Goal: Task Accomplishment & Management: Manage account settings

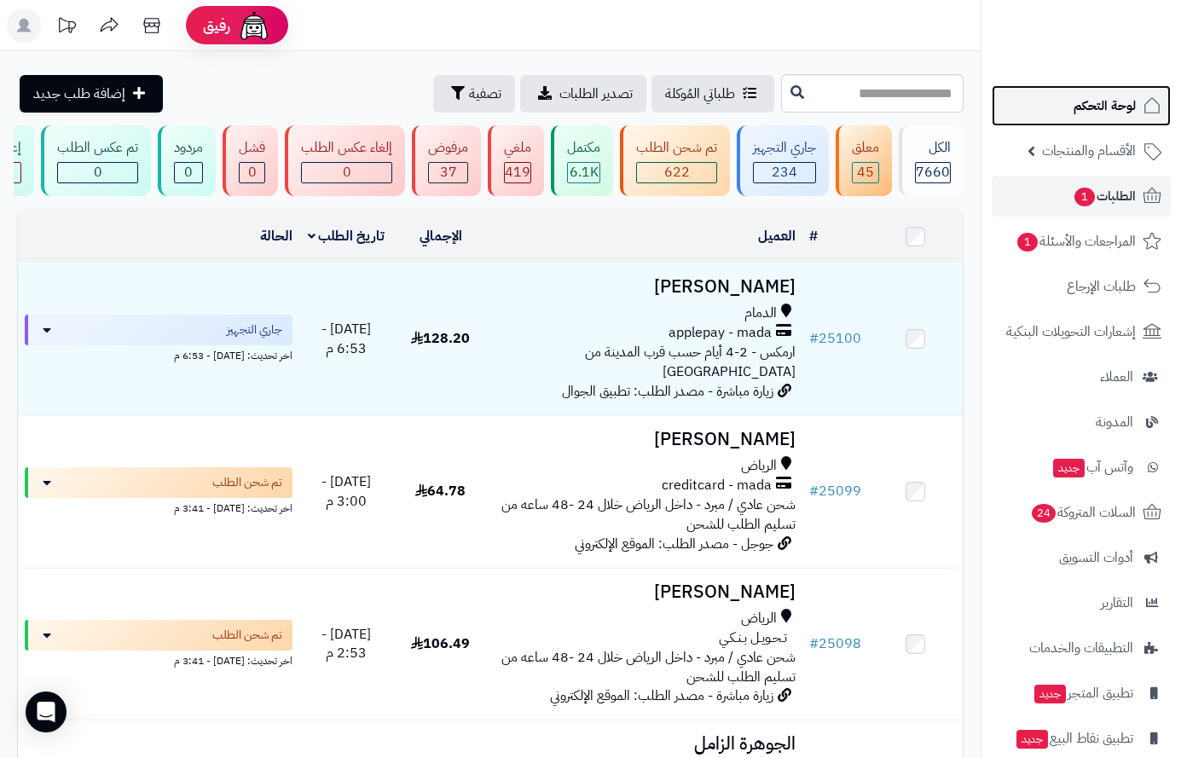
click at [1116, 100] on span "لوحة التحكم" at bounding box center [1105, 106] width 62 height 24
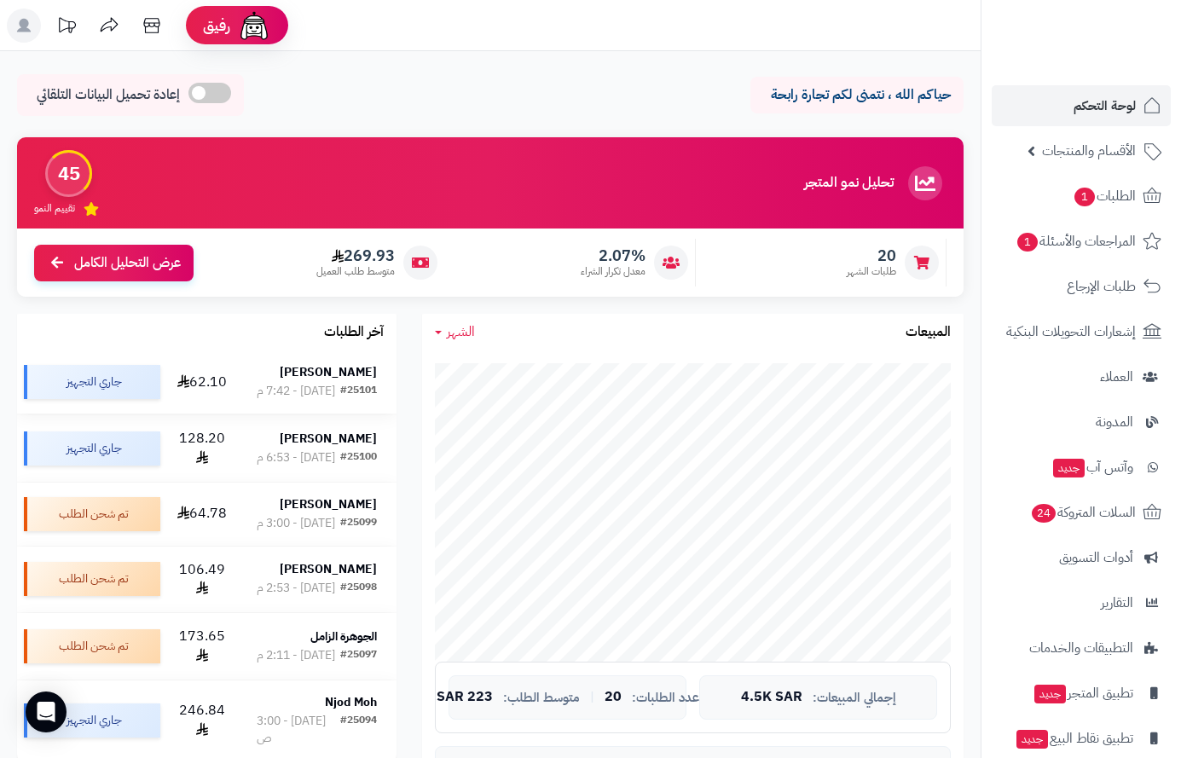
click at [322, 375] on strong "مسفر الغامدي" at bounding box center [328, 372] width 97 height 18
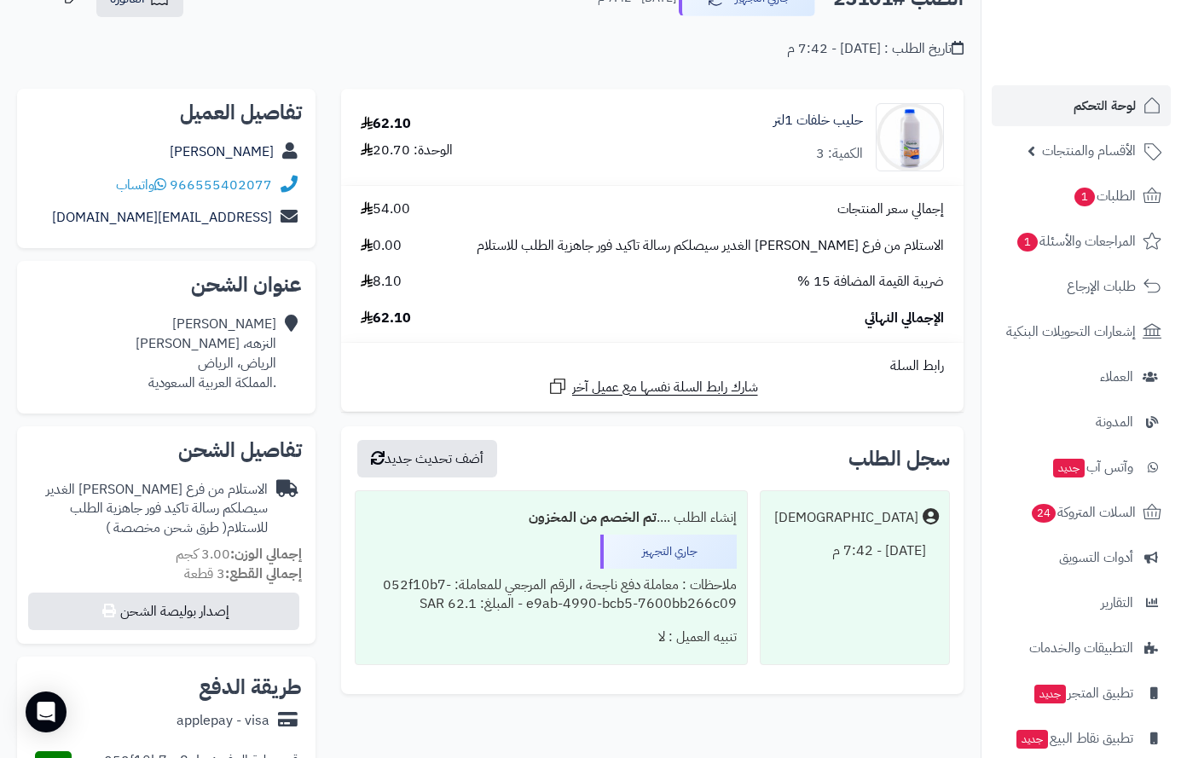
scroll to position [85, 0]
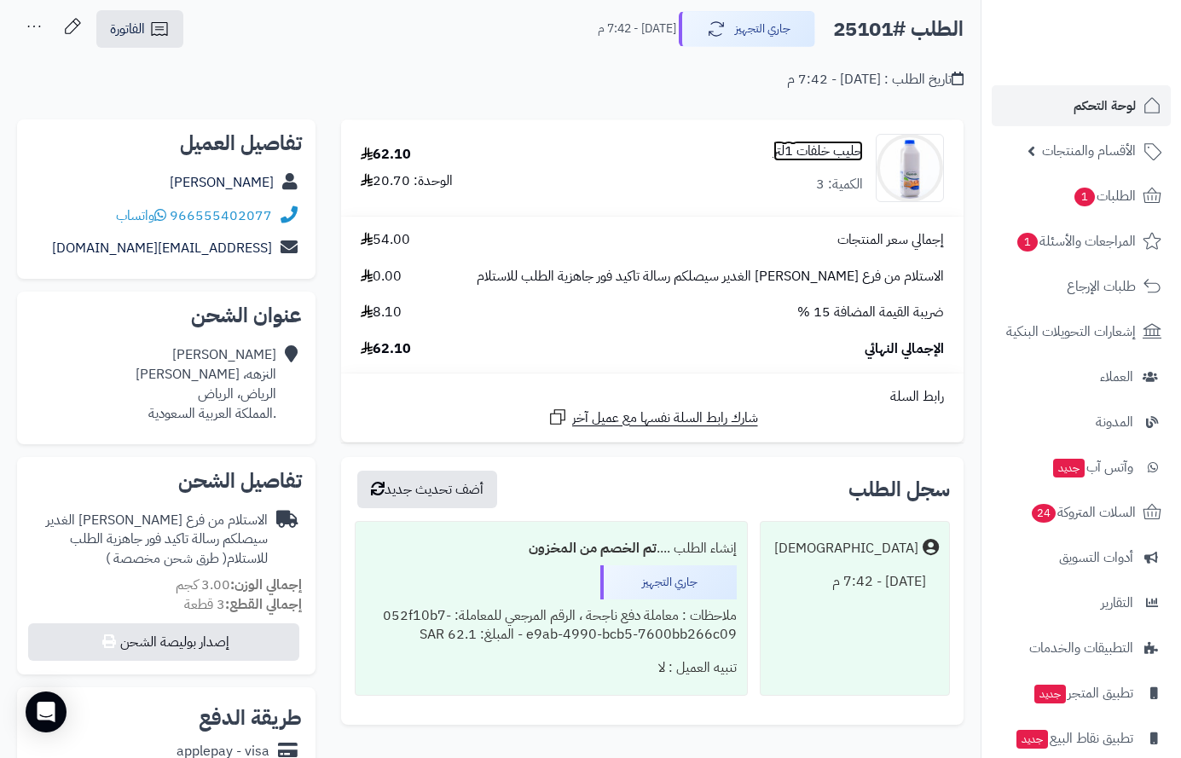
click at [802, 151] on link "حليب خلفات 1لتر" at bounding box center [819, 152] width 90 height 20
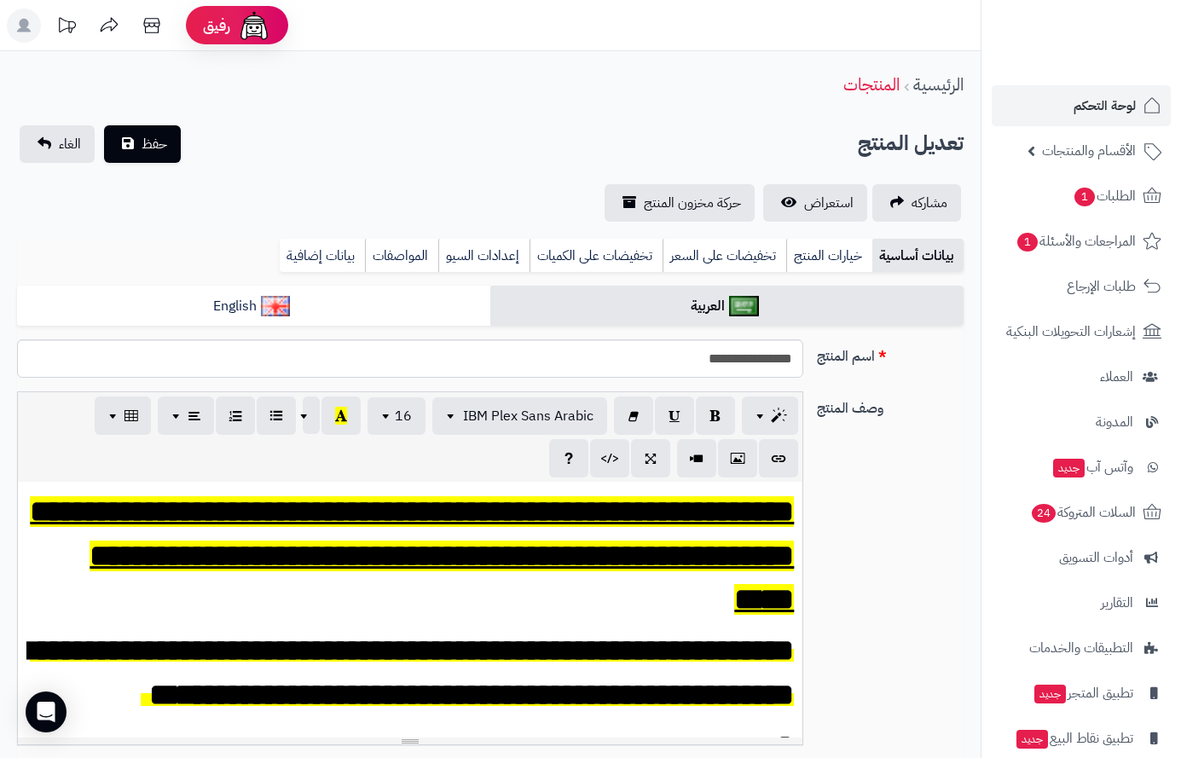
scroll to position [341, 0]
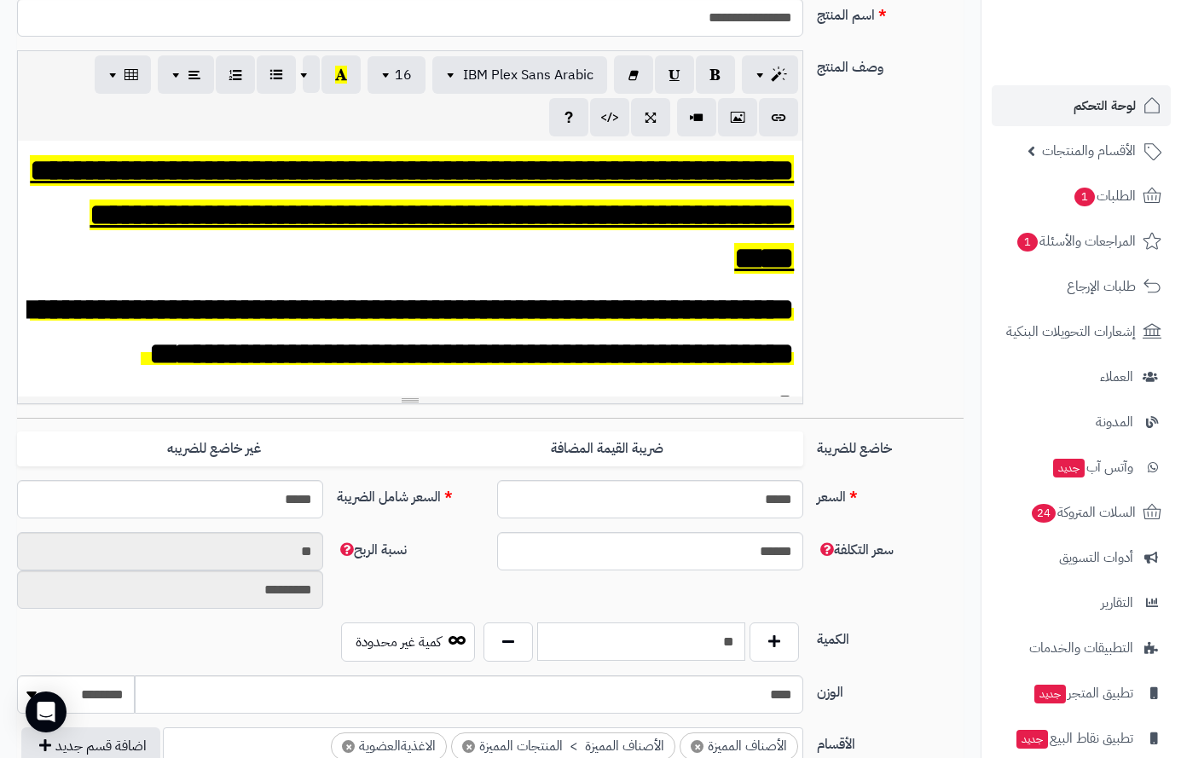
click at [699, 651] on input "**" at bounding box center [641, 642] width 209 height 38
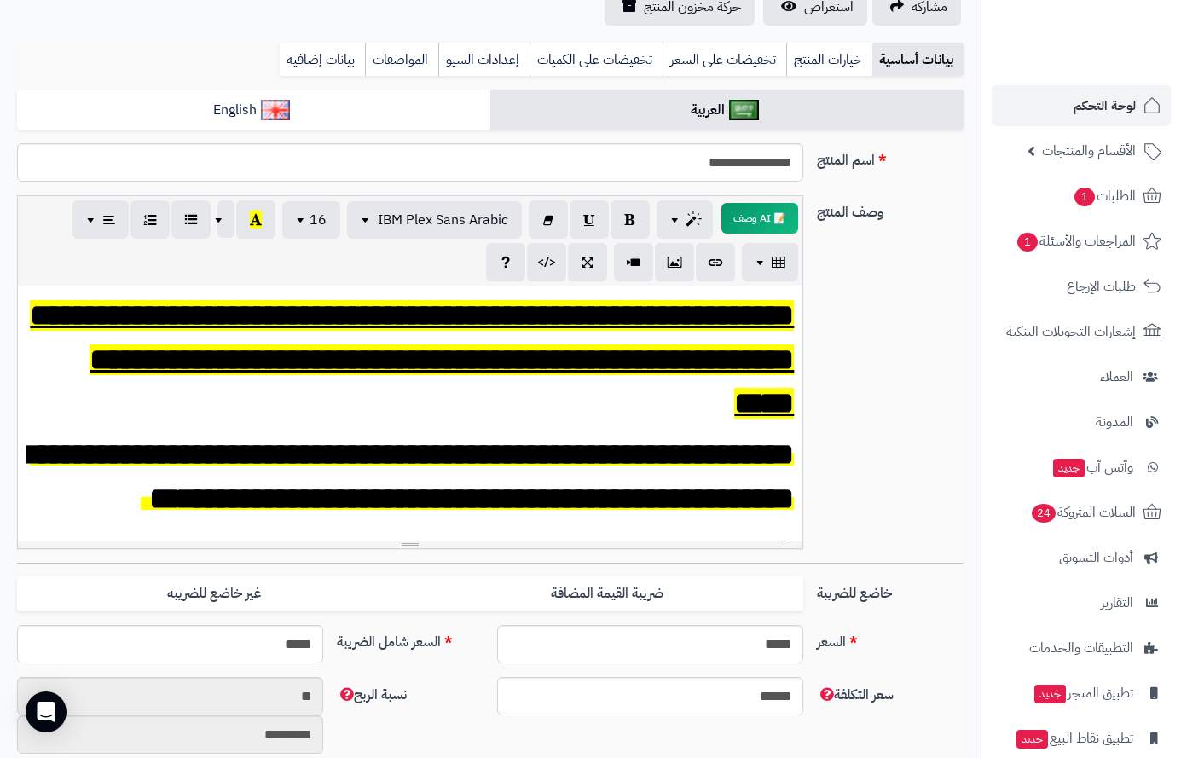
scroll to position [0, 0]
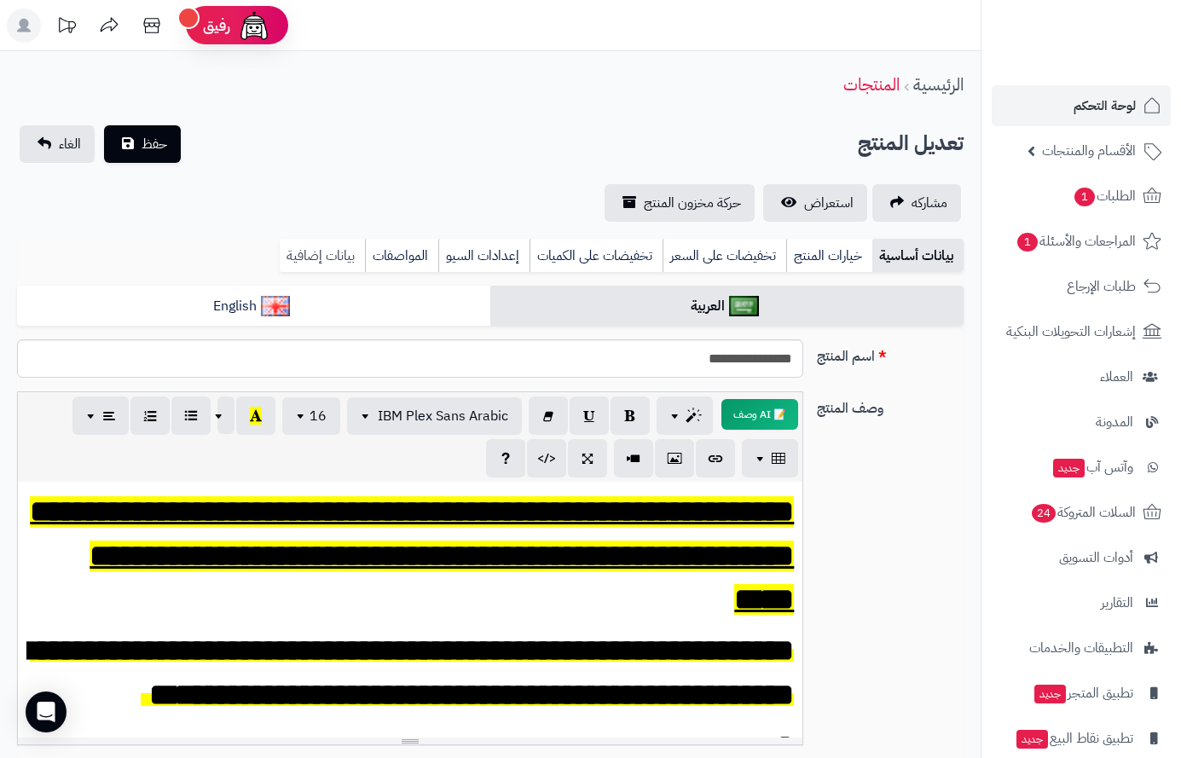
type input "*"
click at [326, 252] on link "بيانات إضافية" at bounding box center [322, 256] width 85 height 34
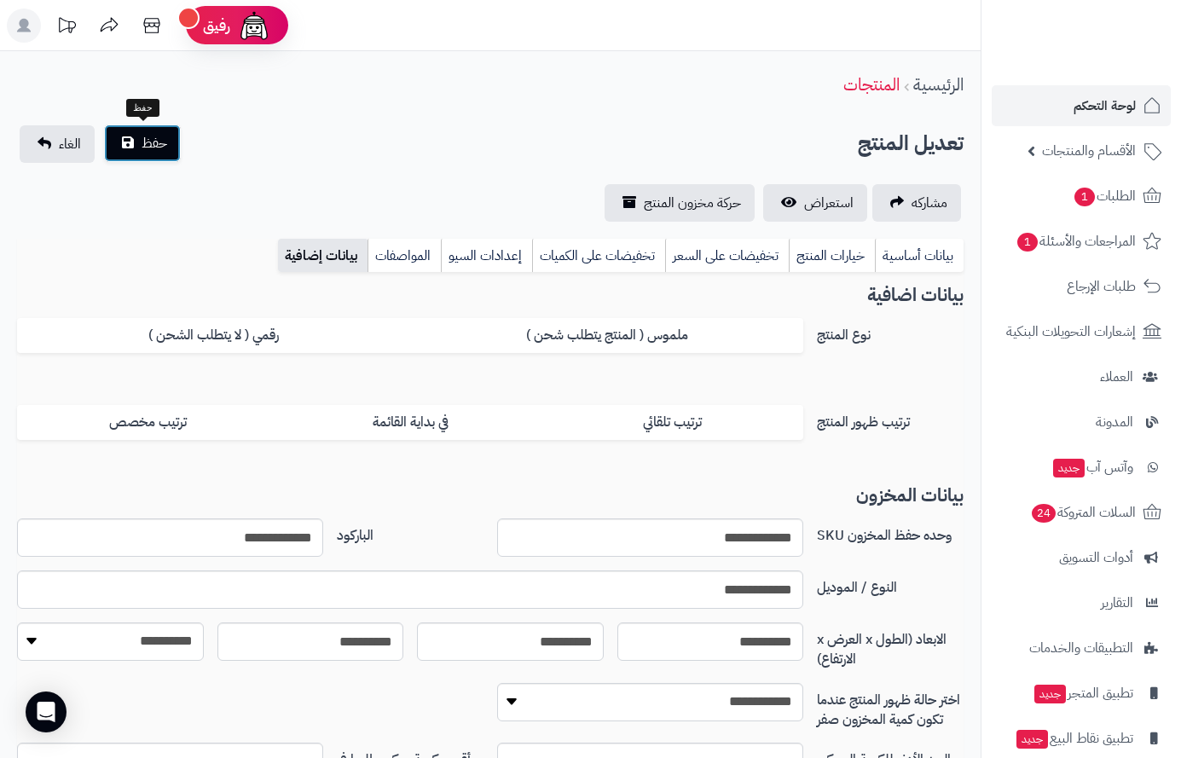
click at [138, 146] on button "حفظ" at bounding box center [142, 144] width 77 height 38
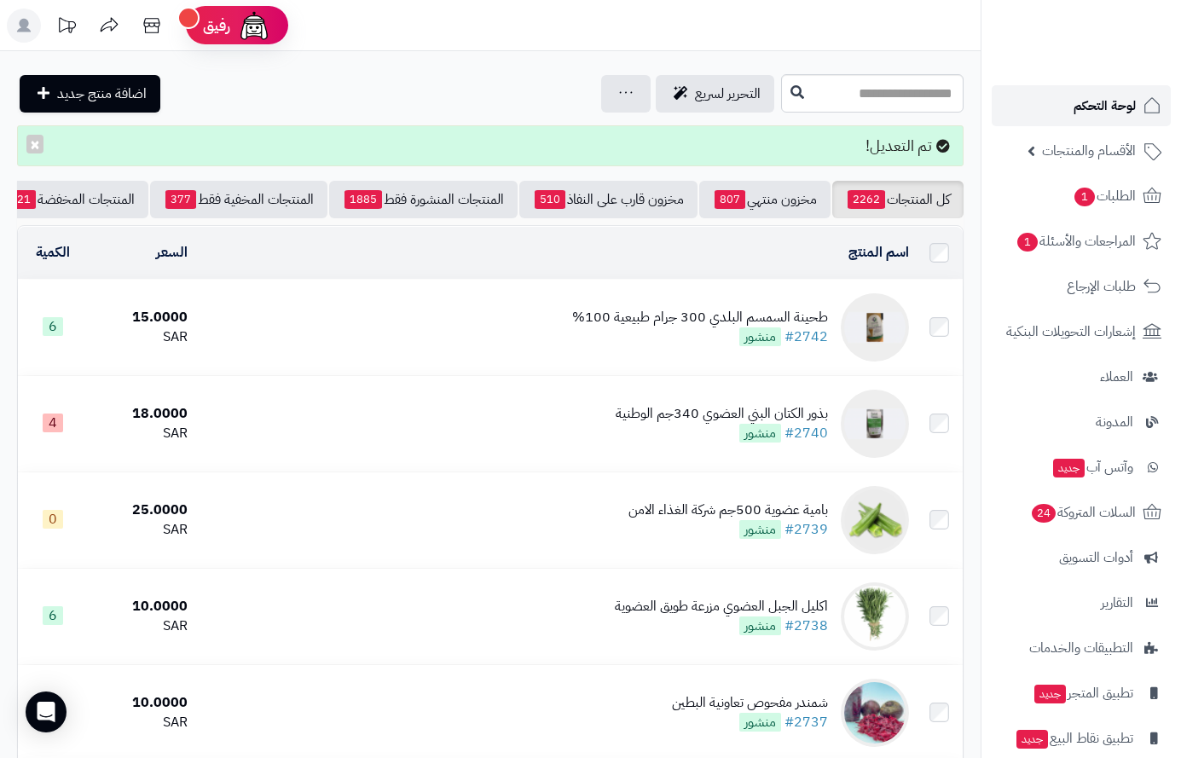
click at [1122, 99] on span "لوحة التحكم" at bounding box center [1105, 106] width 62 height 24
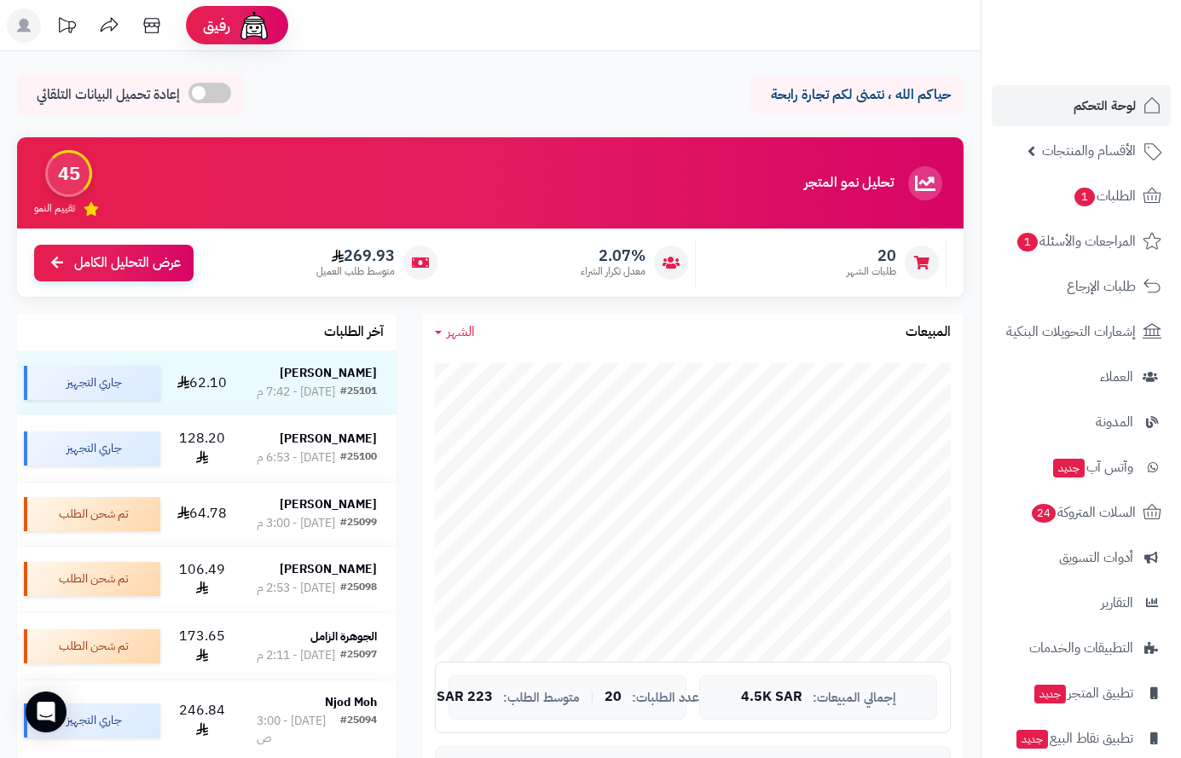
click at [1084, 195] on span "1" at bounding box center [1085, 197] width 20 height 19
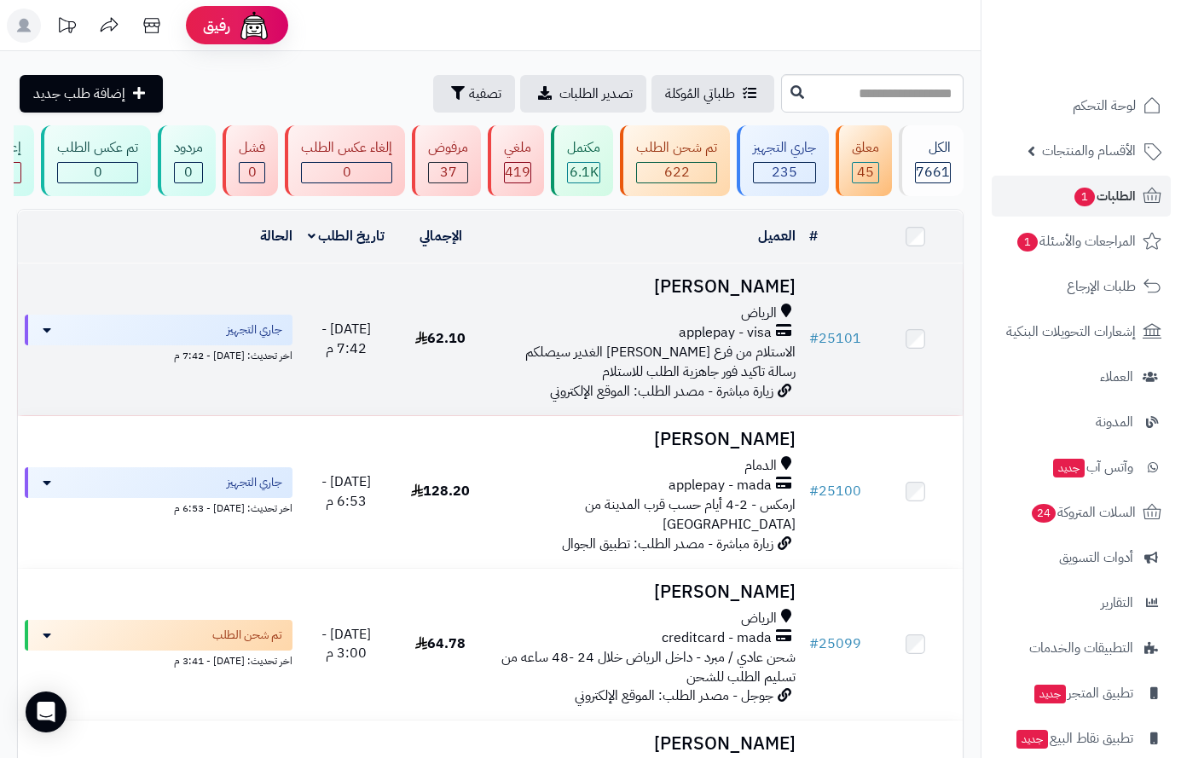
click at [740, 297] on h3 "مسفر الغامدي" at bounding box center [645, 287] width 301 height 20
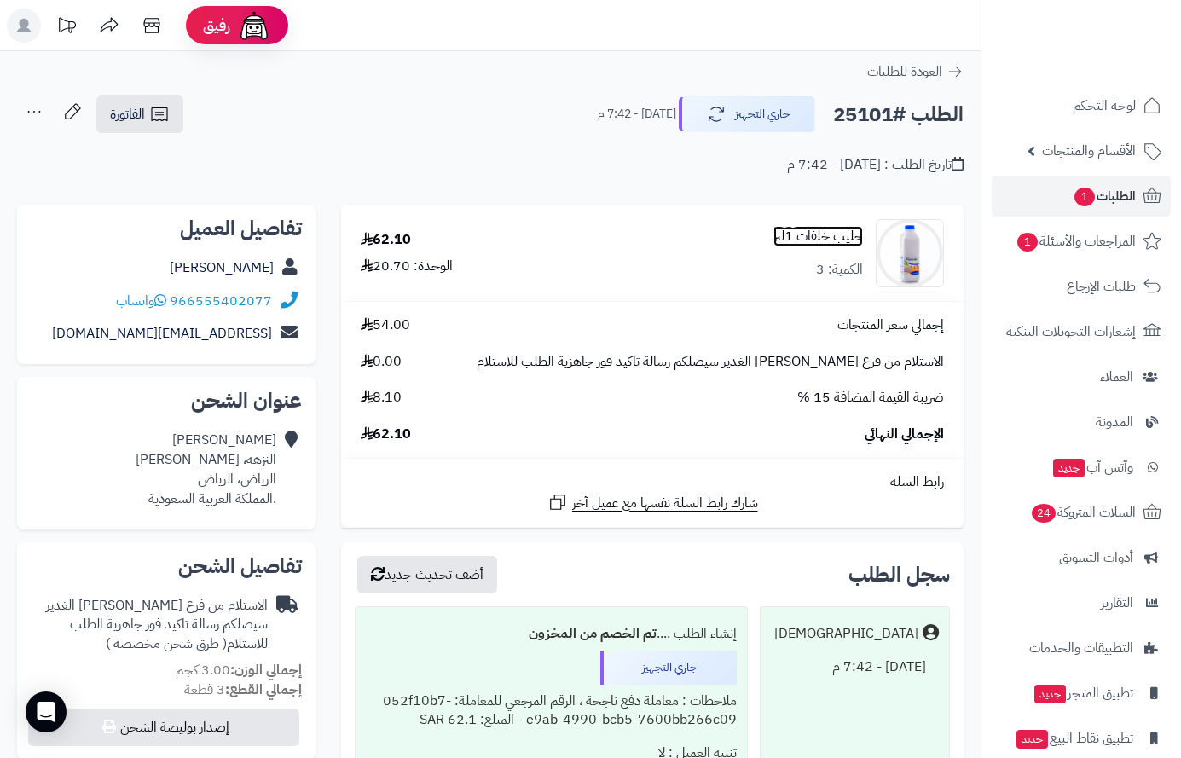
click at [806, 234] on link "حليب خلفات 1لتر" at bounding box center [819, 237] width 90 height 20
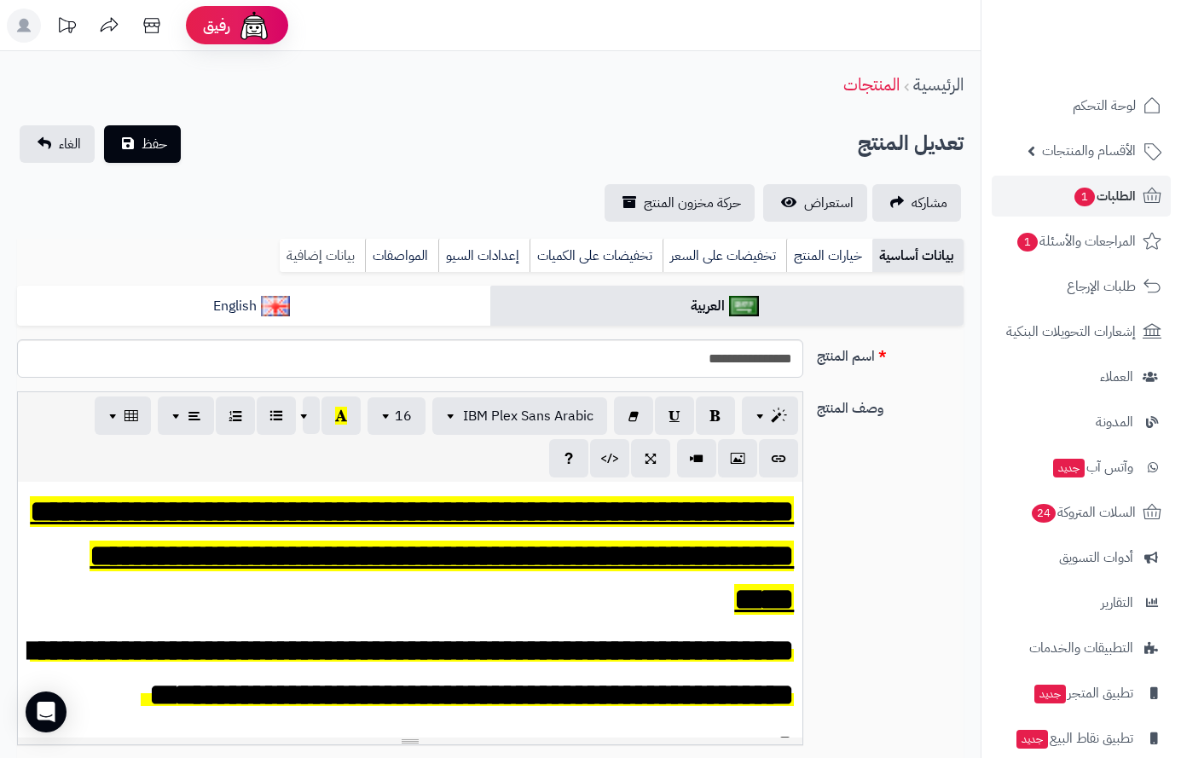
click at [334, 249] on link "بيانات إضافية" at bounding box center [322, 256] width 85 height 34
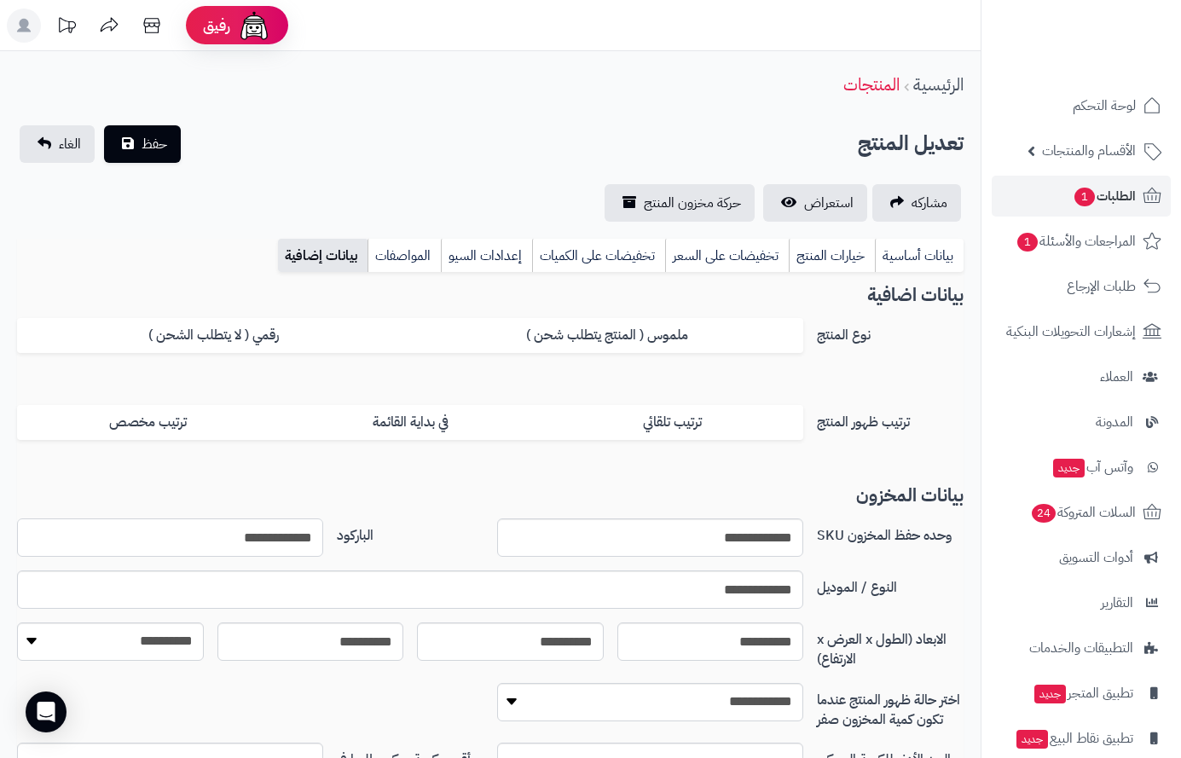
click at [282, 546] on input "**********" at bounding box center [170, 538] width 306 height 38
click at [282, 544] on input "**********" at bounding box center [170, 538] width 306 height 38
click at [282, 543] on input "**********" at bounding box center [170, 538] width 306 height 38
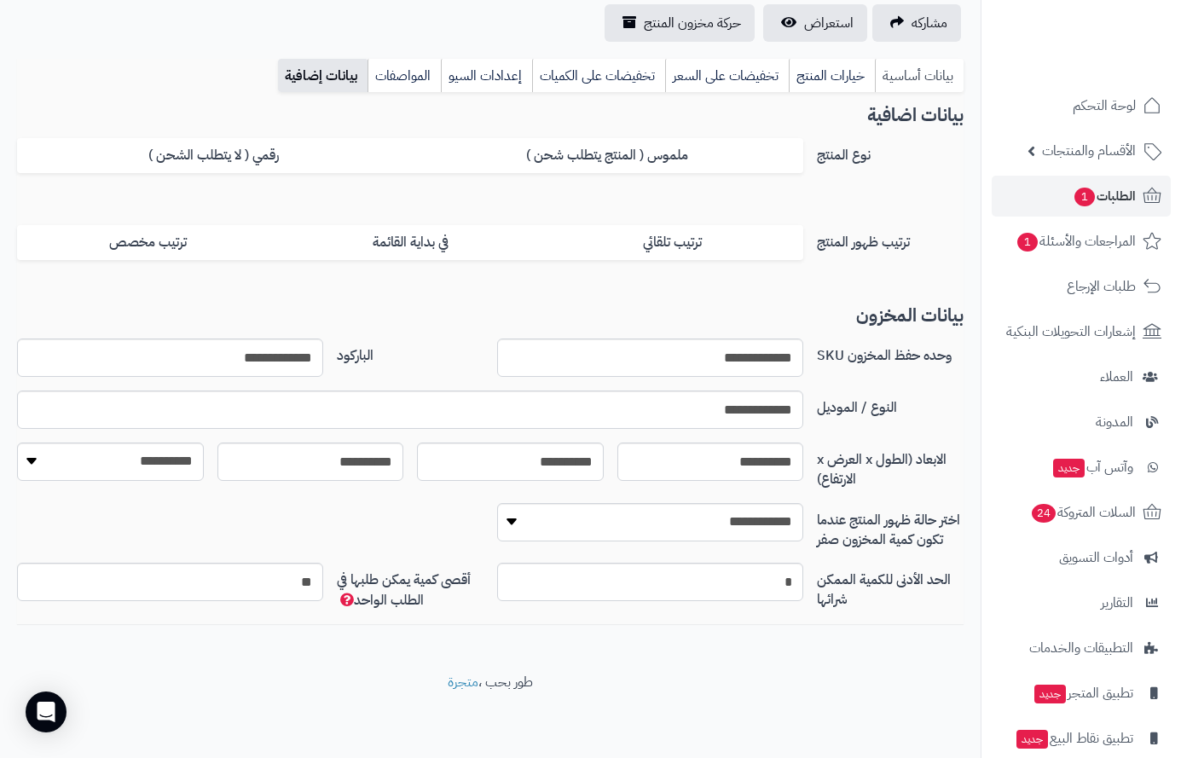
click at [945, 69] on link "بيانات أساسية" at bounding box center [919, 76] width 89 height 34
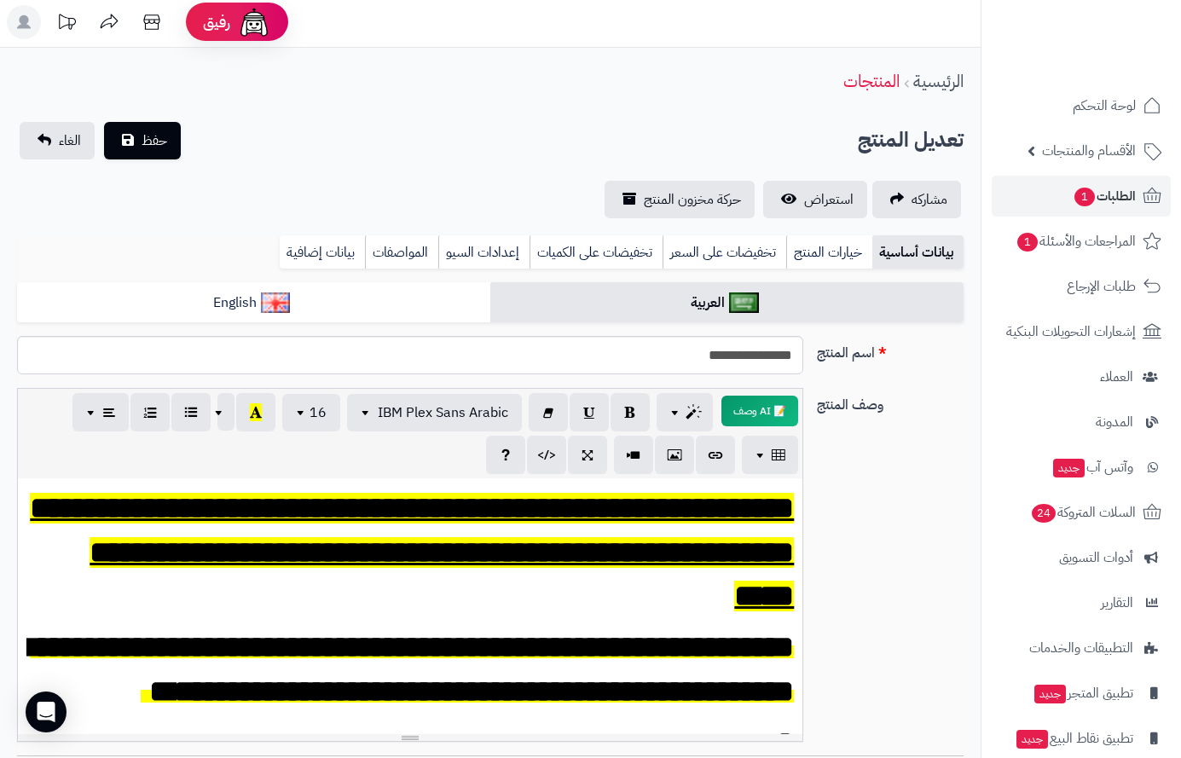
scroll to position [0, 0]
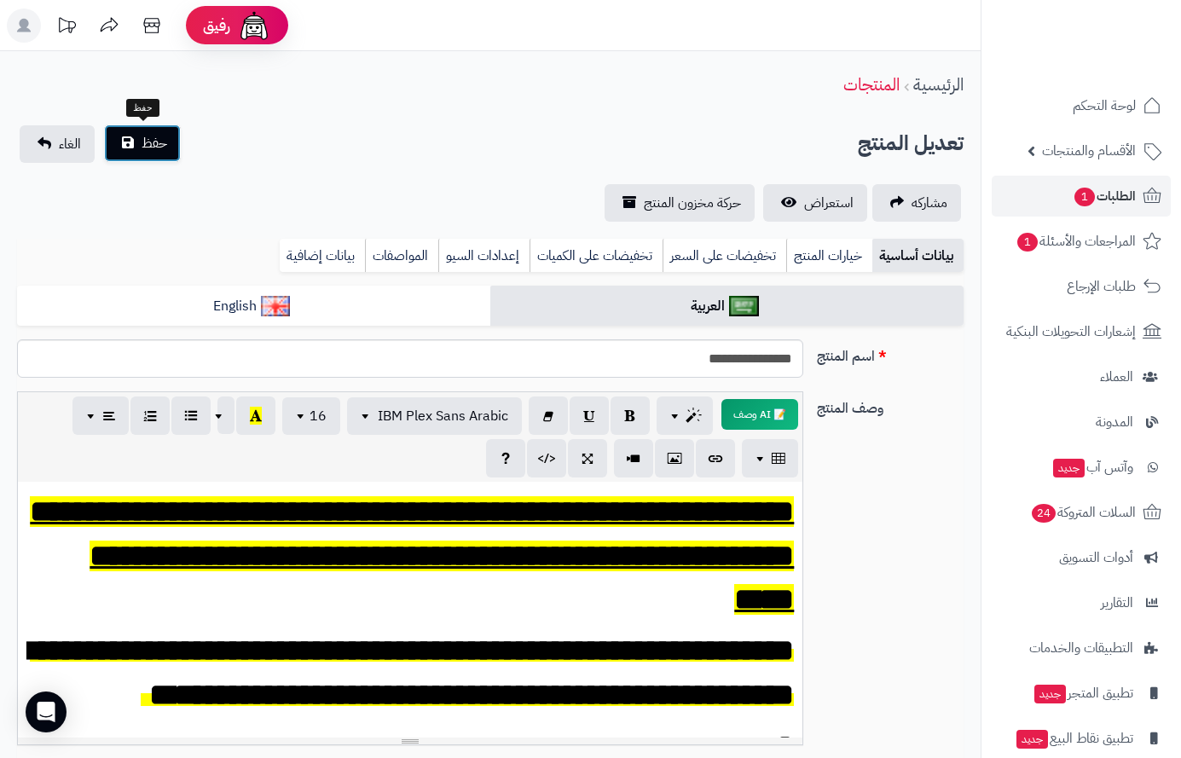
click at [145, 147] on span "حفظ" at bounding box center [155, 143] width 26 height 20
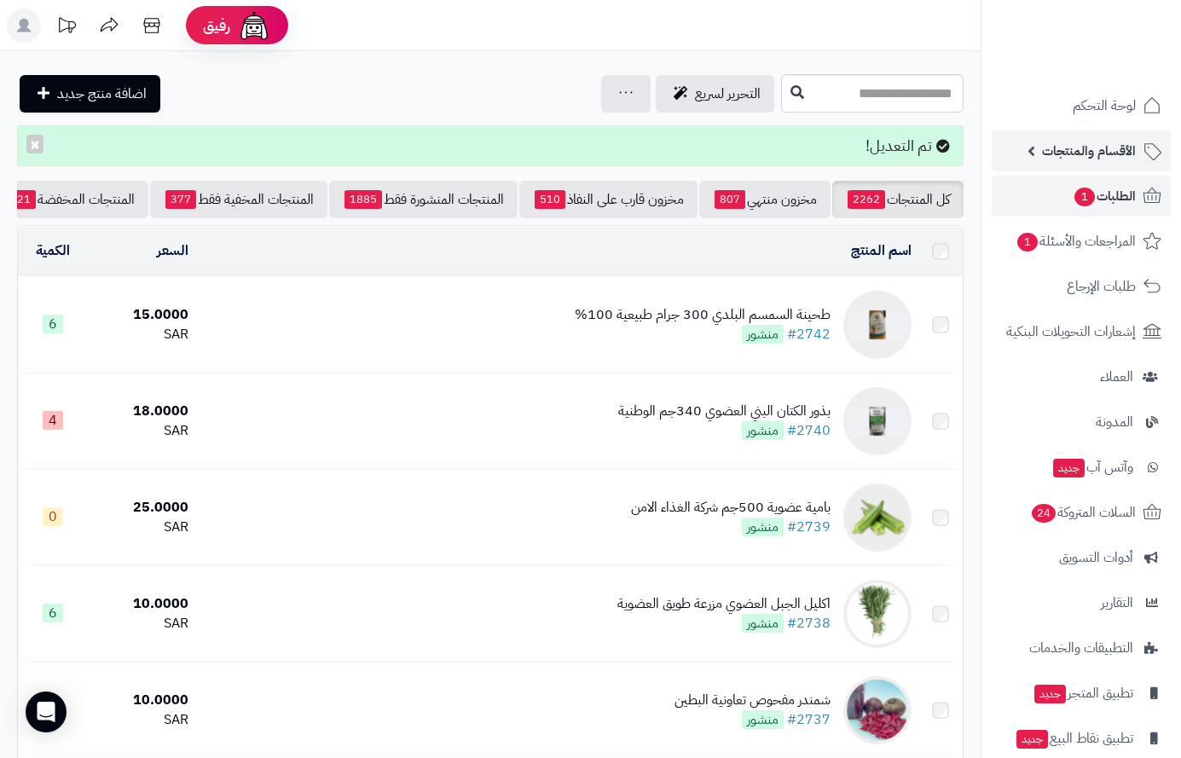
click at [1097, 141] on span "الأقسام والمنتجات" at bounding box center [1089, 151] width 94 height 24
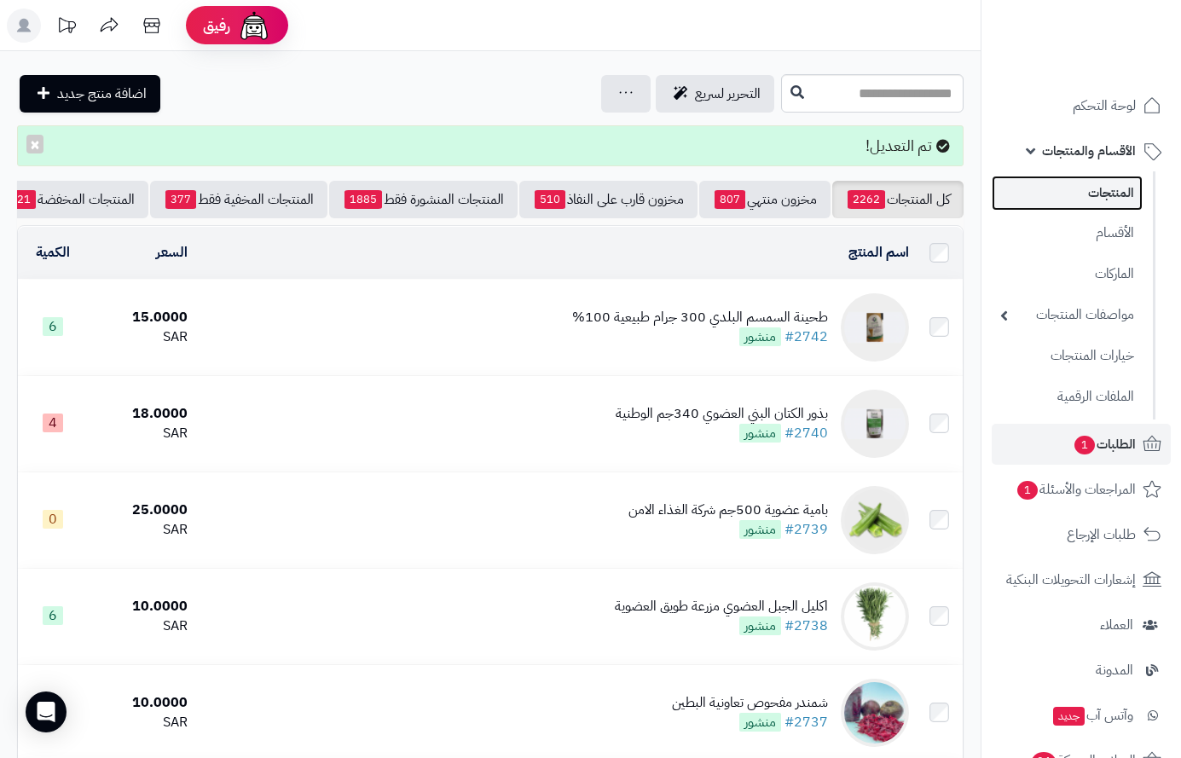
click at [1098, 191] on link "المنتجات" at bounding box center [1067, 193] width 151 height 35
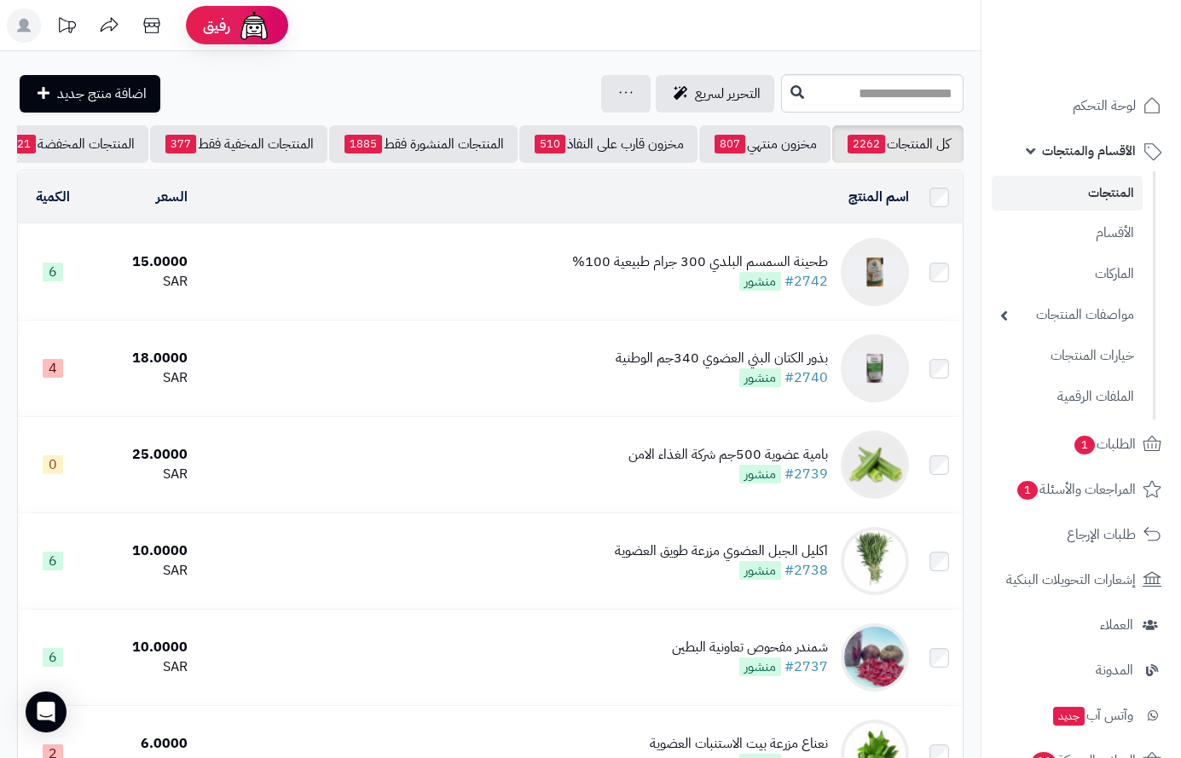
scroll to position [0, -178]
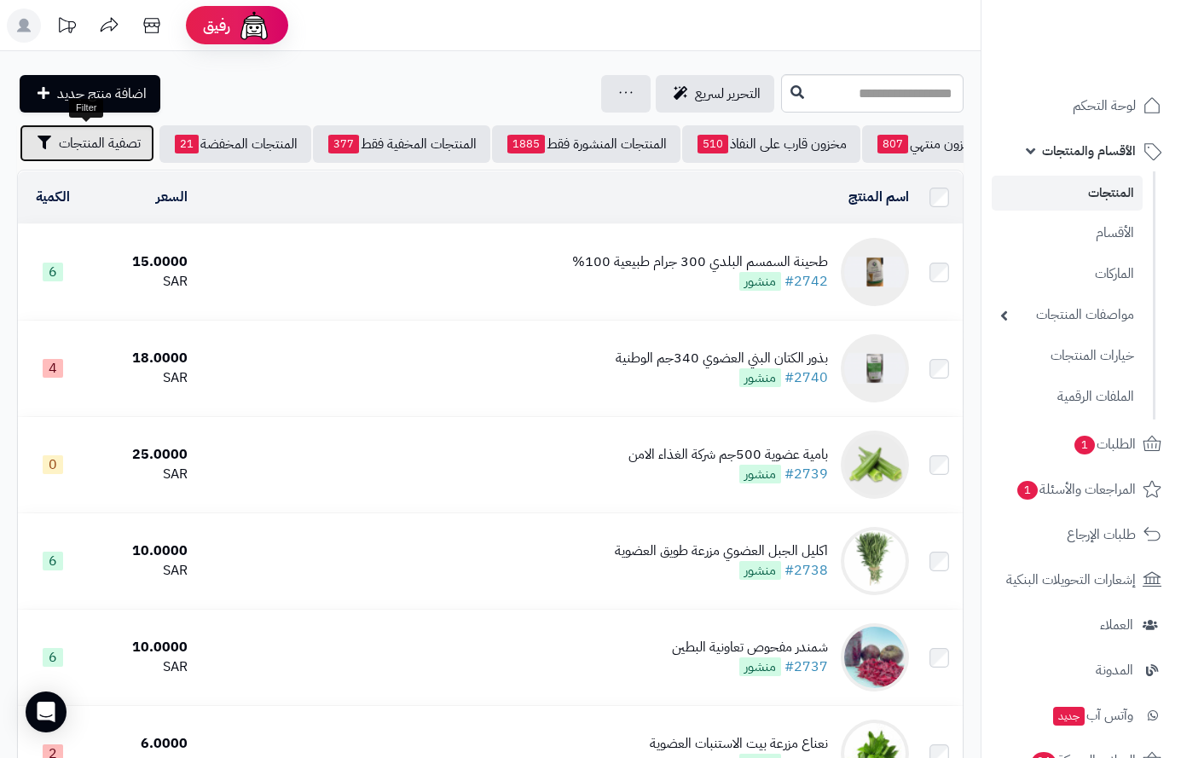
click at [100, 145] on span "تصفية المنتجات" at bounding box center [100, 143] width 82 height 20
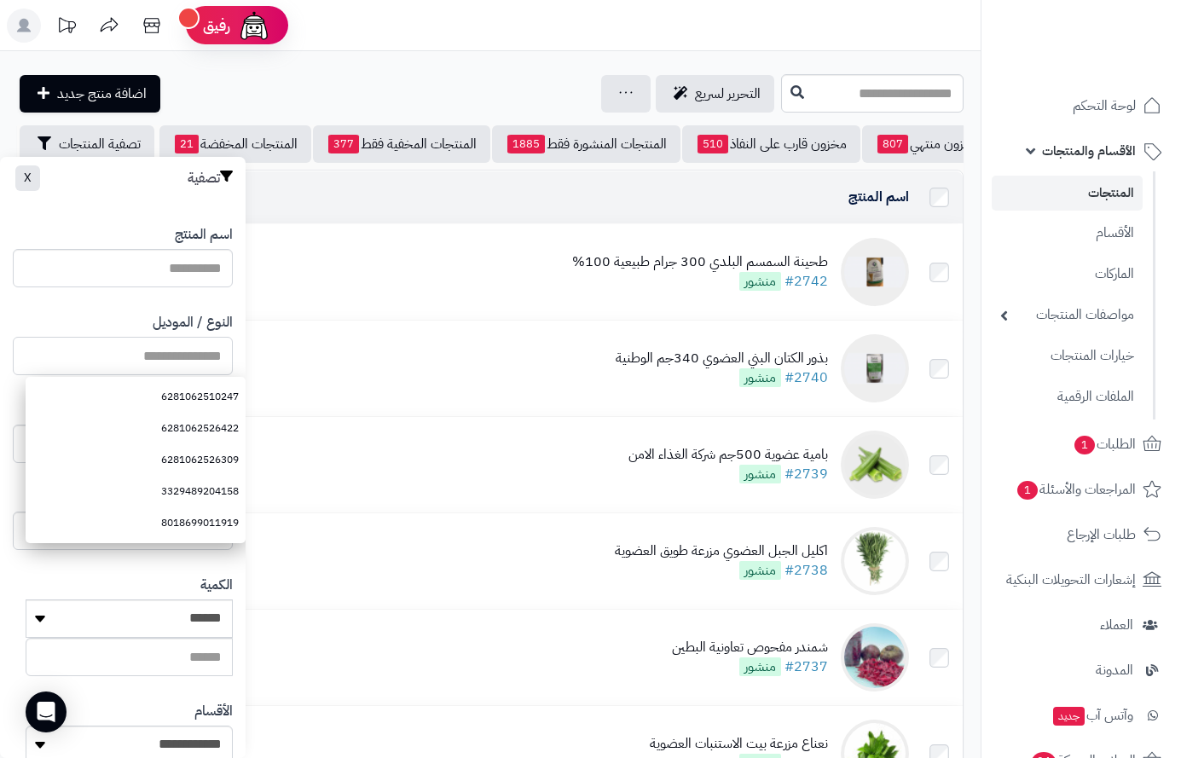
paste input "**********"
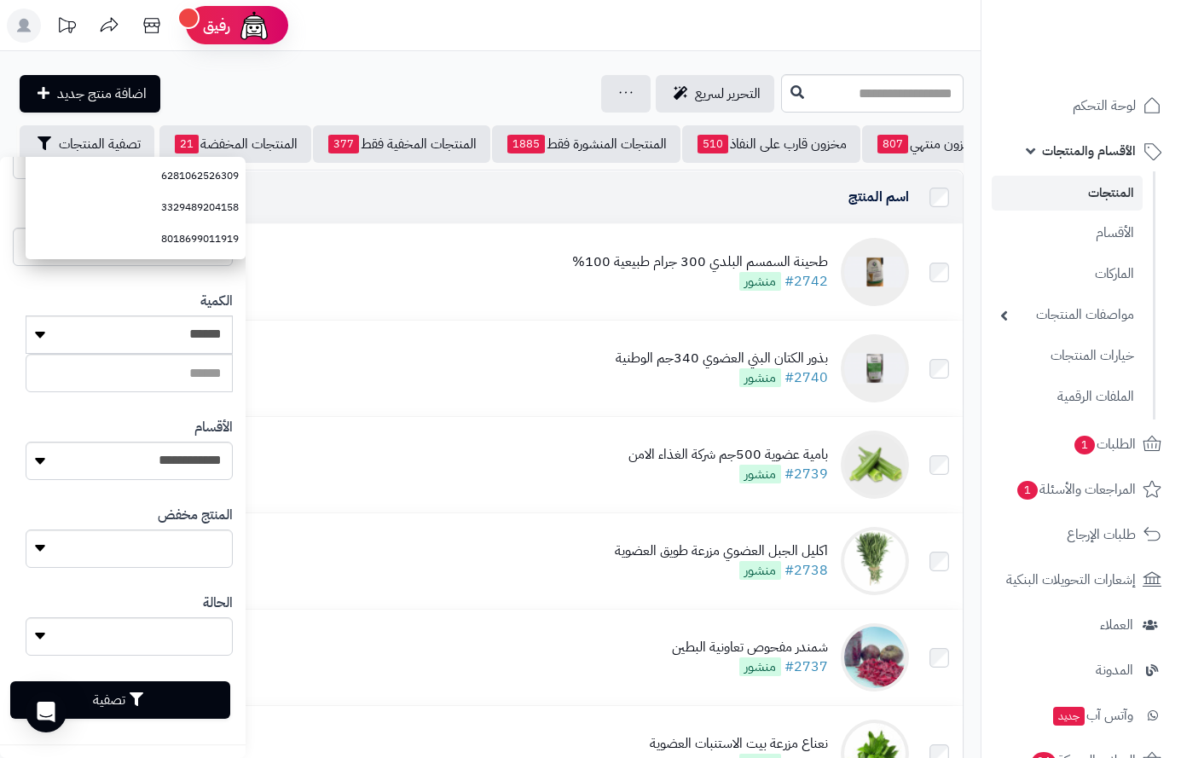
scroll to position [285, 0]
type input "**********"
click at [163, 709] on button "تصفية" at bounding box center [120, 699] width 220 height 38
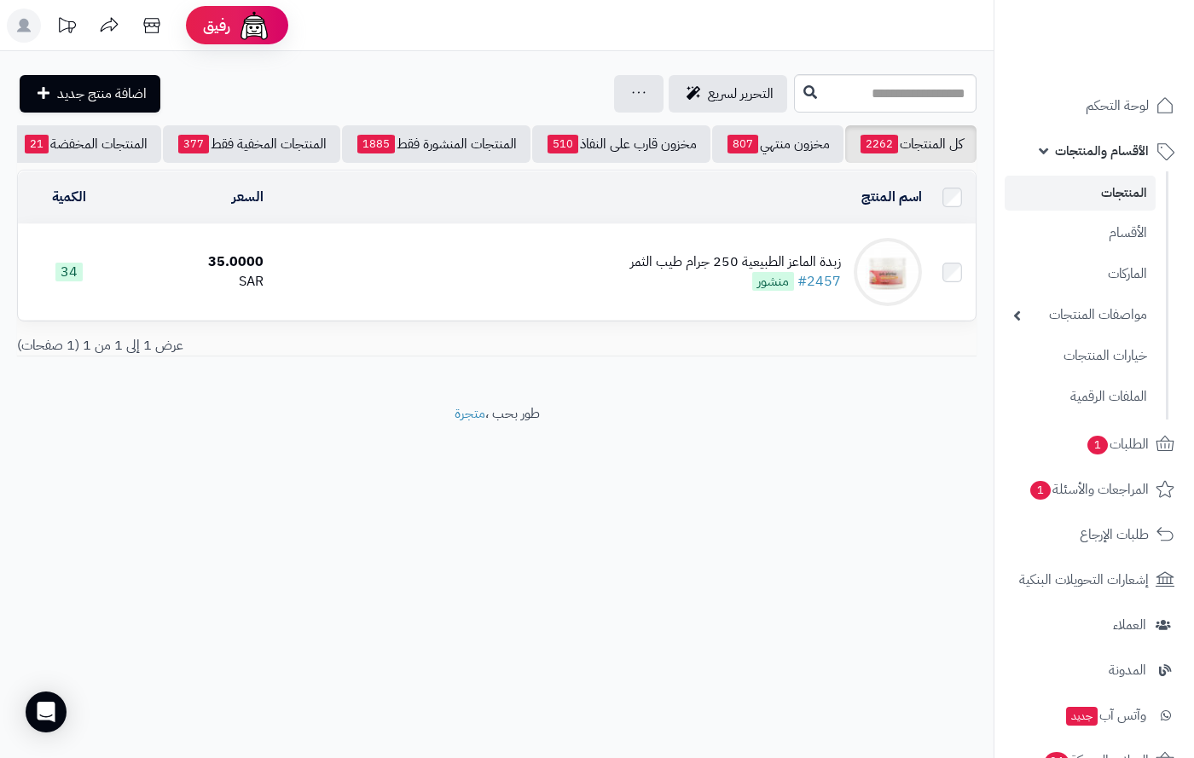
click at [738, 272] on div "زبدة الماعز الطبيعية 250 جرام طيب الثمر" at bounding box center [735, 262] width 211 height 20
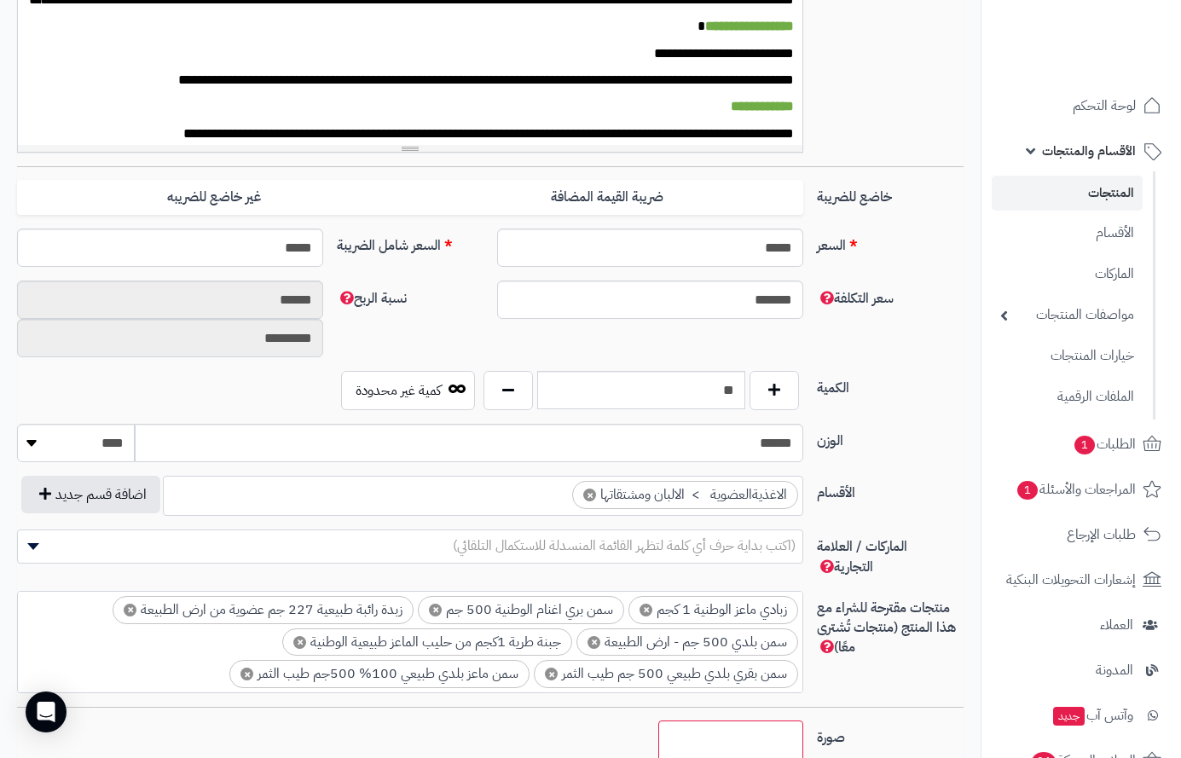
scroll to position [597, 0]
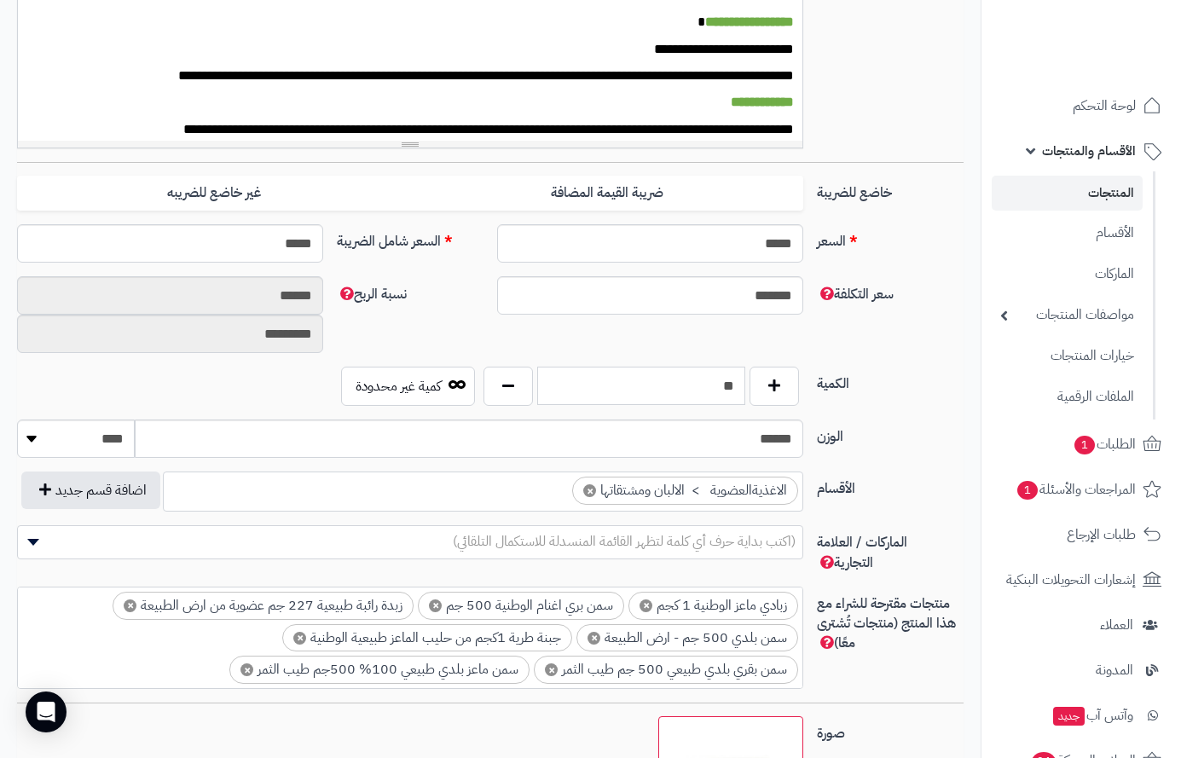
click at [709, 395] on input "**" at bounding box center [641, 386] width 209 height 38
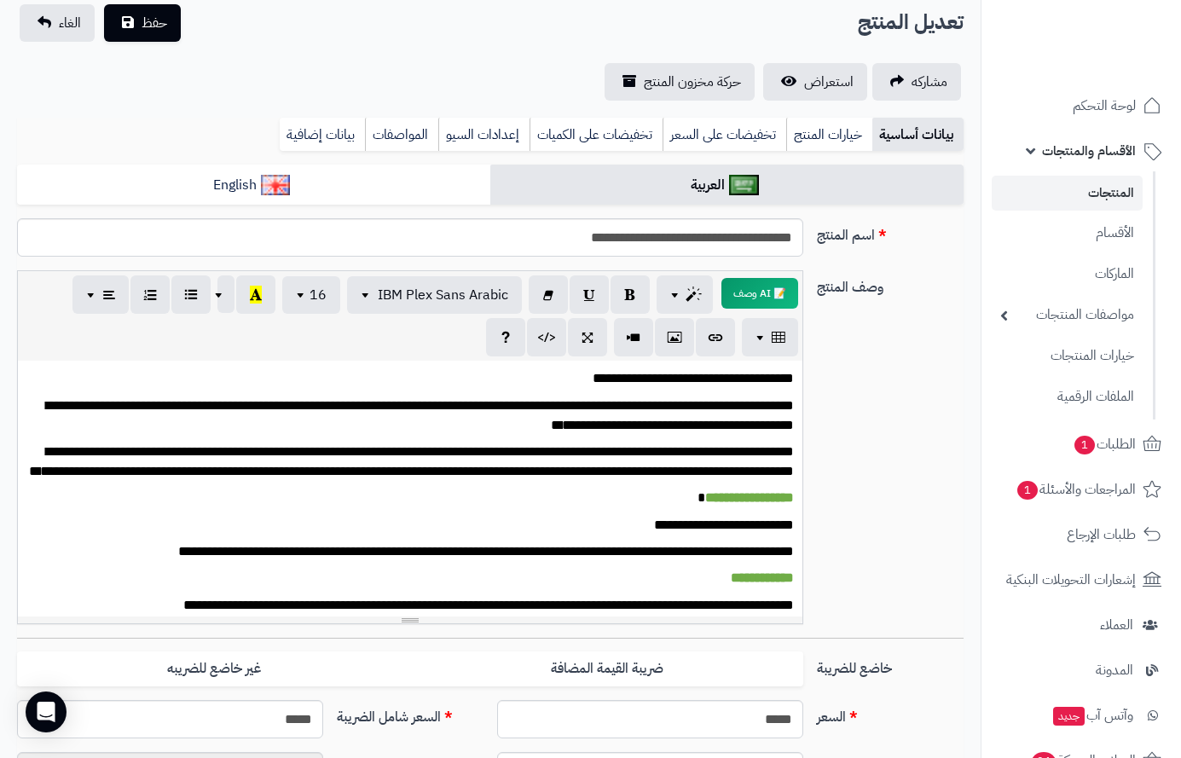
scroll to position [0, 0]
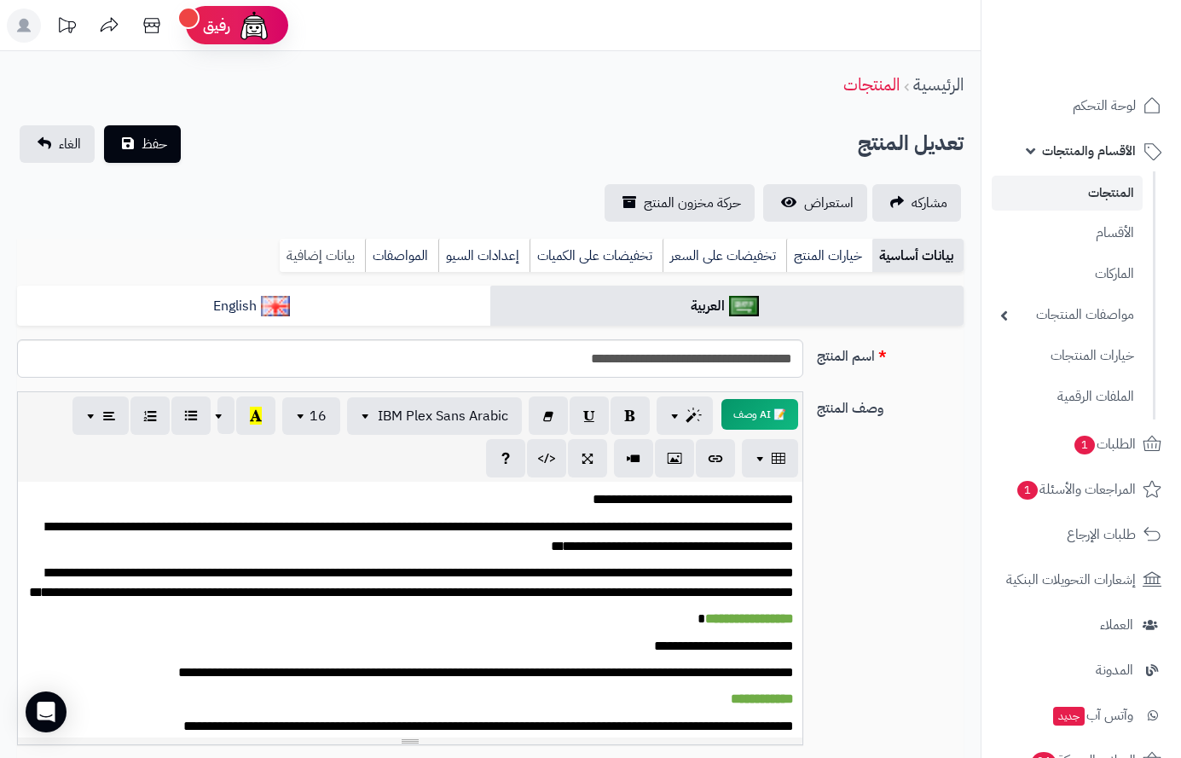
type input "*"
click at [312, 258] on link "بيانات إضافية" at bounding box center [322, 256] width 85 height 34
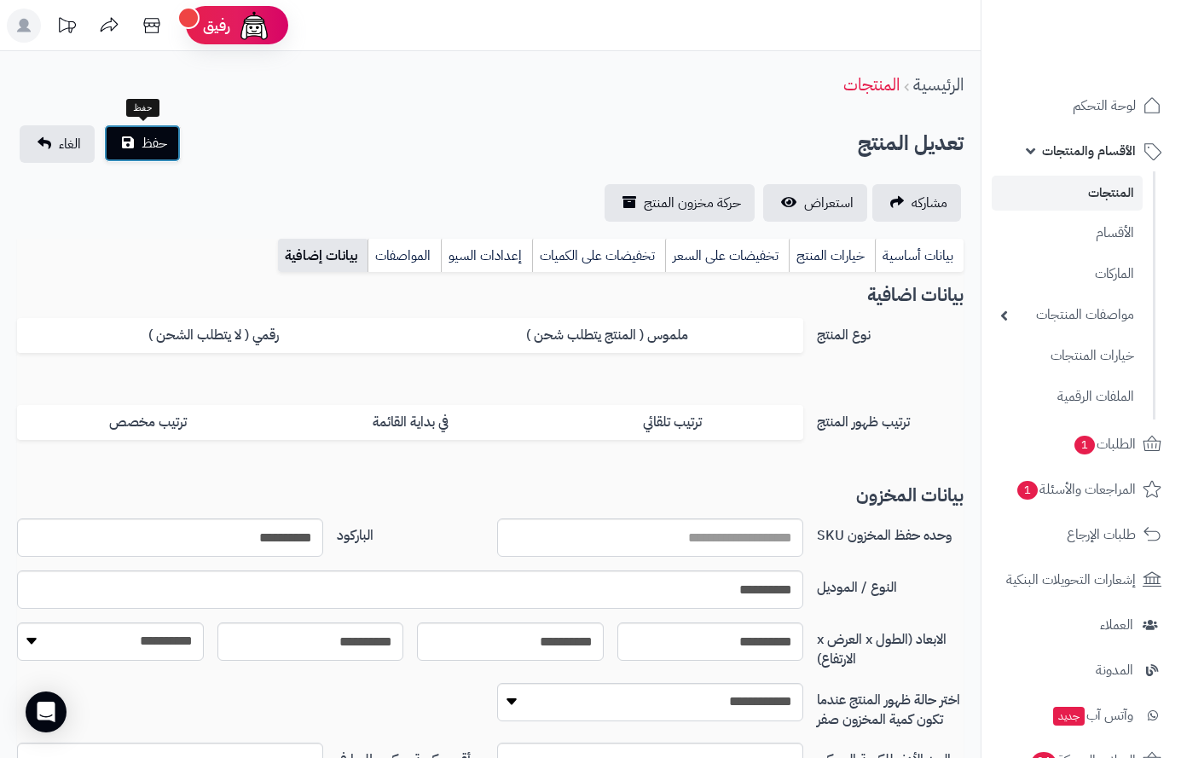
click at [153, 143] on span "حفظ" at bounding box center [155, 143] width 26 height 20
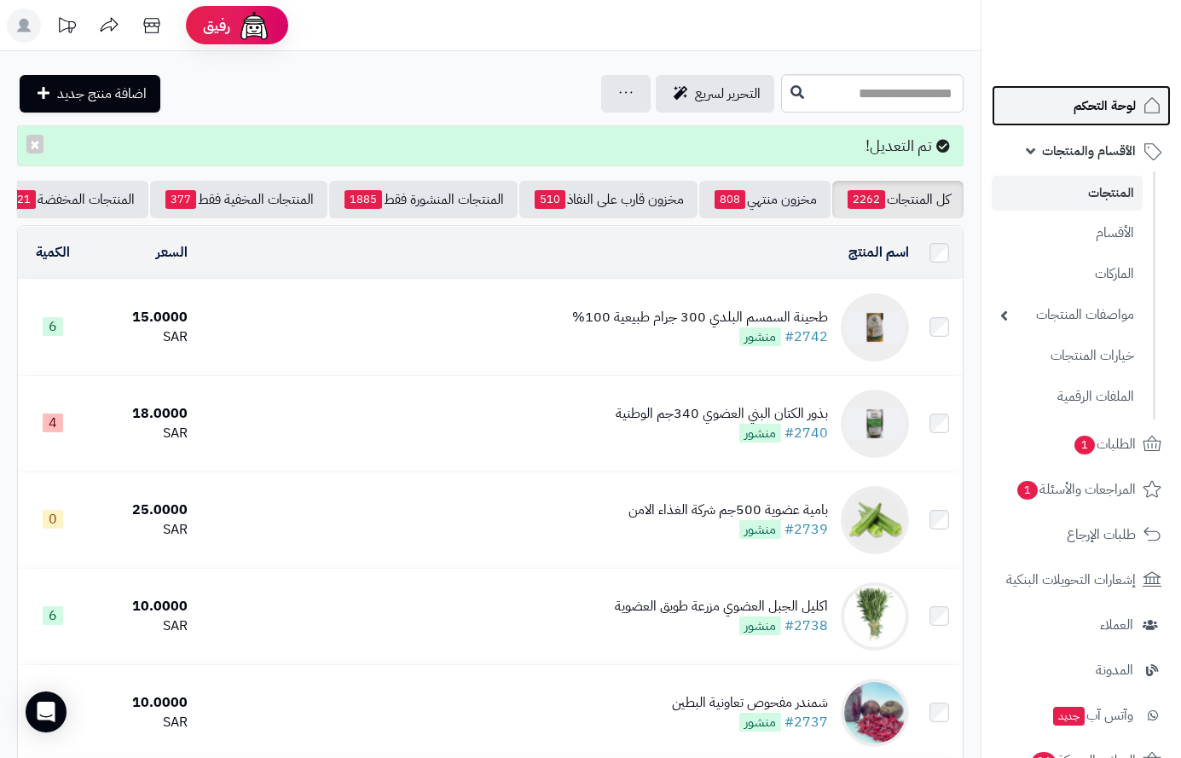
click at [1088, 93] on link "لوحة التحكم" at bounding box center [1081, 105] width 179 height 41
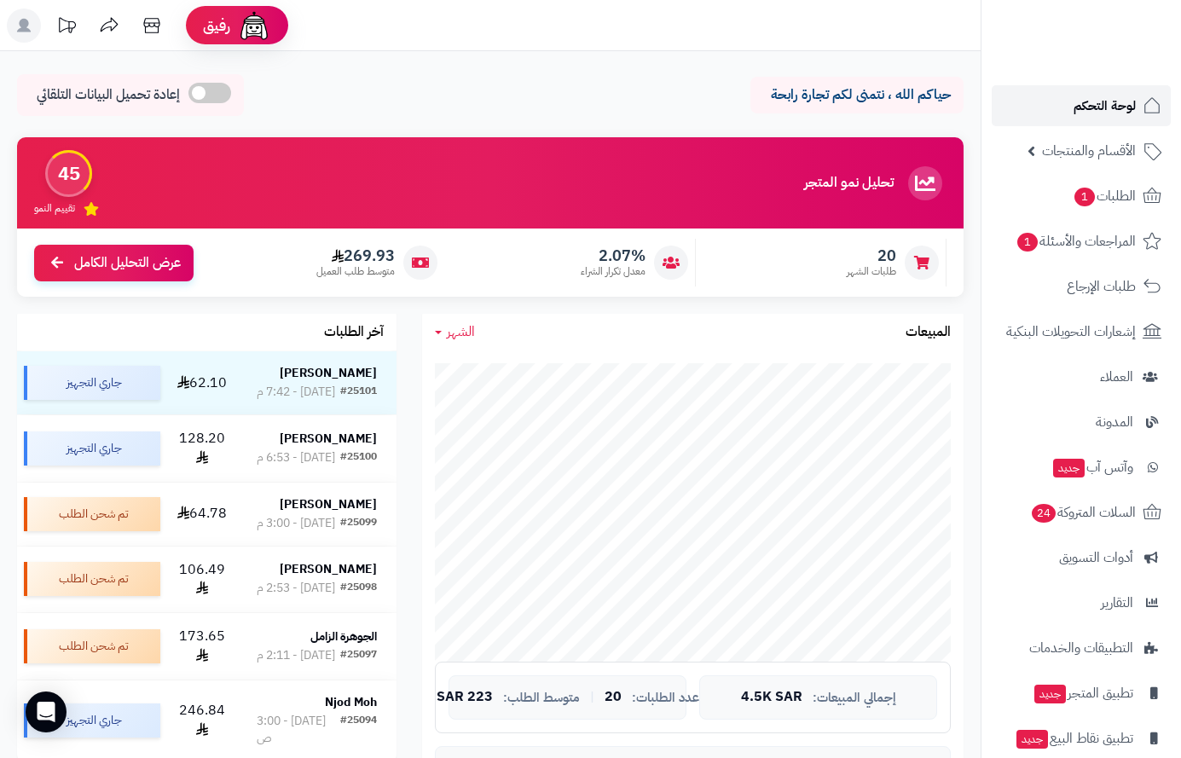
click at [1123, 90] on link "لوحة التحكم" at bounding box center [1081, 105] width 179 height 41
click at [1132, 201] on span "الطلبات 1" at bounding box center [1104, 196] width 63 height 24
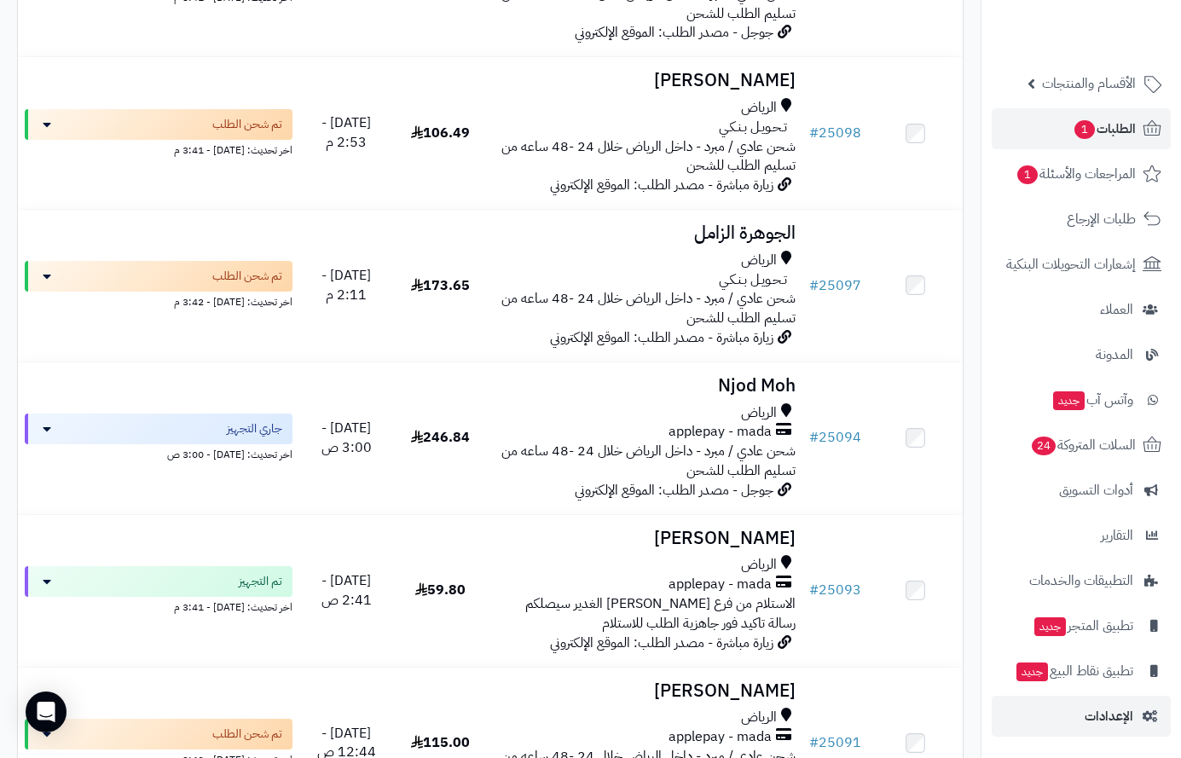
scroll to position [682, 0]
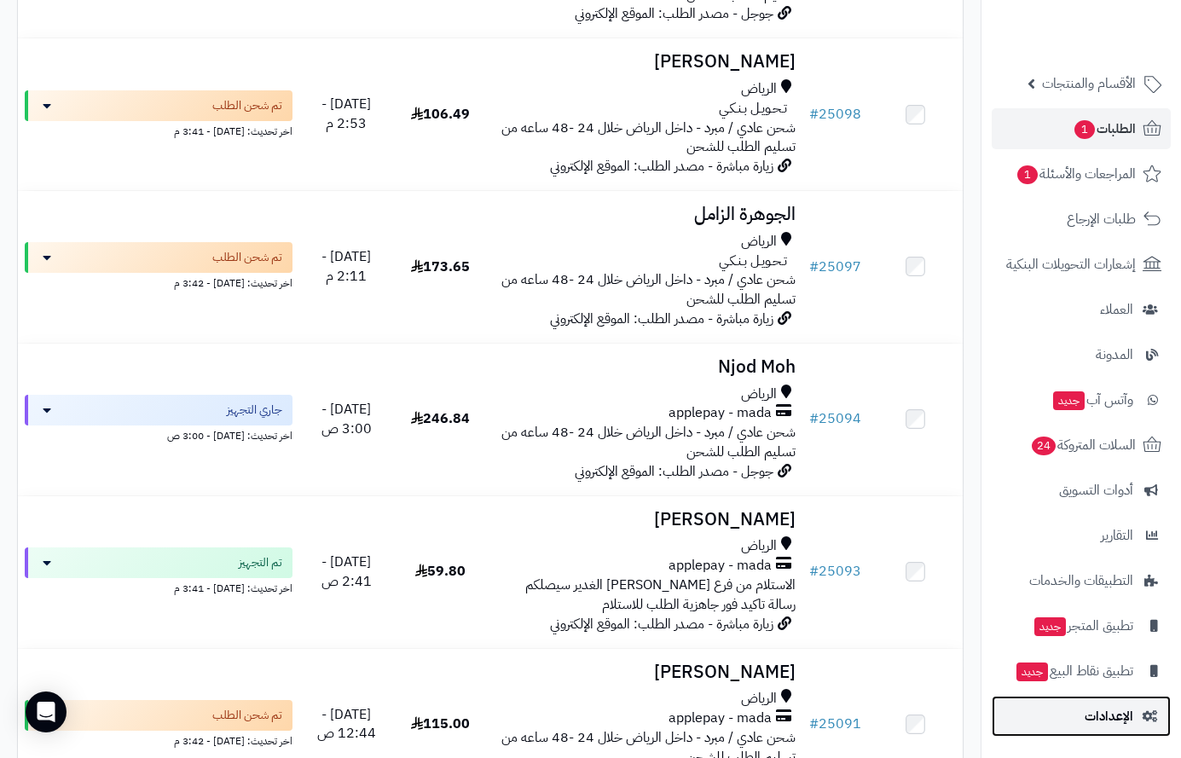
click at [1102, 714] on span "الإعدادات" at bounding box center [1109, 717] width 49 height 24
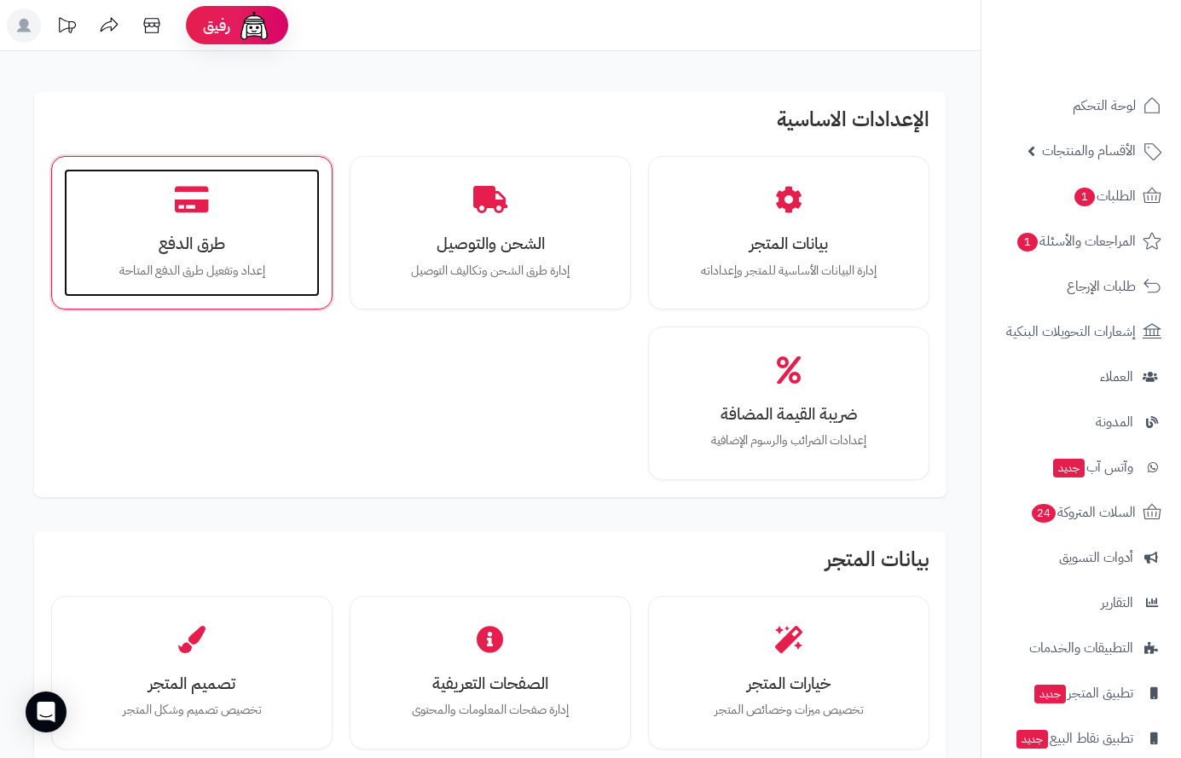
click at [193, 219] on div "طرق الدفع إعداد وتفعيل طرق الدفع المتاحة" at bounding box center [192, 233] width 256 height 128
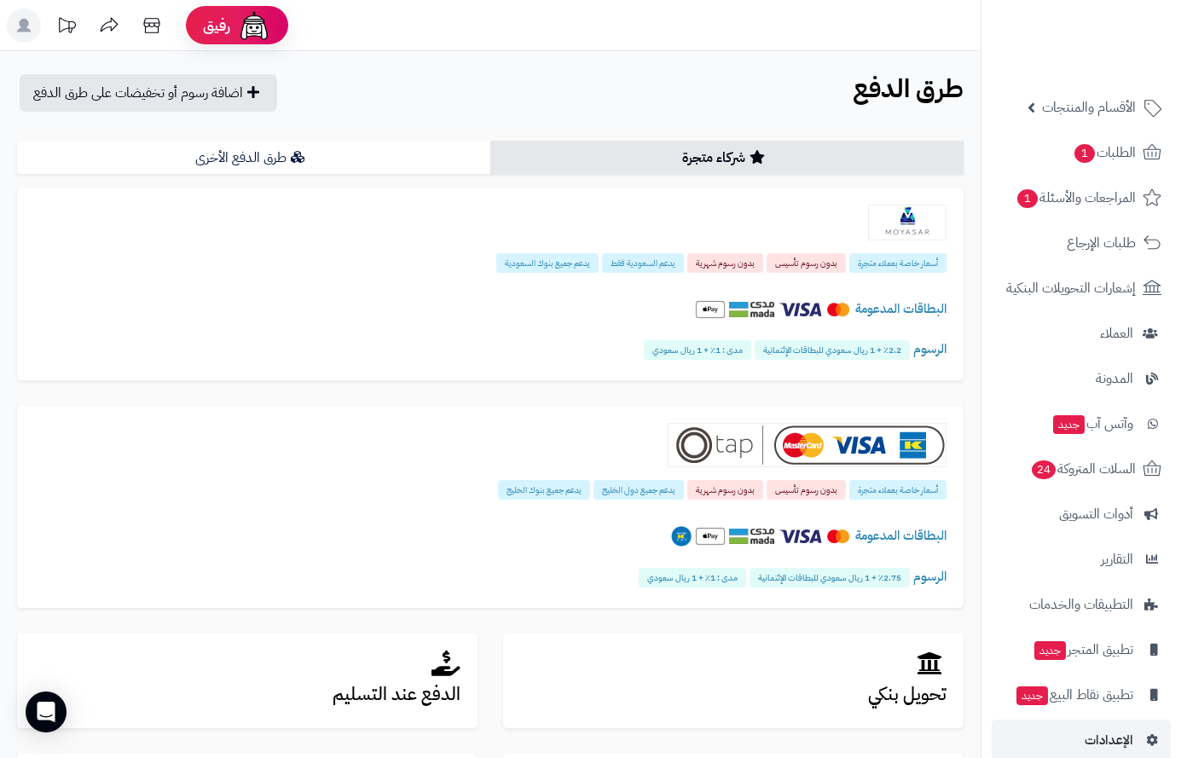
scroll to position [67, 0]
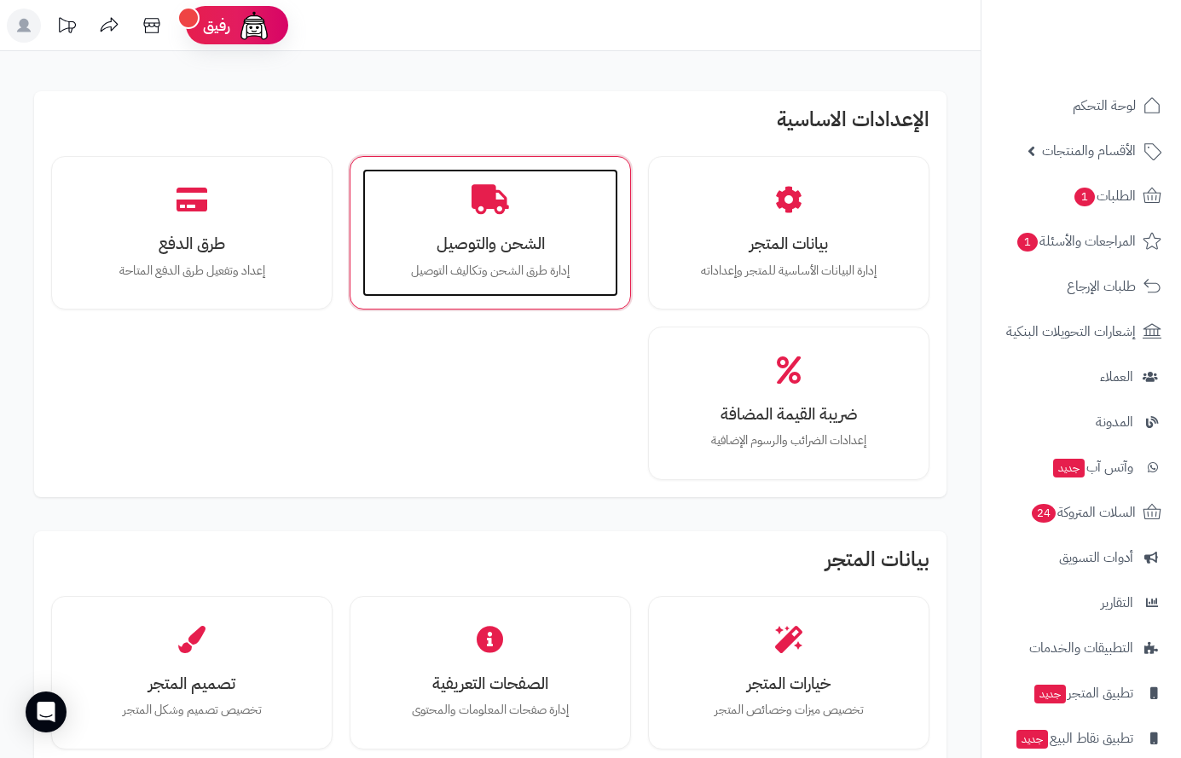
click at [481, 245] on h3 "الشحن والتوصيل" at bounding box center [491, 244] width 222 height 18
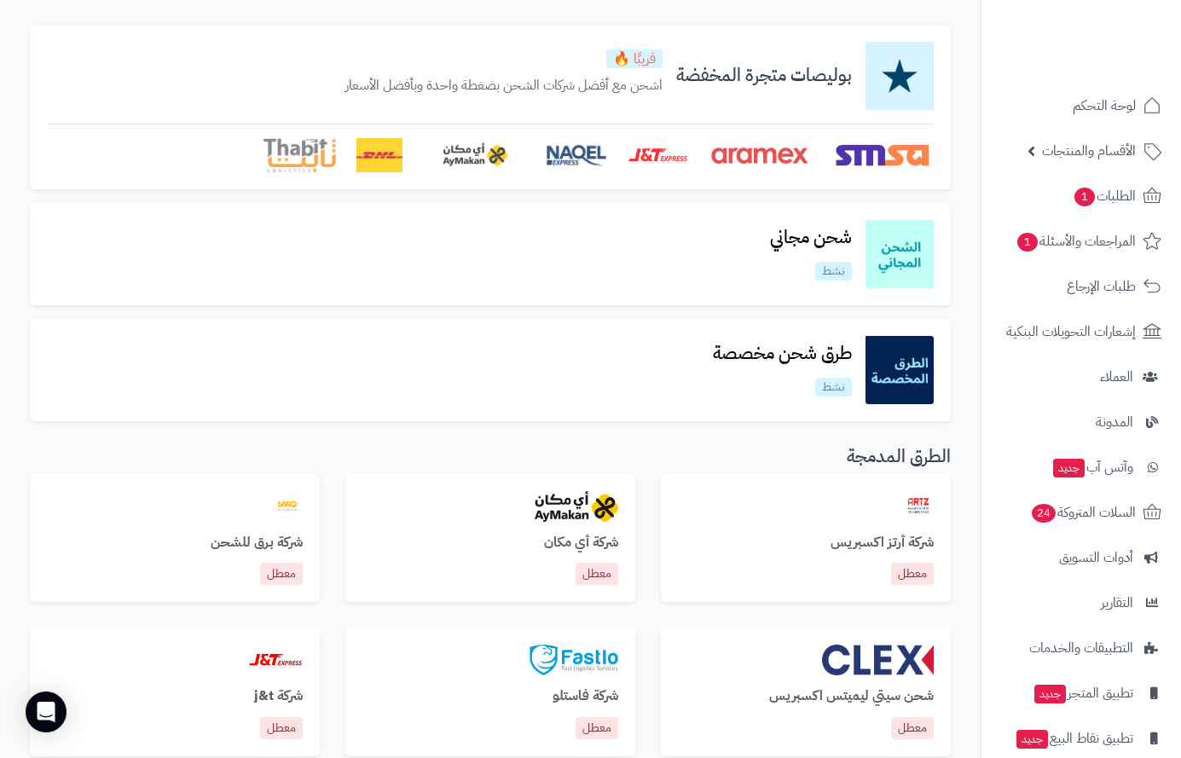
scroll to position [49, 0]
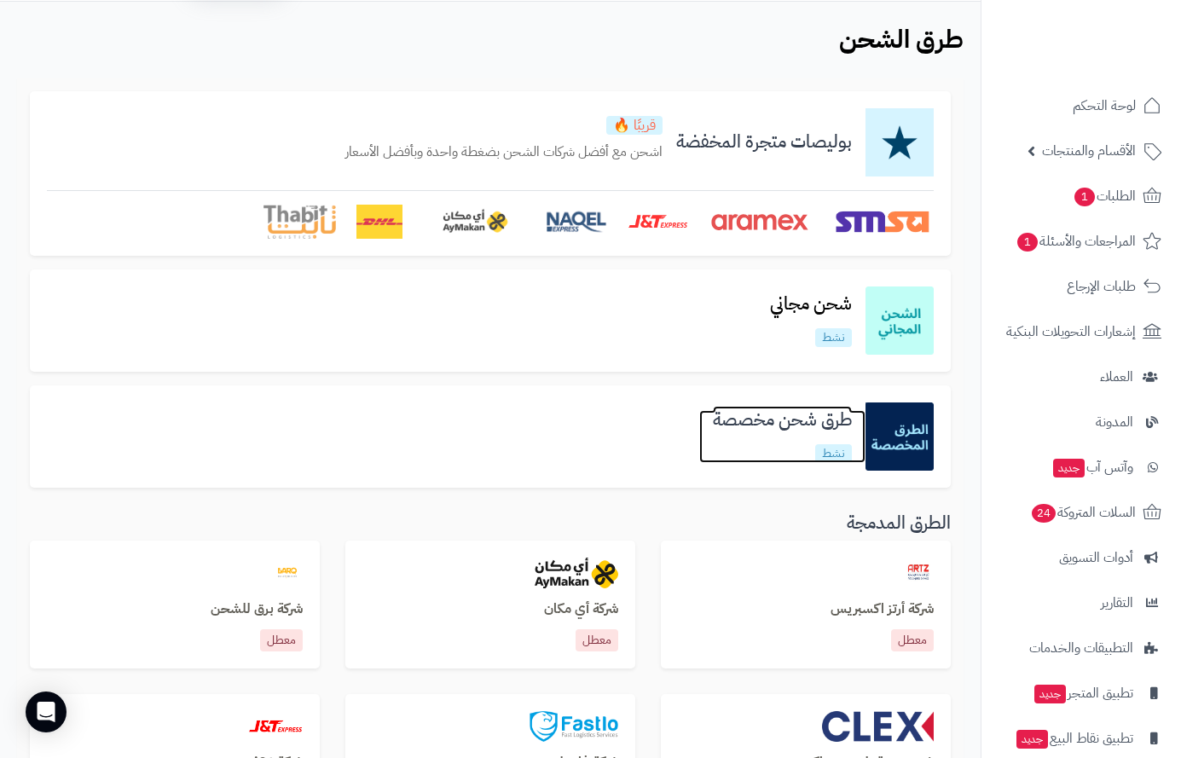
click at [754, 416] on h3 "طرق شحن مخصصة" at bounding box center [782, 420] width 166 height 20
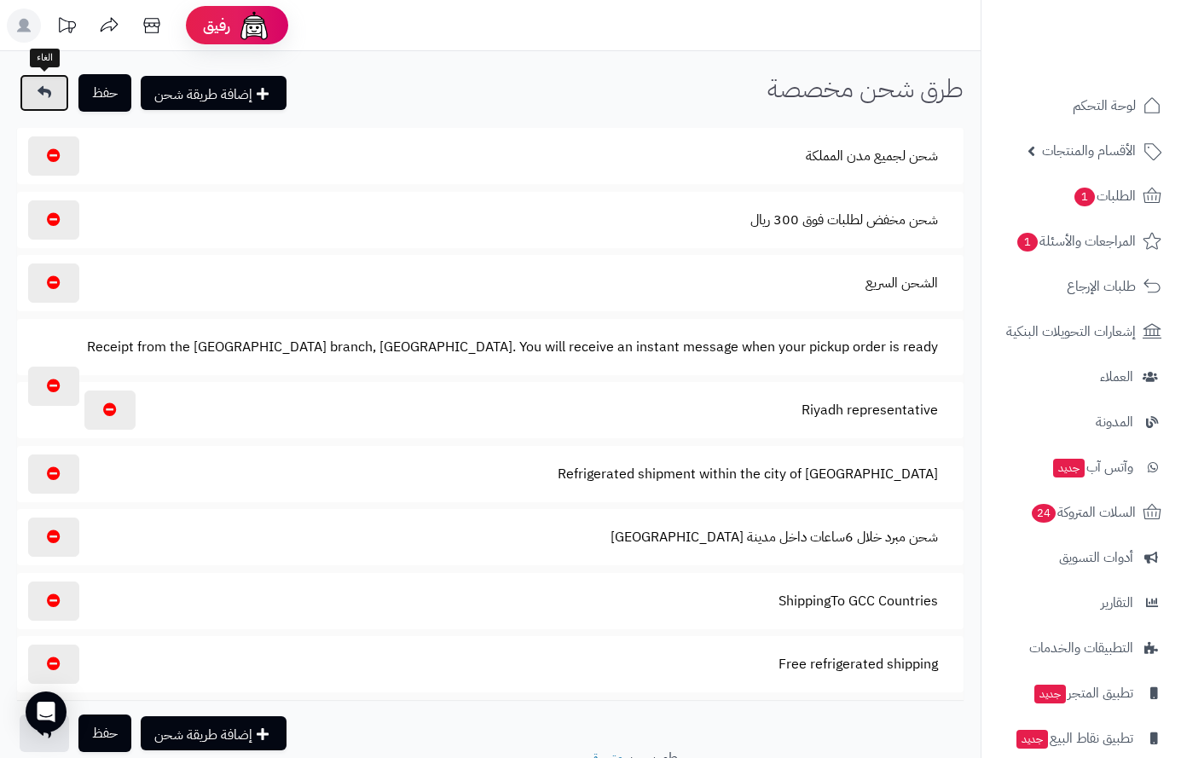
click at [45, 87] on icon at bounding box center [45, 92] width 14 height 14
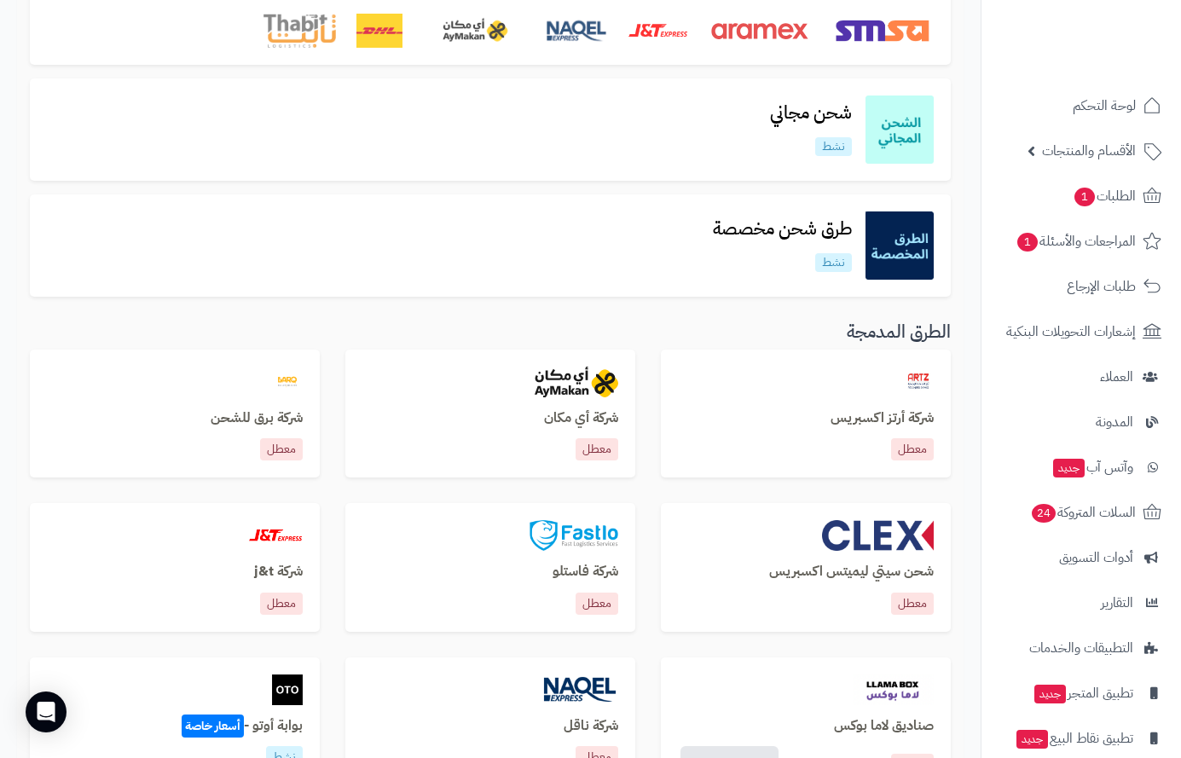
scroll to position [220, 0]
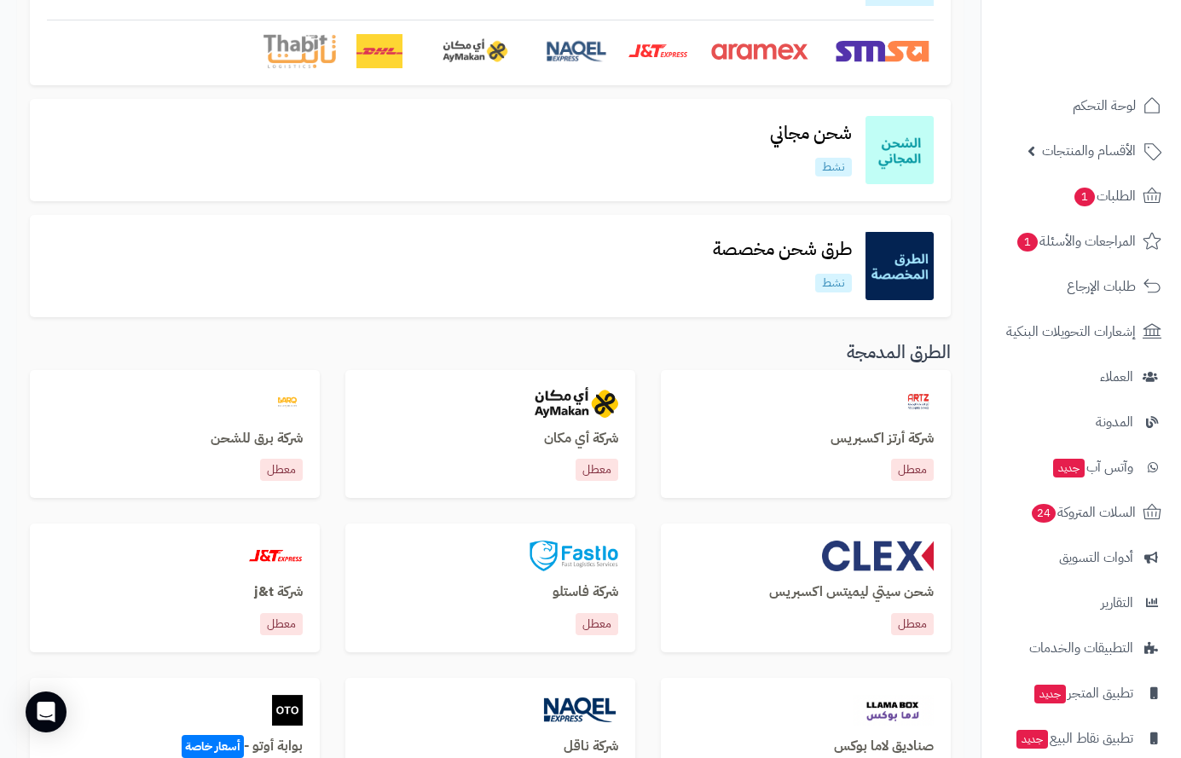
click at [891, 256] on img at bounding box center [900, 266] width 68 height 68
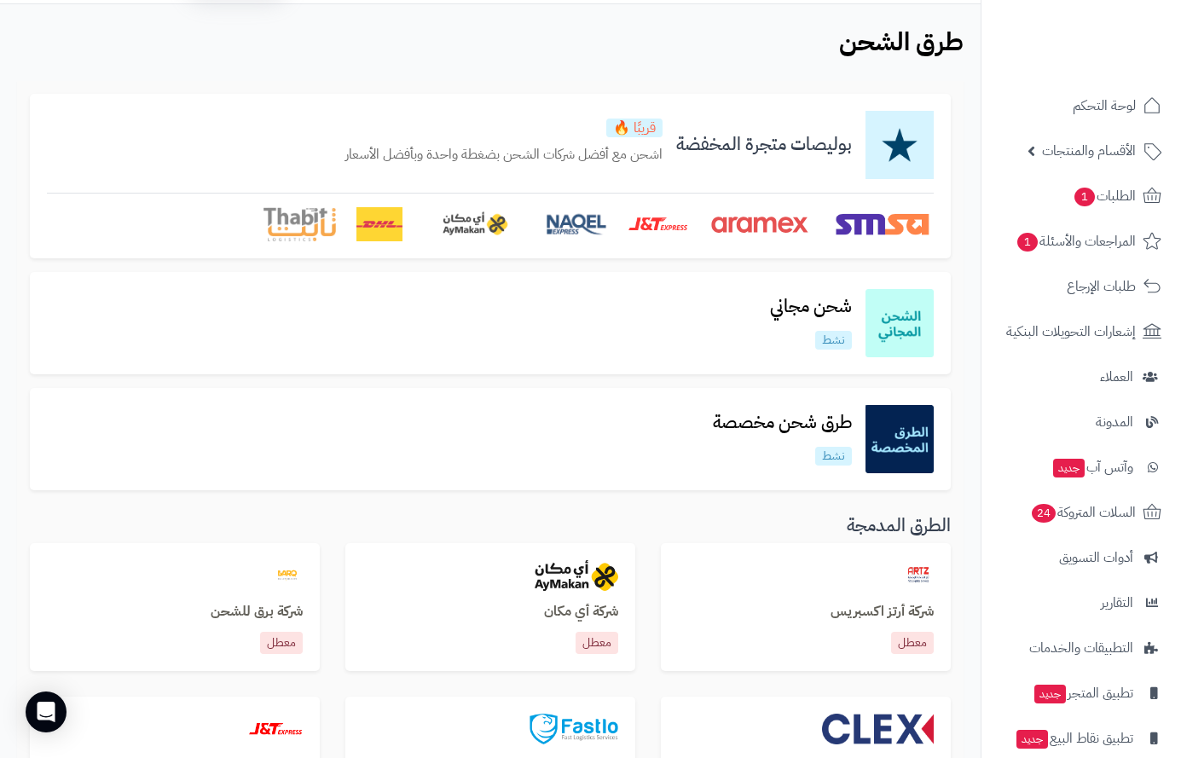
scroll to position [0, 0]
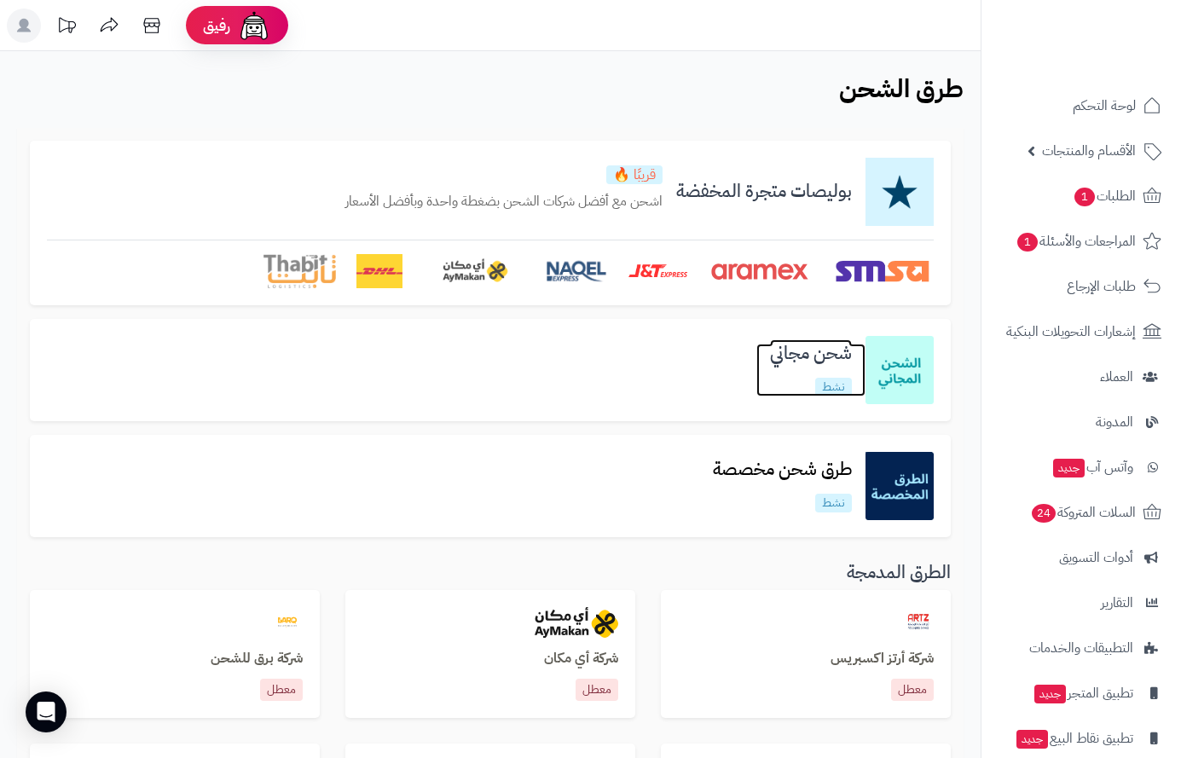
click at [801, 354] on h3 "شحن مجاني" at bounding box center [811, 354] width 109 height 20
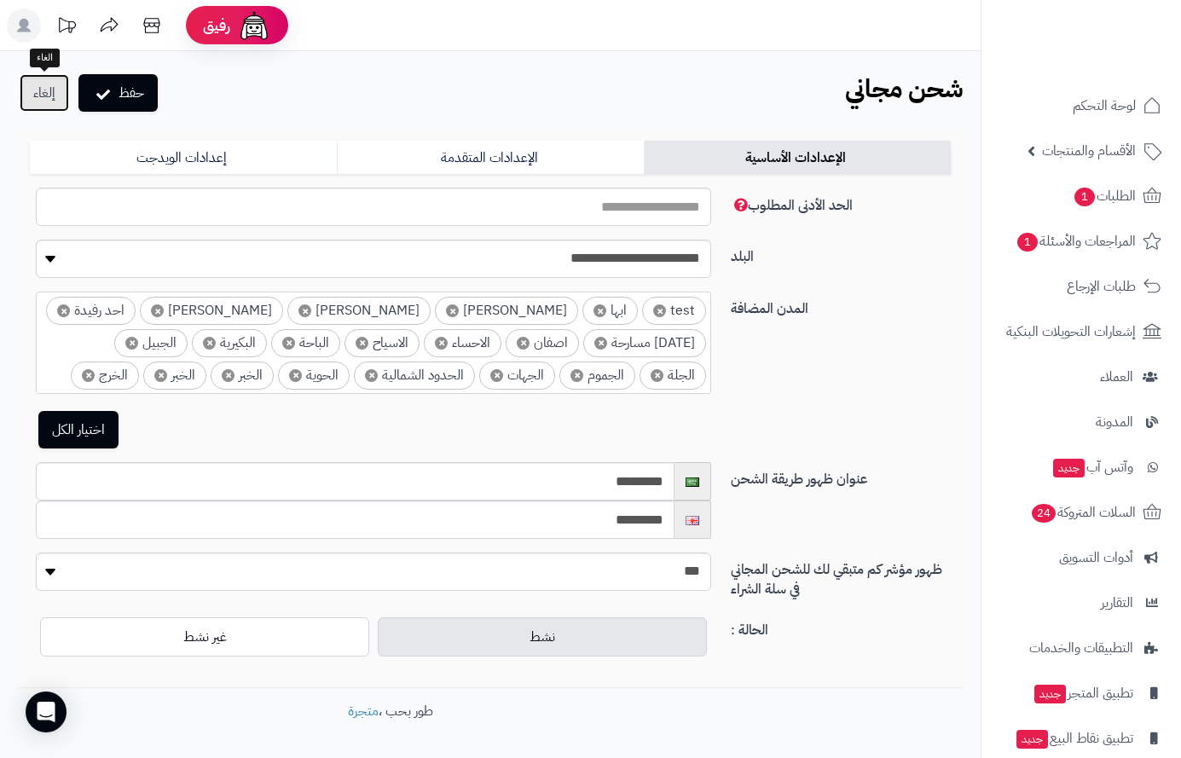
click at [52, 95] on link "إلغاء" at bounding box center [44, 93] width 49 height 38
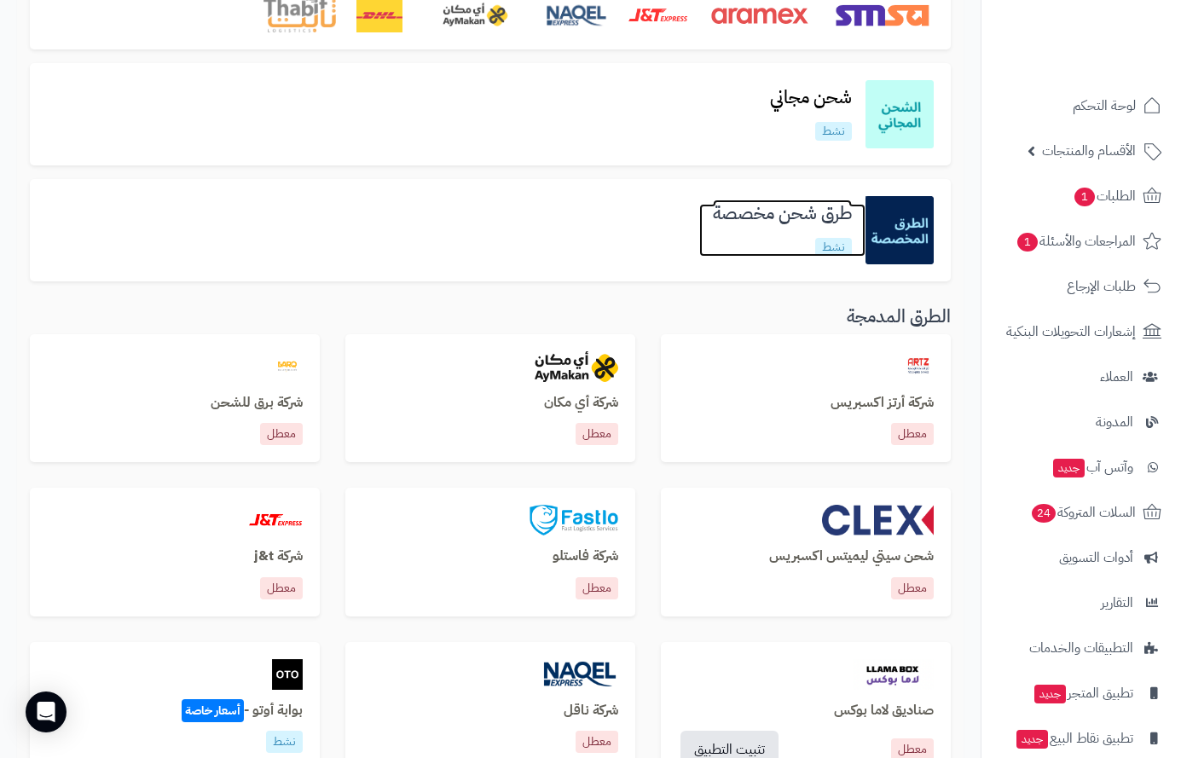
scroll to position [299, 0]
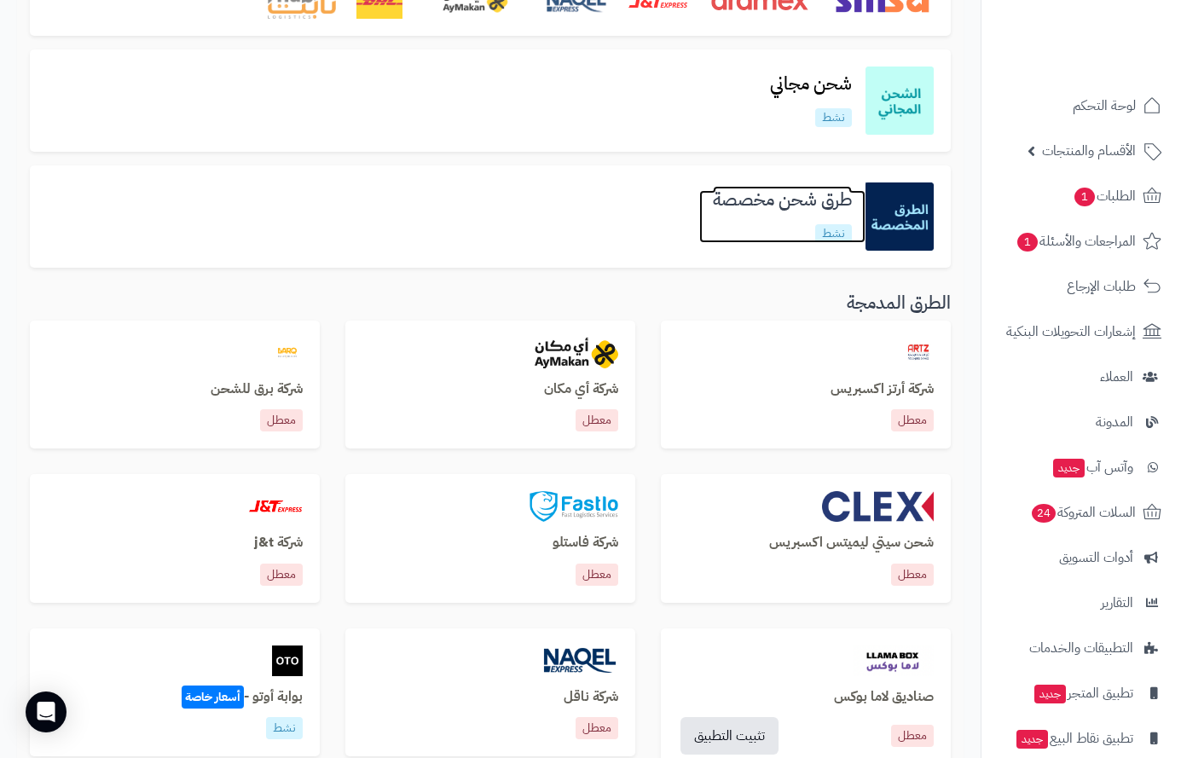
click at [787, 210] on h3 "طرق شحن مخصصة" at bounding box center [782, 200] width 166 height 20
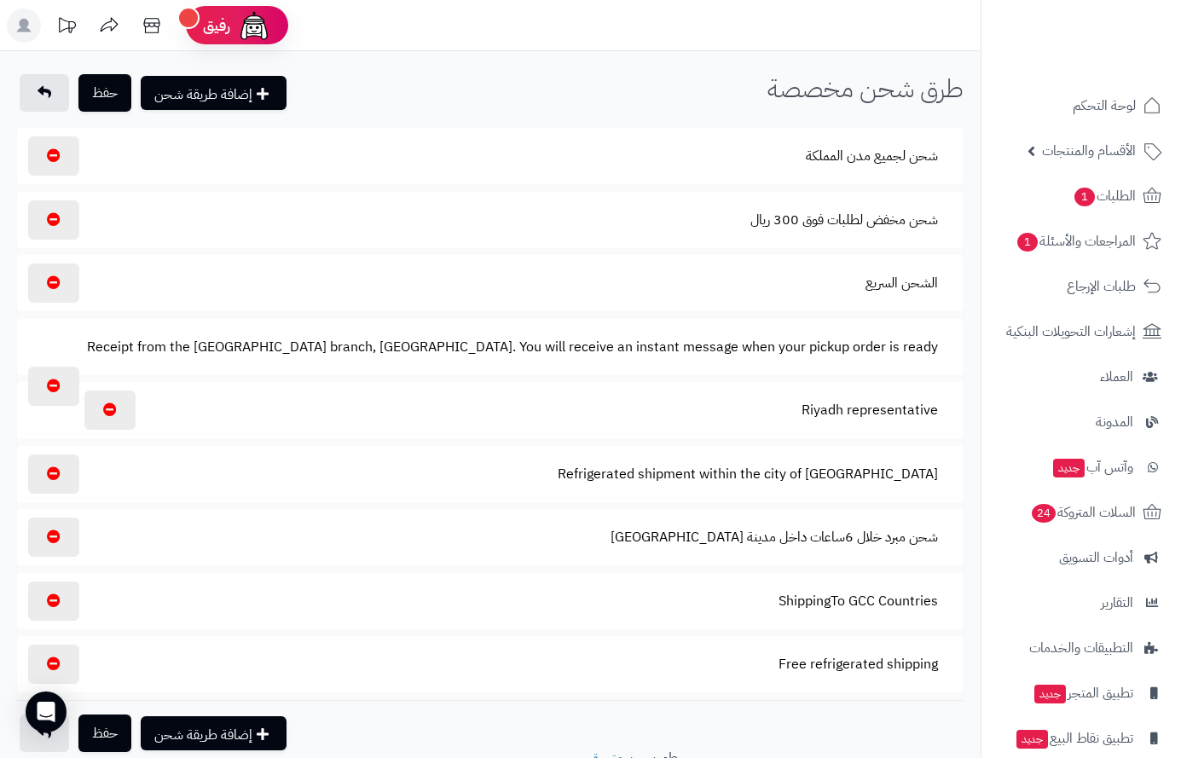
select select "****"
select select
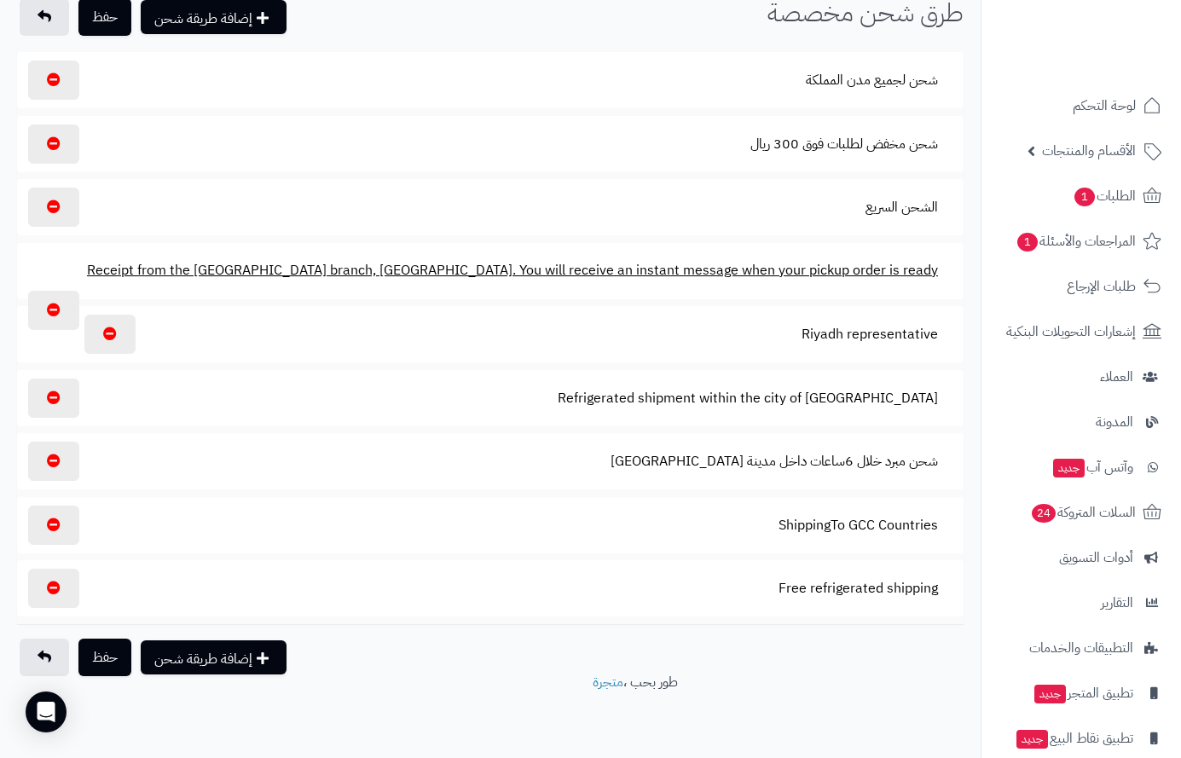
scroll to position [76, 0]
click at [374, 262] on button "Receipt from the Riyadh branch, Al-Ghadeer district. You will receive an instan…" at bounding box center [513, 270] width 880 height 39
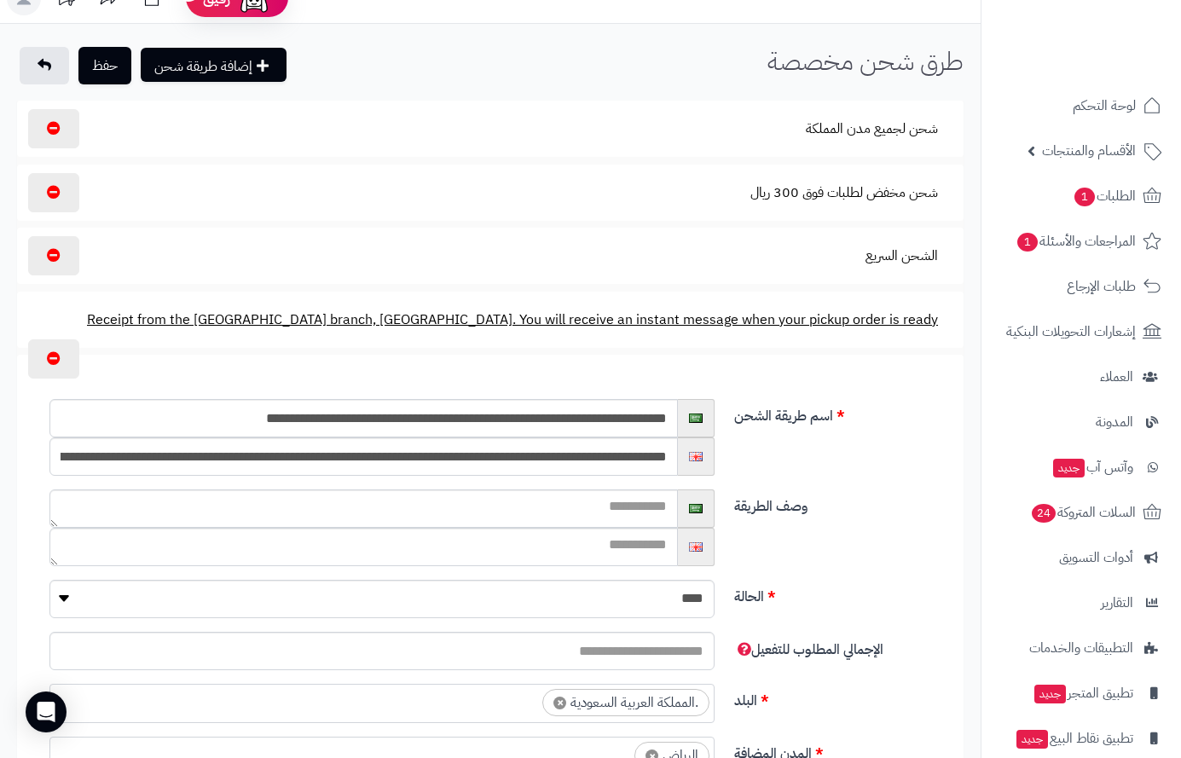
scroll to position [0, 0]
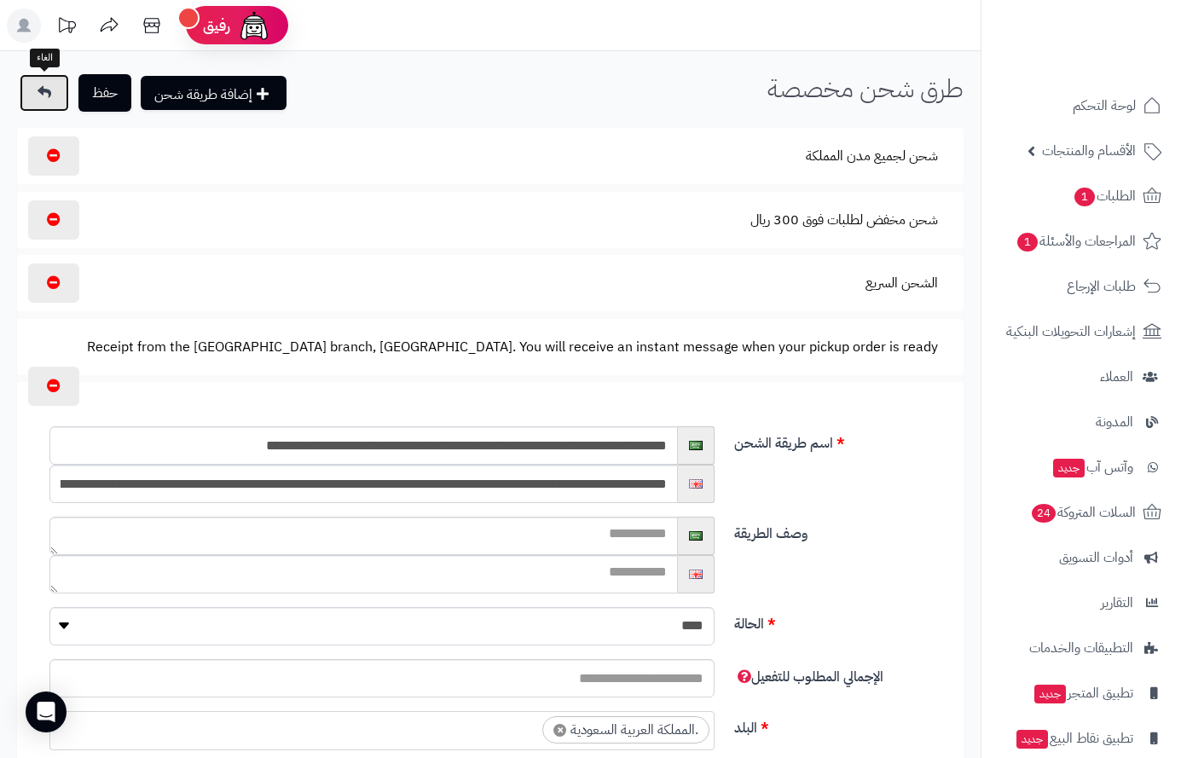
click at [53, 89] on link at bounding box center [44, 93] width 49 height 38
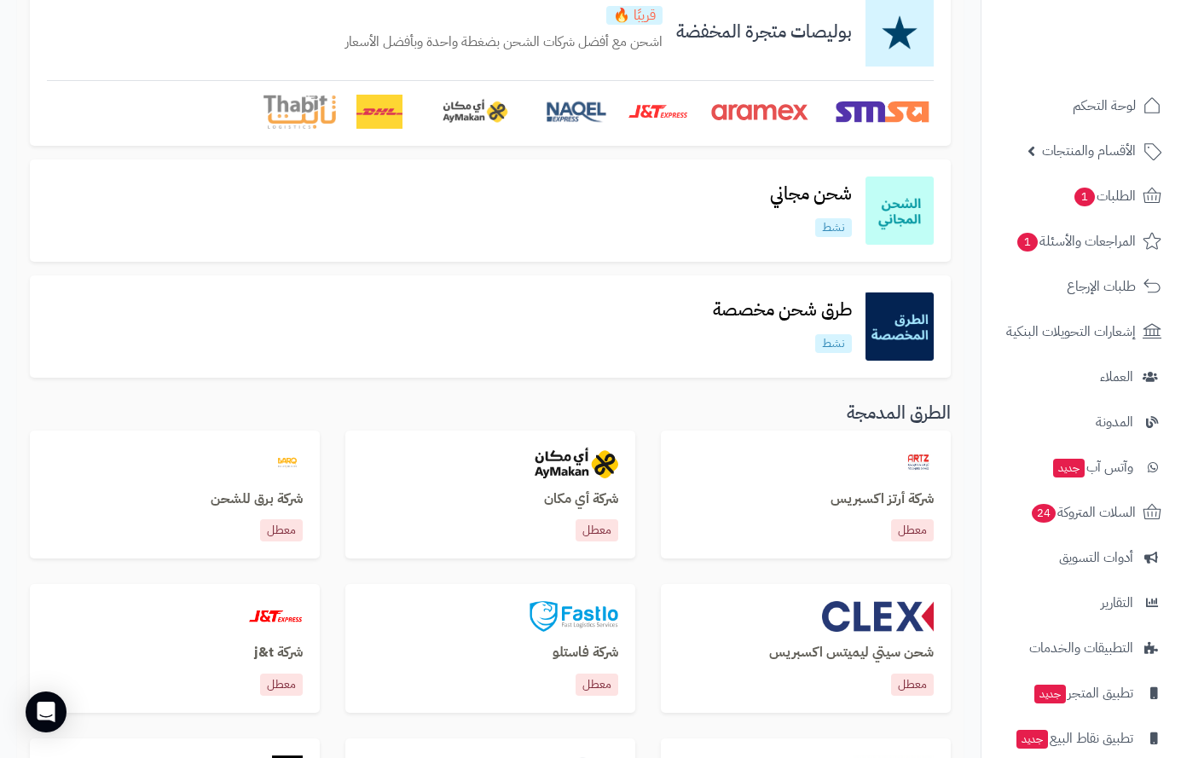
scroll to position [171, 0]
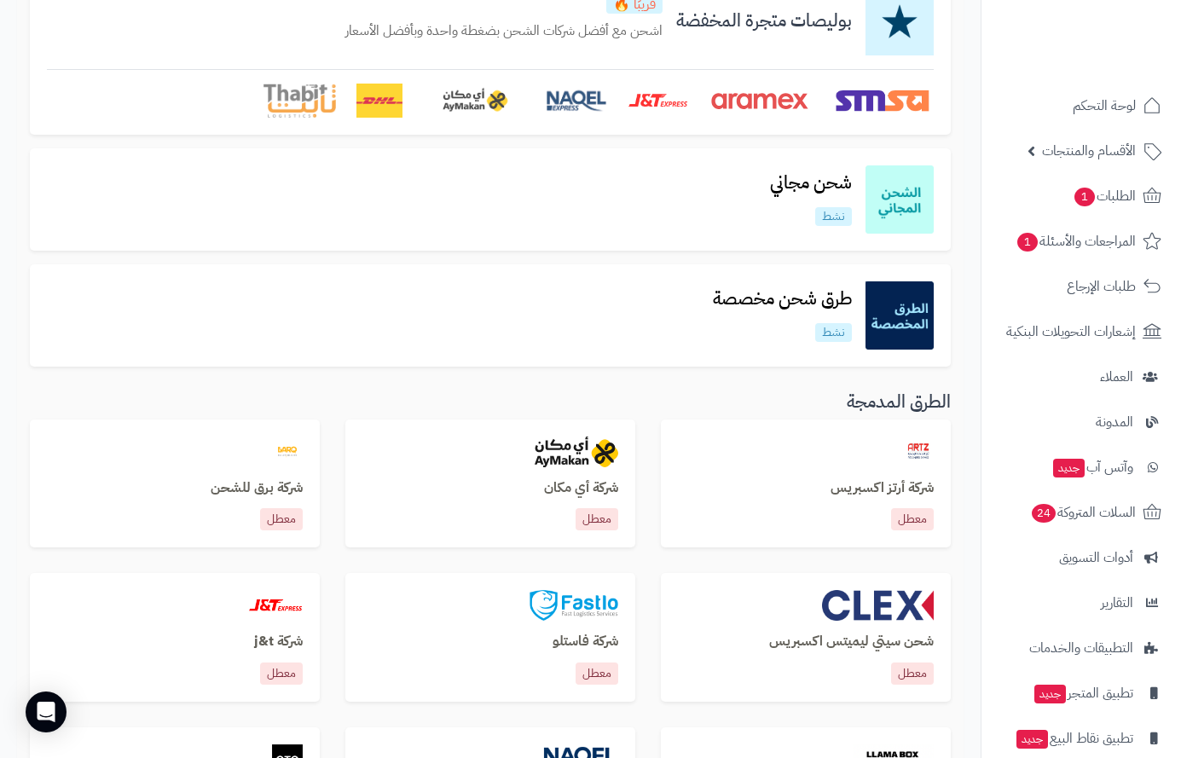
click at [897, 323] on img at bounding box center [900, 316] width 68 height 68
click at [813, 180] on h3 "شحن مجاني" at bounding box center [811, 183] width 109 height 20
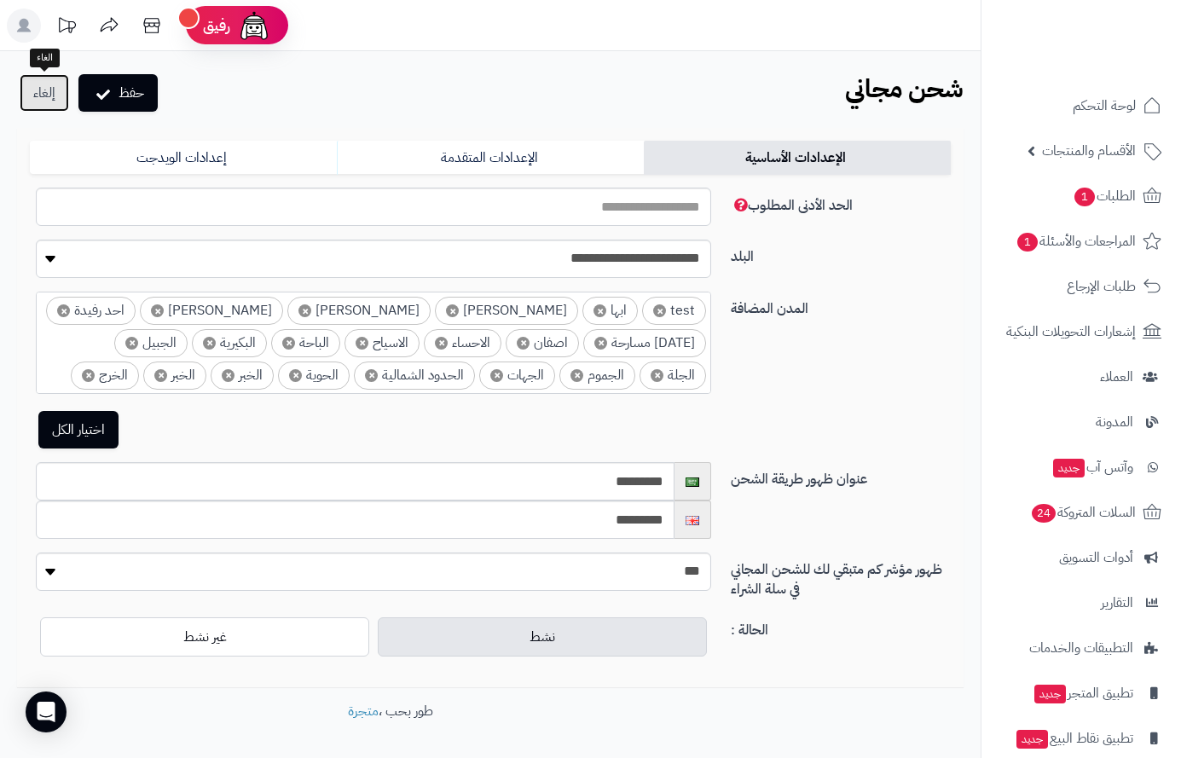
click at [42, 92] on link "إلغاء" at bounding box center [44, 93] width 49 height 38
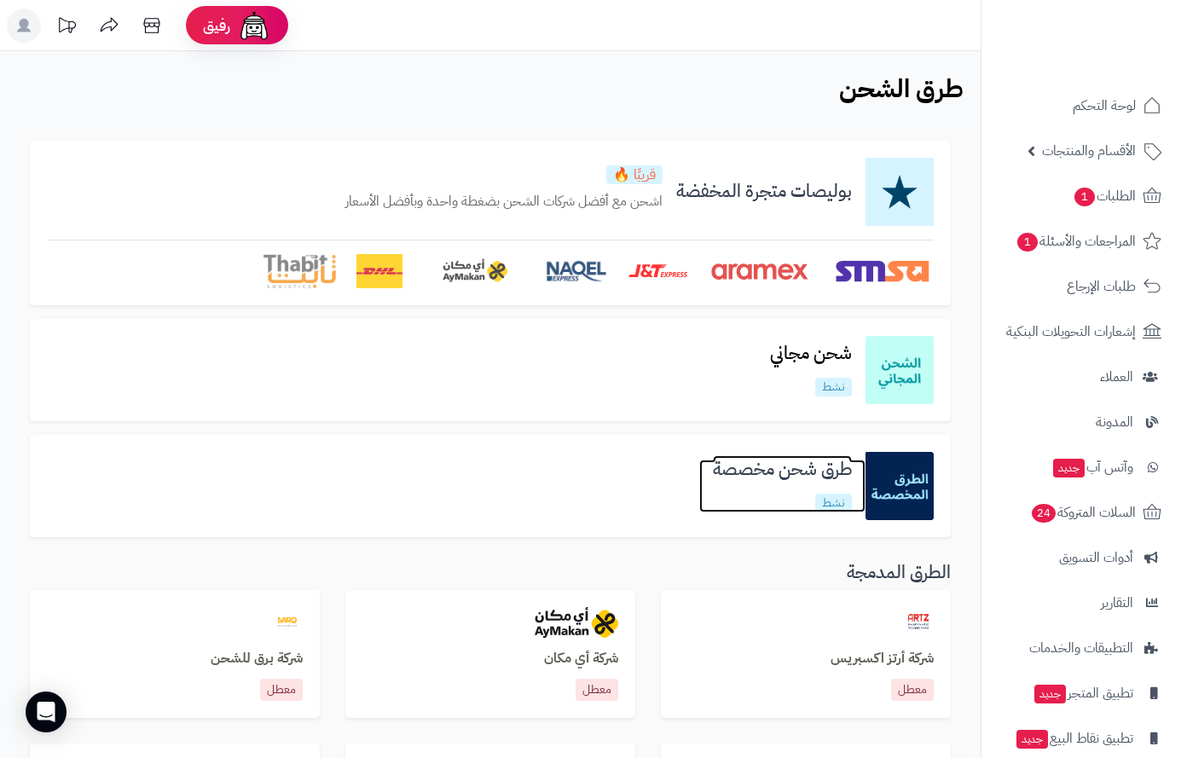
click at [793, 479] on h3 "طرق شحن مخصصة" at bounding box center [782, 470] width 166 height 20
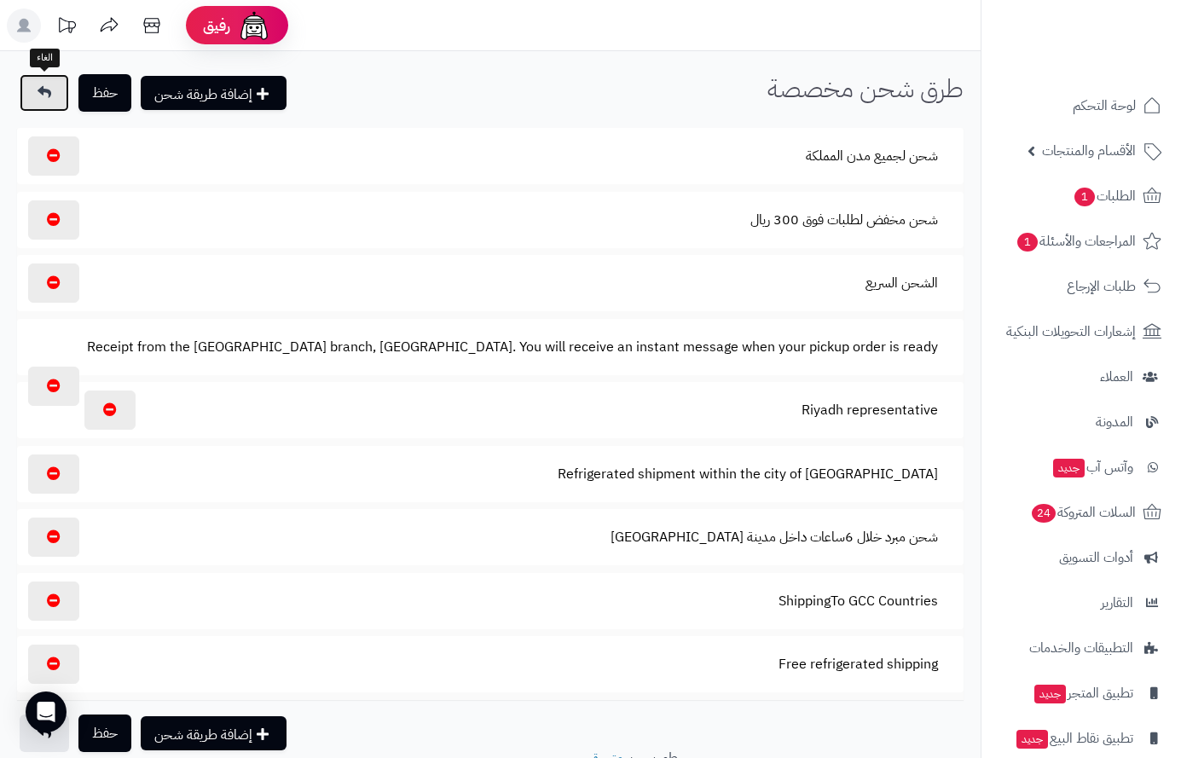
click at [47, 94] on icon at bounding box center [45, 92] width 14 height 14
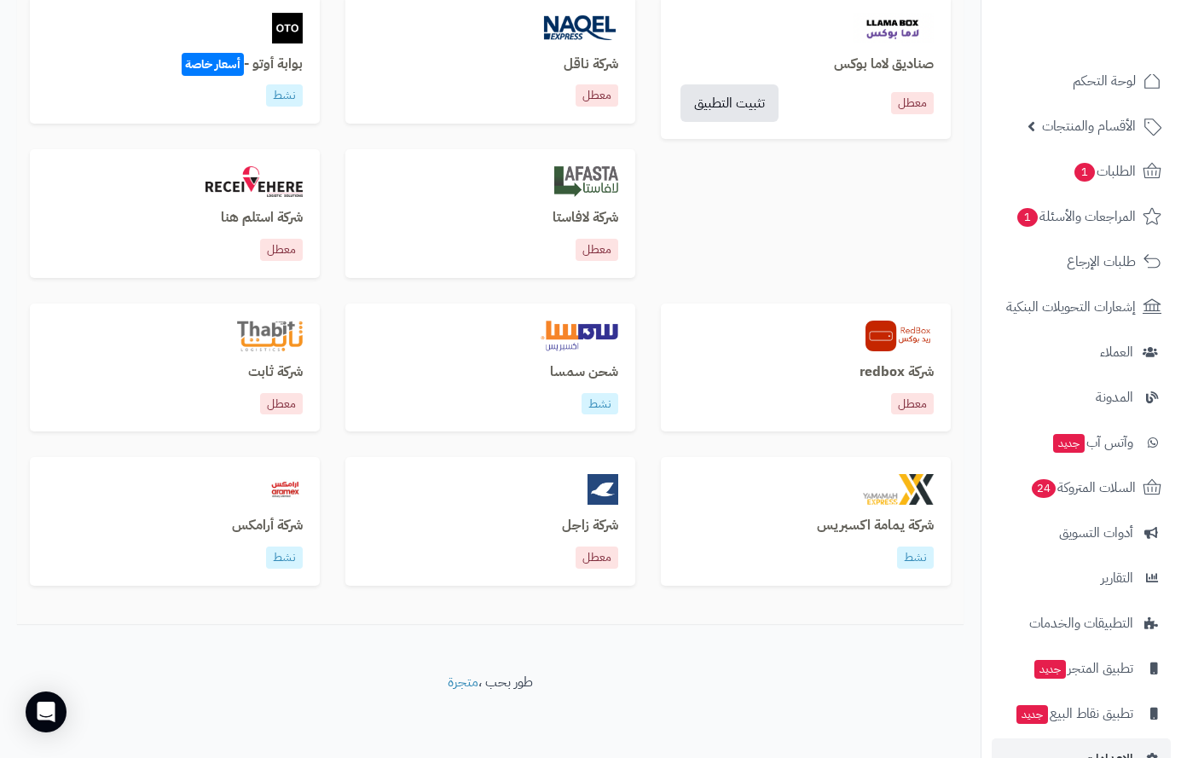
scroll to position [67, 0]
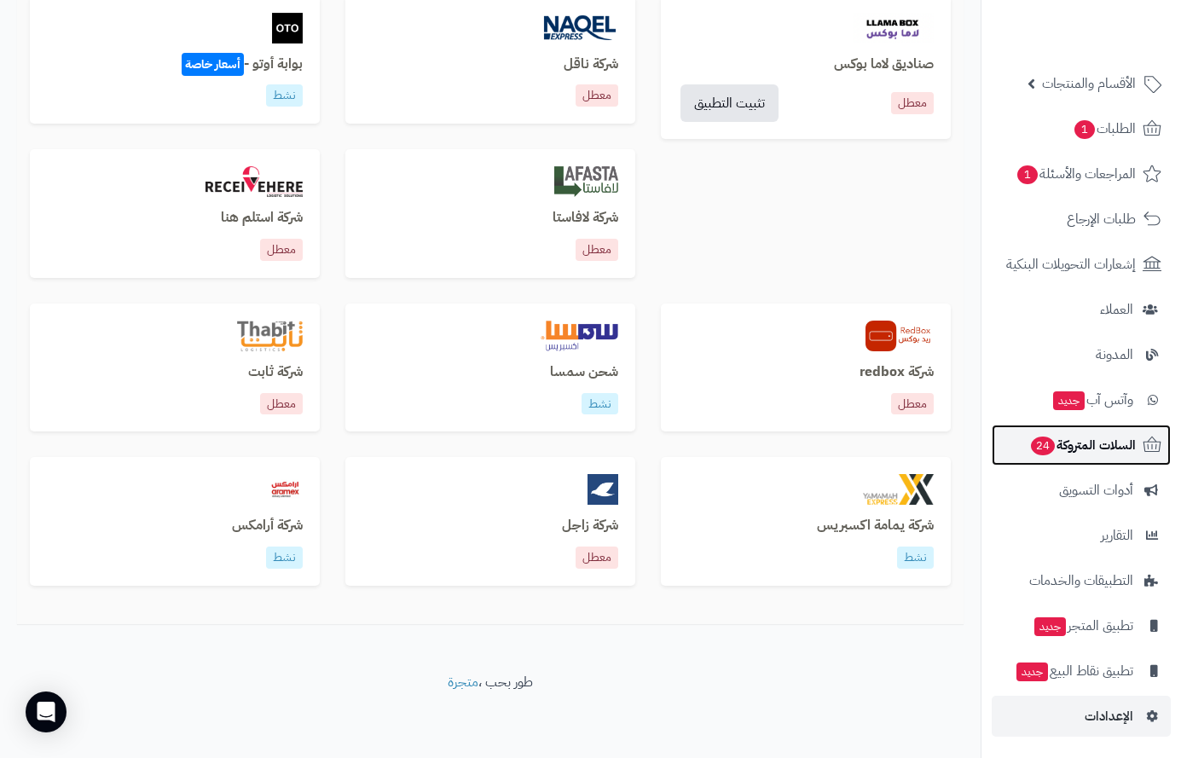
click at [1069, 442] on span "السلات المتروكة 24" at bounding box center [1083, 445] width 107 height 24
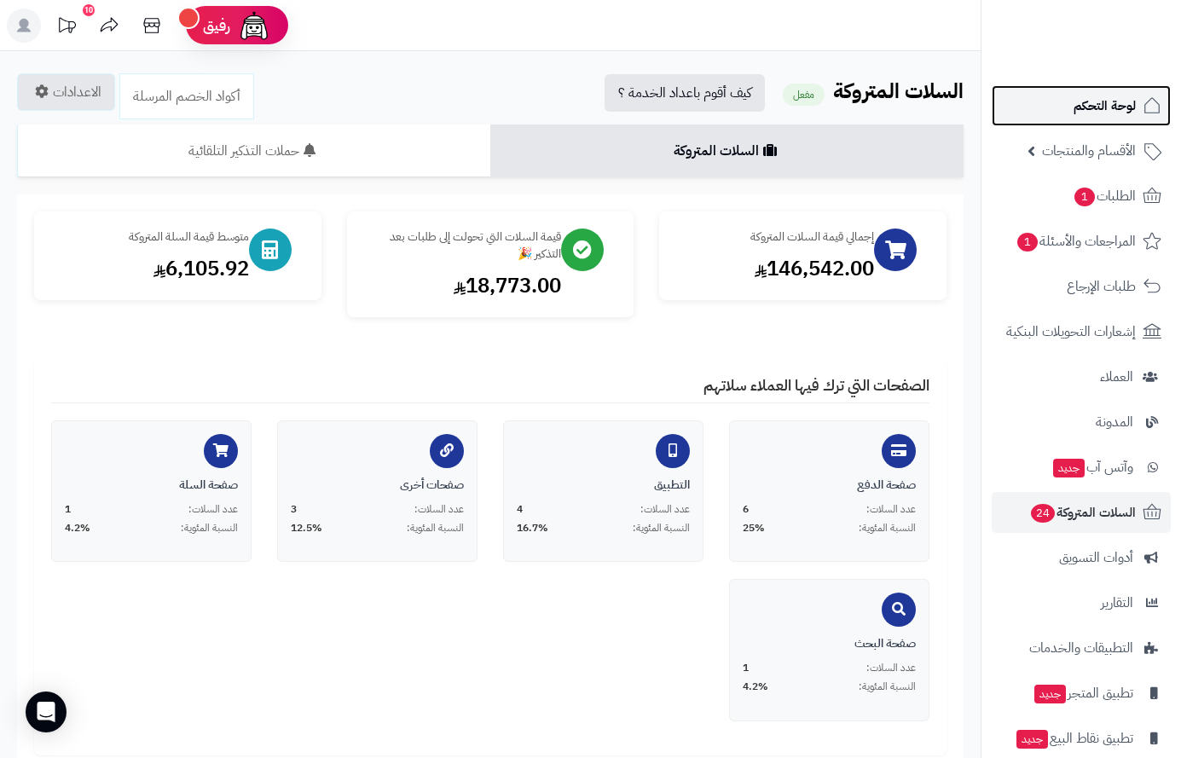
click at [1106, 96] on span "لوحة التحكم" at bounding box center [1105, 106] width 62 height 24
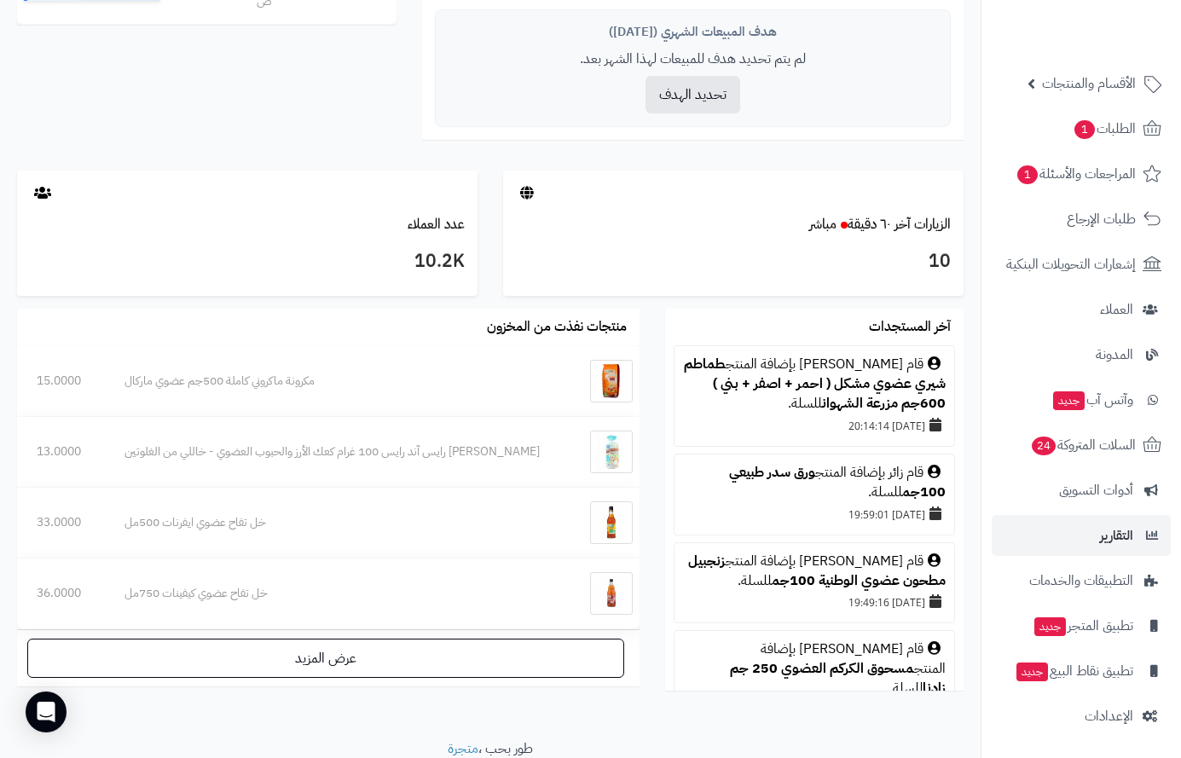
scroll to position [804, 0]
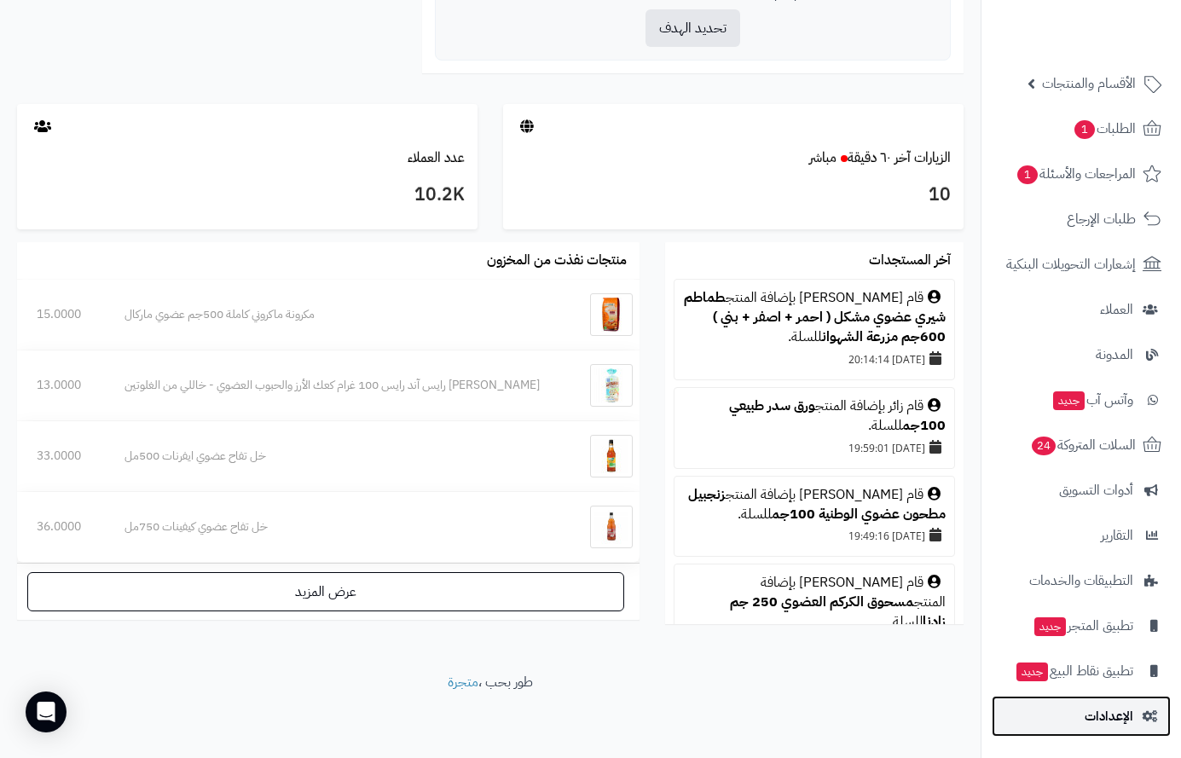
click at [1107, 722] on span "الإعدادات" at bounding box center [1109, 717] width 49 height 24
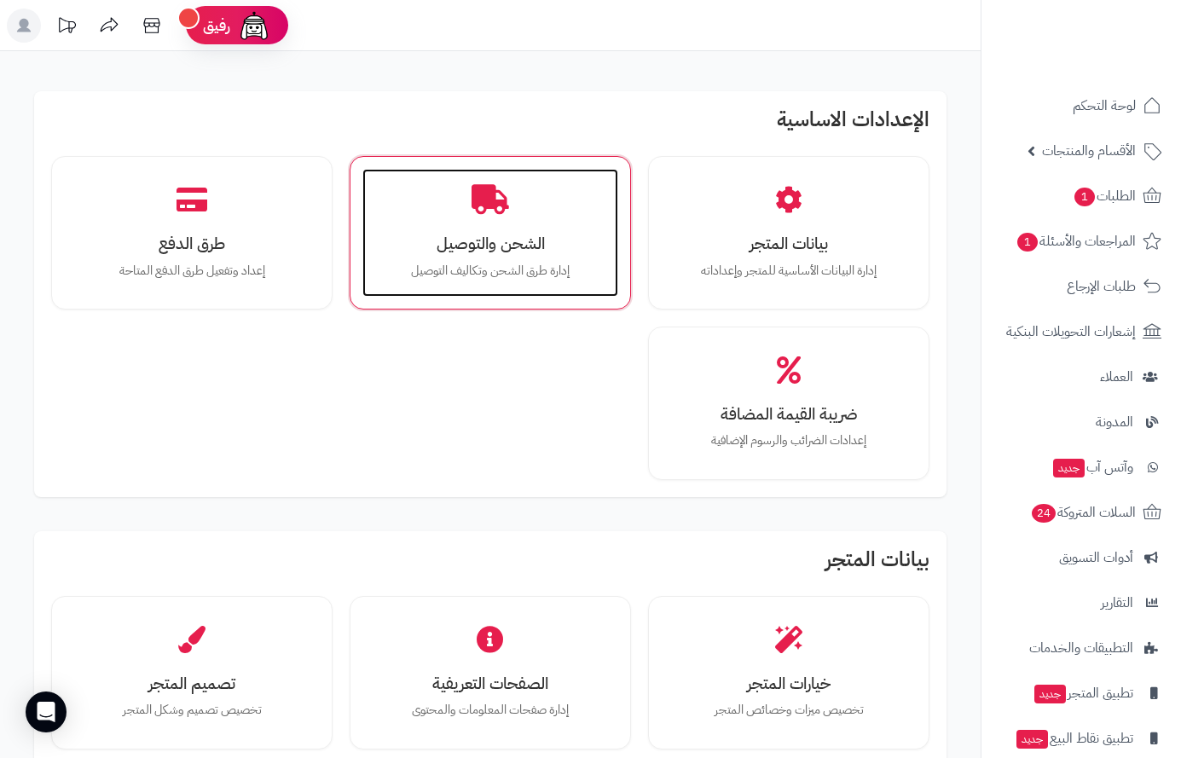
click at [483, 220] on div "الشحن والتوصيل إدارة طرق الشحن وتكاليف التوصيل" at bounding box center [491, 233] width 256 height 128
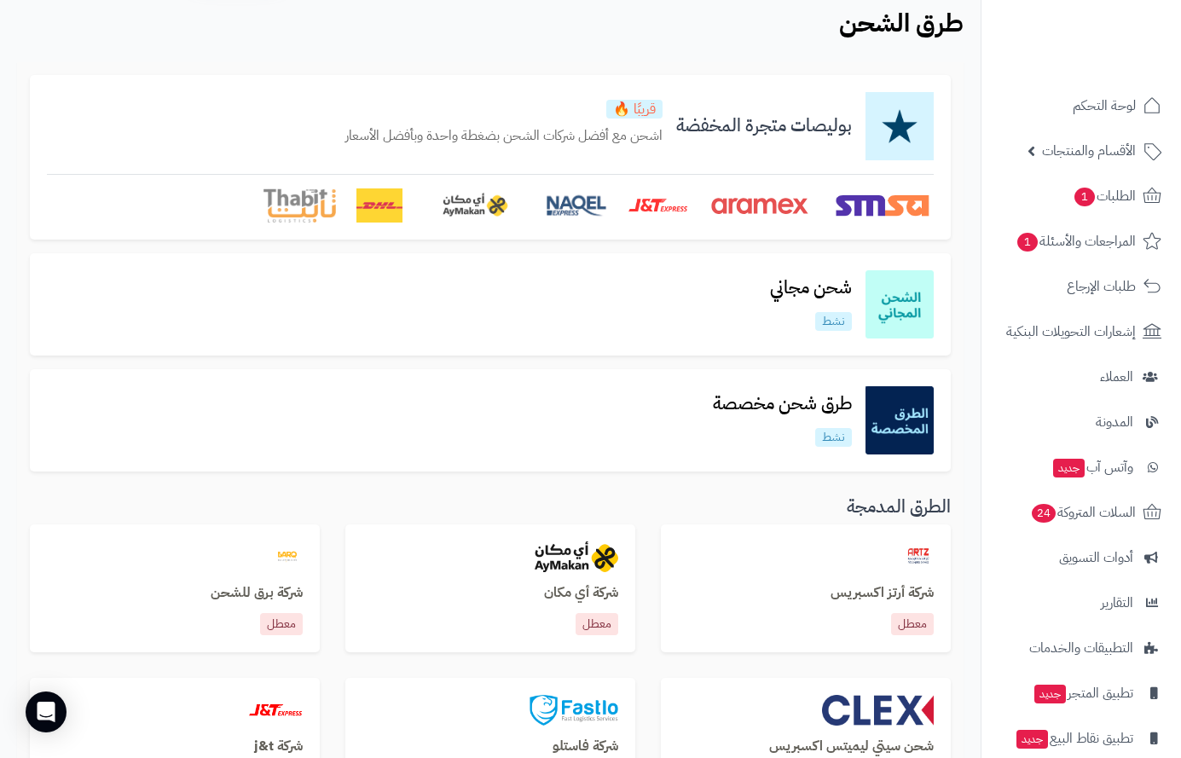
scroll to position [256, 0]
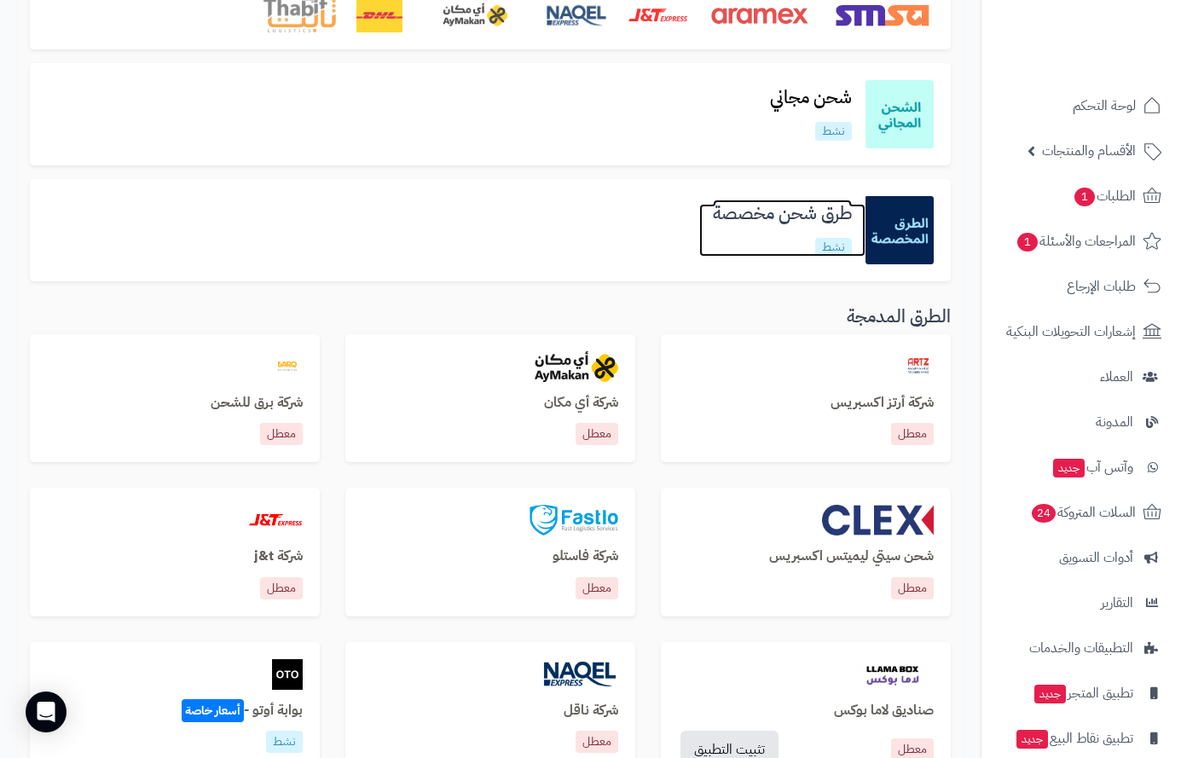
click at [717, 213] on h3 "طرق شحن مخصصة" at bounding box center [782, 214] width 166 height 20
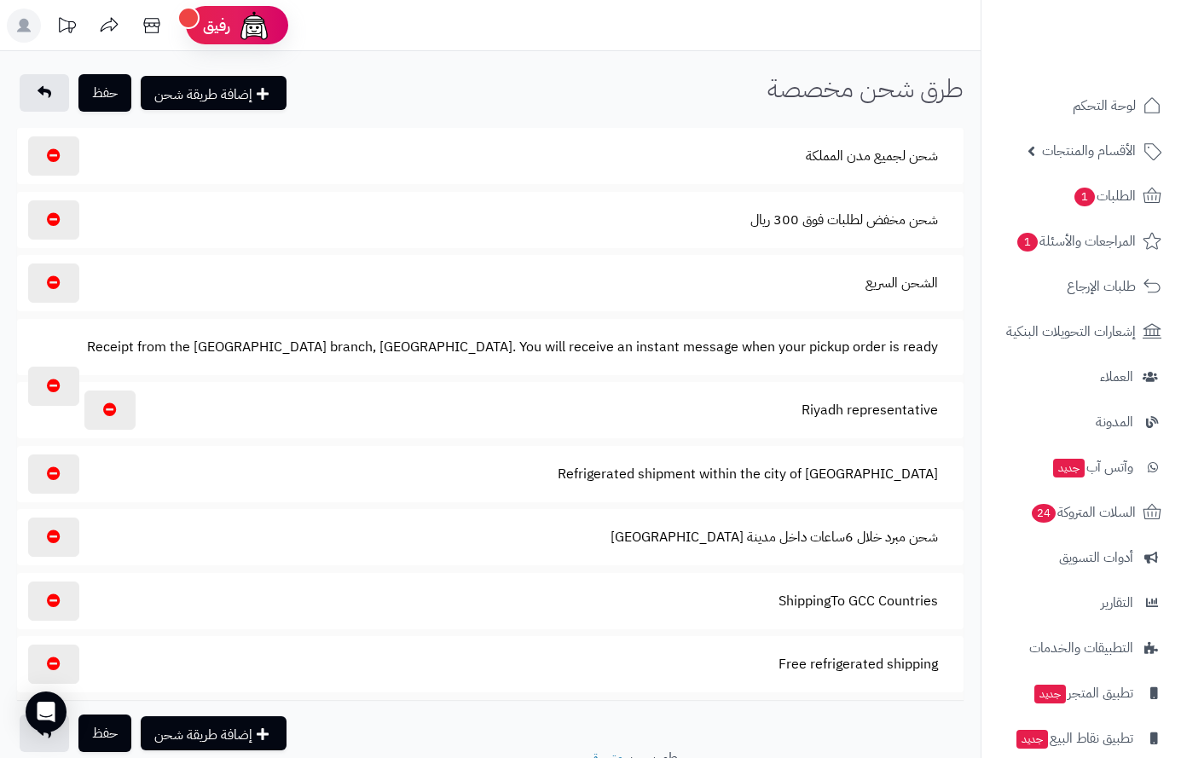
scroll to position [76, 0]
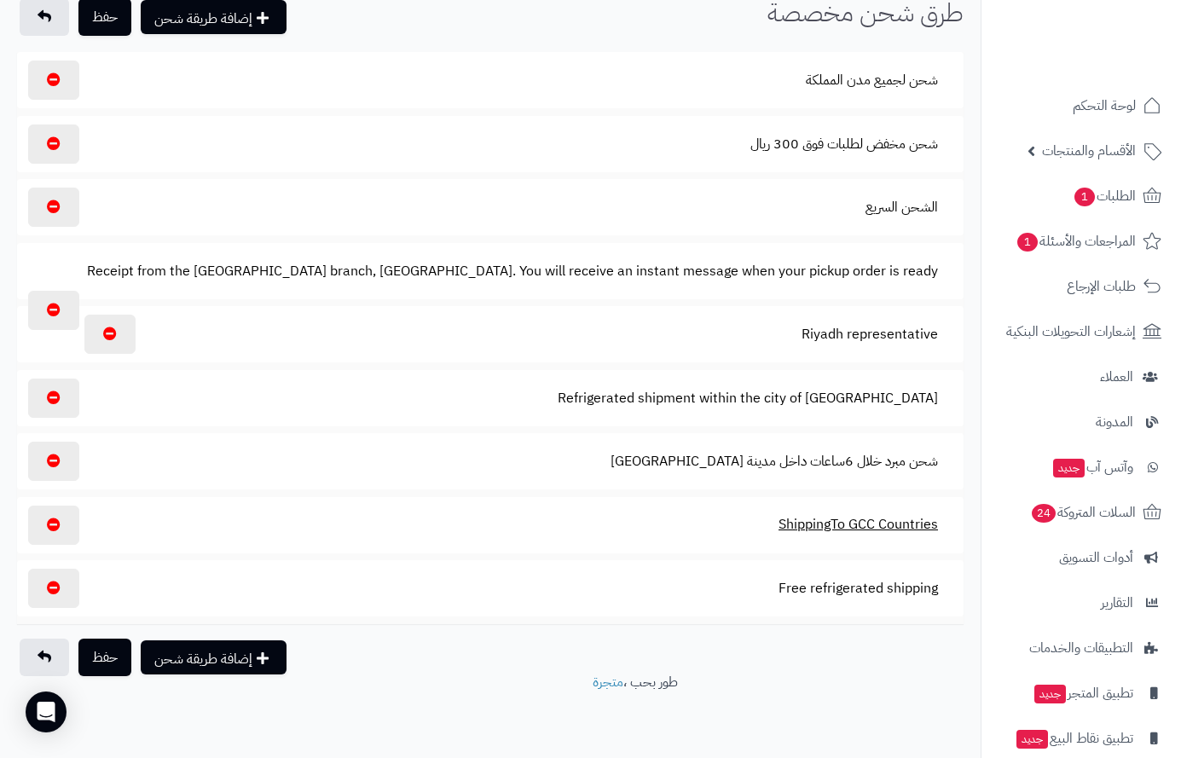
click at [815, 520] on button "ShippingTo GCC Countries" at bounding box center [858, 524] width 189 height 39
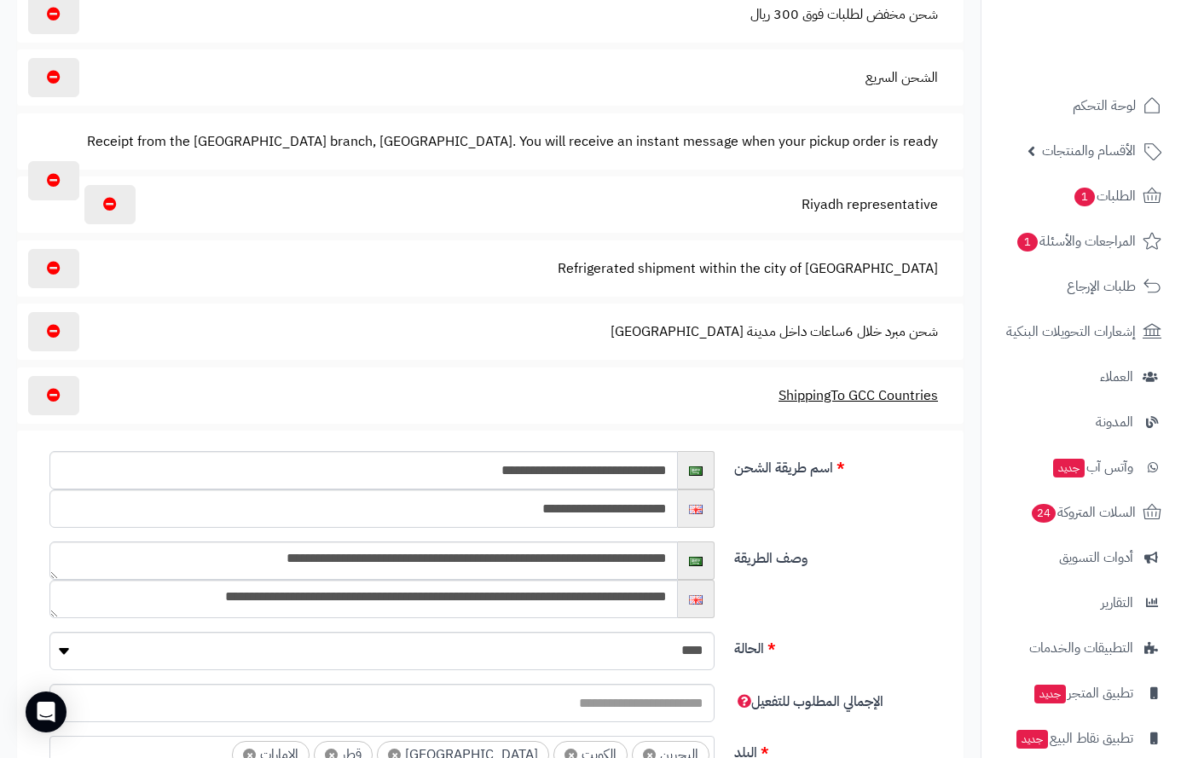
scroll to position [0, 0]
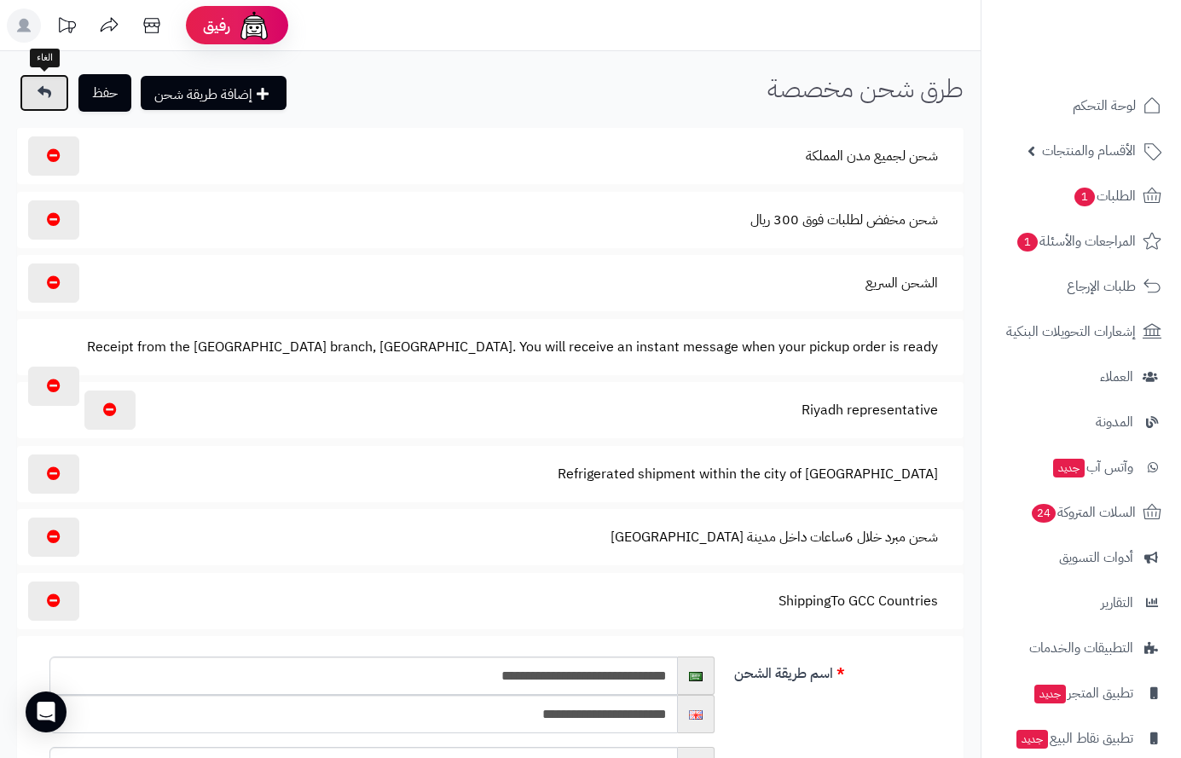
click at [47, 91] on icon at bounding box center [45, 92] width 14 height 14
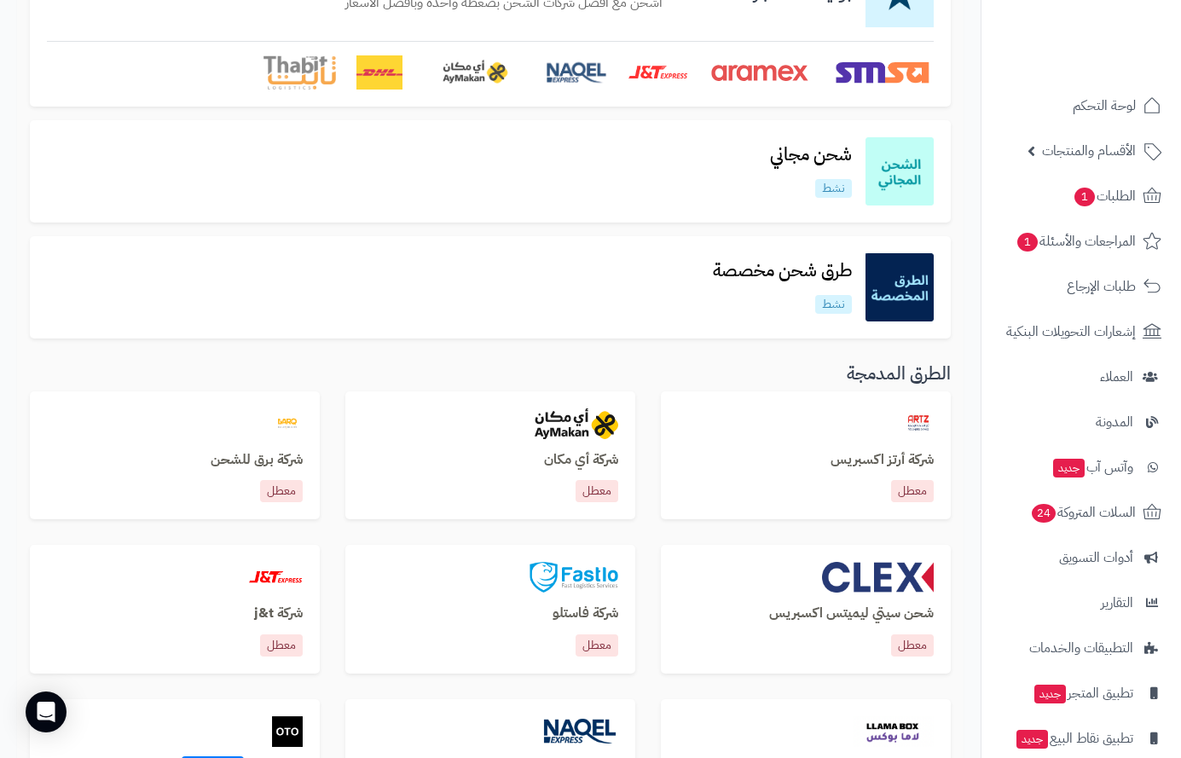
scroll to position [341, 0]
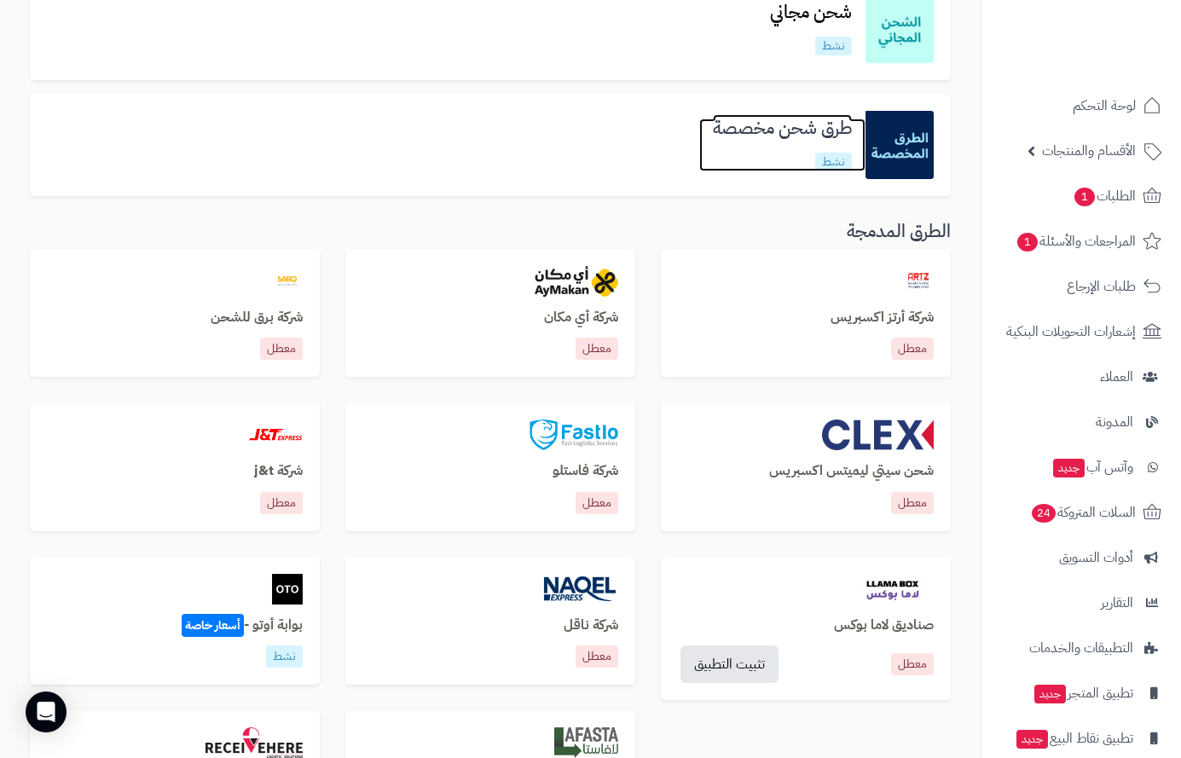
click at [772, 125] on h3 "طرق شحن مخصصة" at bounding box center [782, 129] width 166 height 20
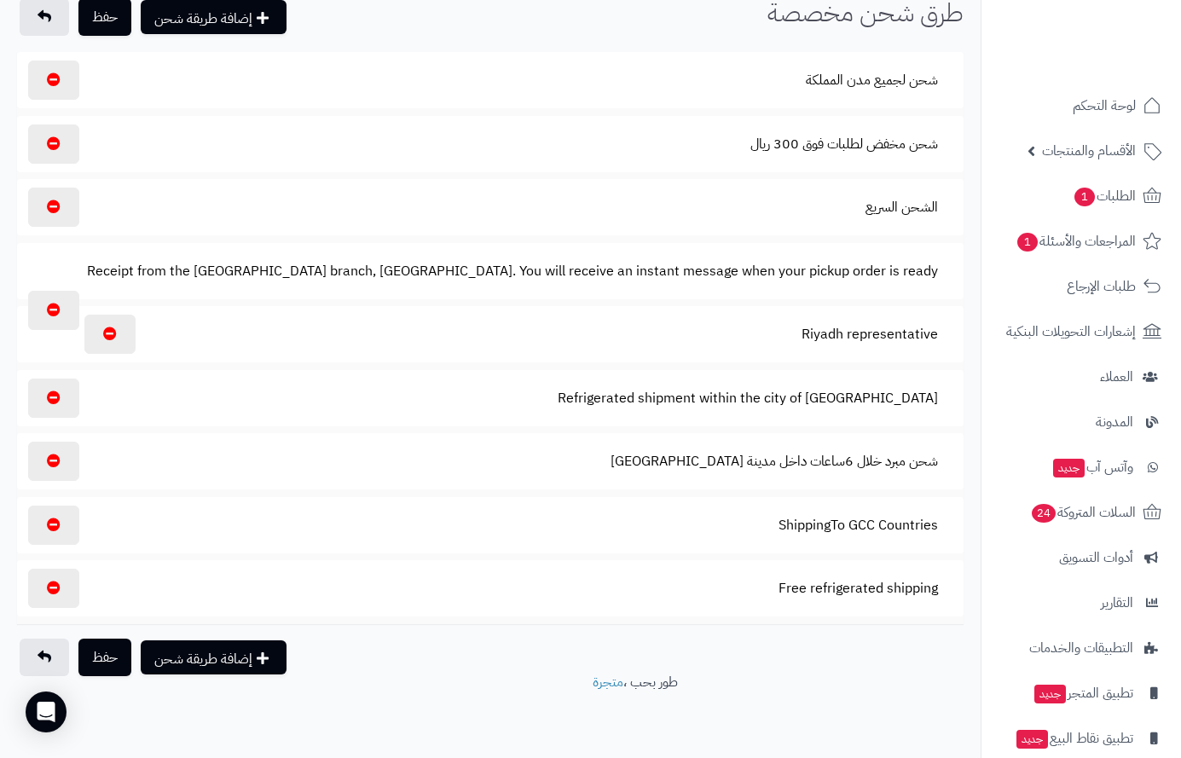
scroll to position [76, 0]
click at [846, 268] on button "Receipt from the Riyadh branch, Al-Ghadeer district. You will receive an instan…" at bounding box center [513, 270] width 880 height 39
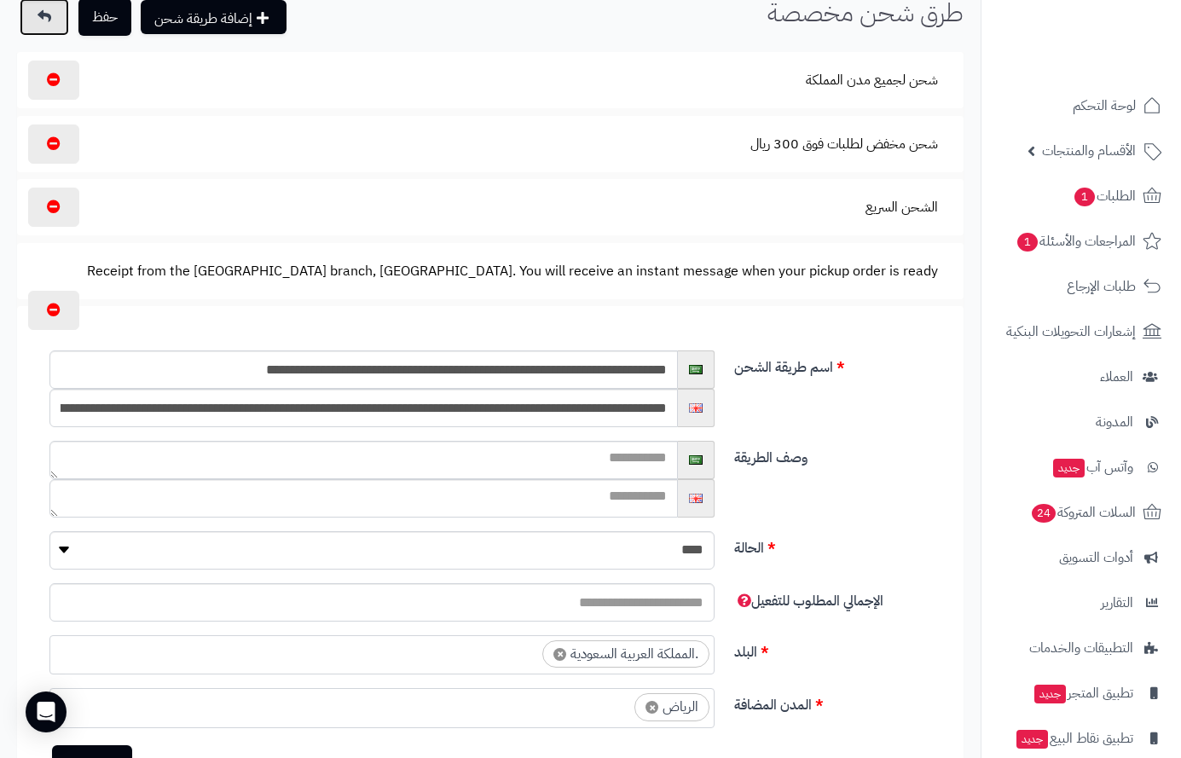
click at [38, 19] on icon at bounding box center [45, 16] width 14 height 14
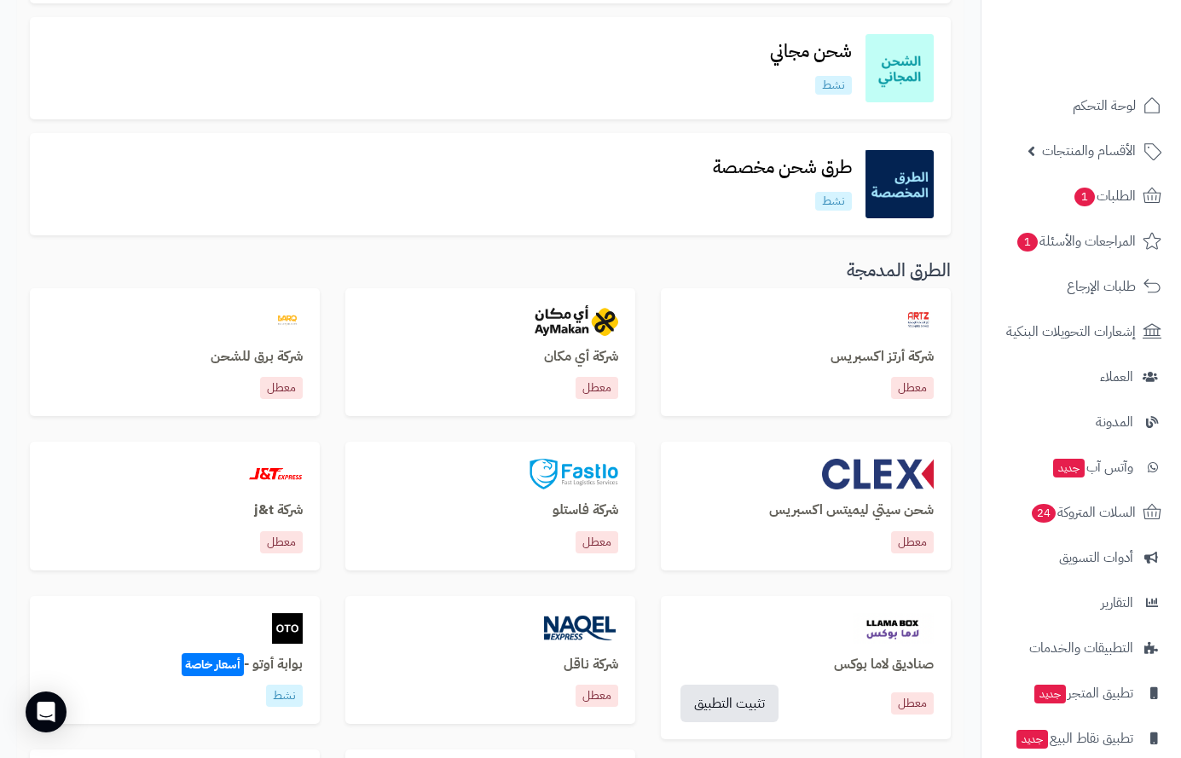
scroll to position [341, 0]
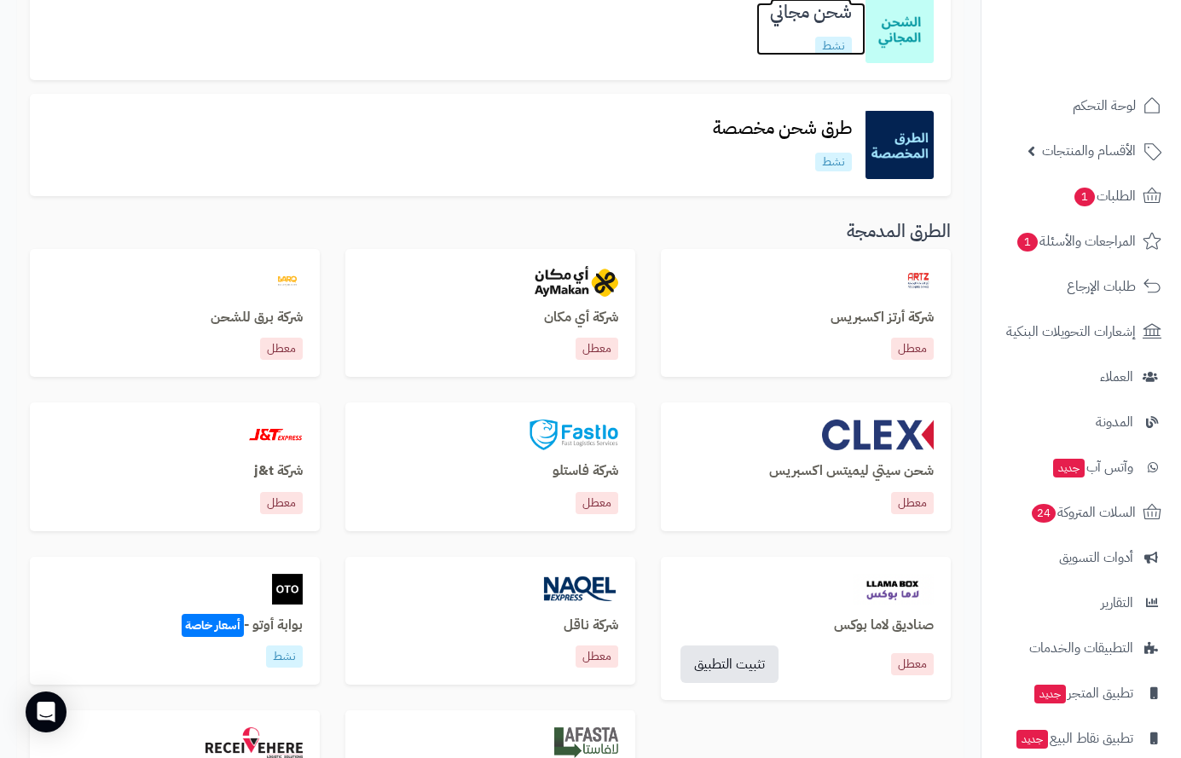
click at [816, 15] on h3 "شحن مجاني" at bounding box center [811, 13] width 109 height 20
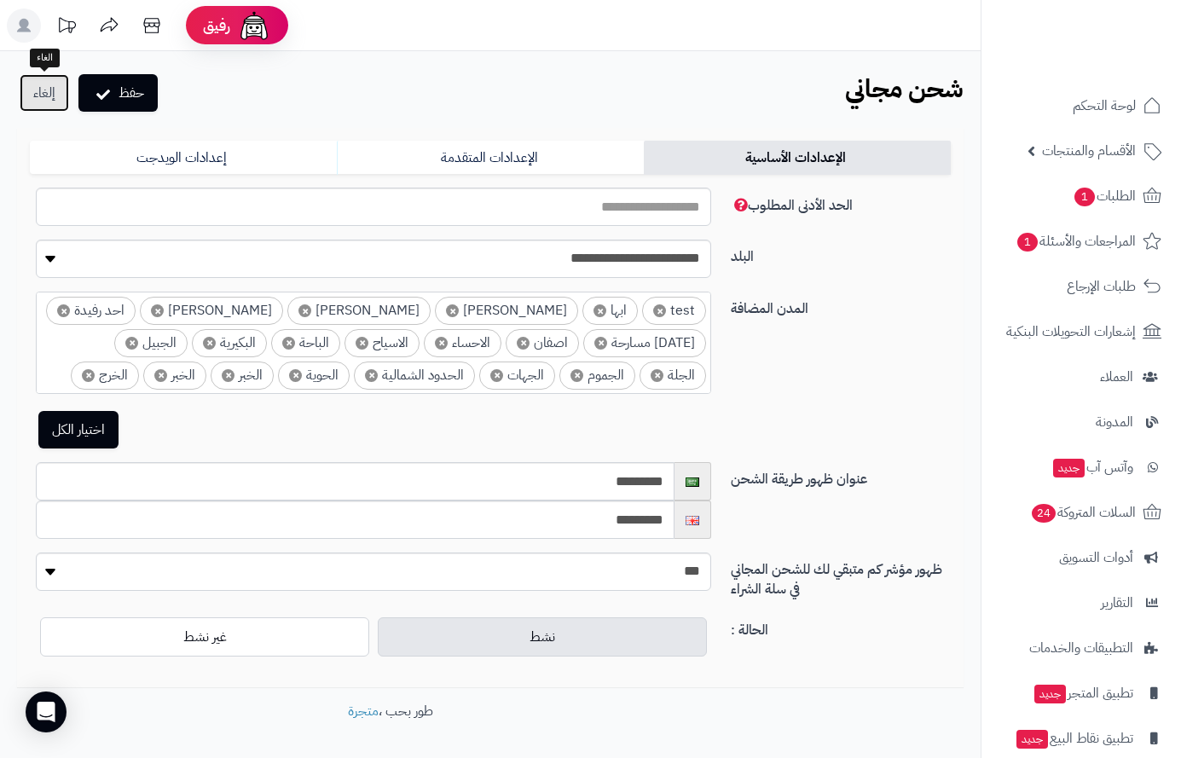
drag, startPoint x: 38, startPoint y: 102, endPoint x: 38, endPoint y: 90, distance: 11.9
click at [38, 101] on link "إلغاء" at bounding box center [44, 93] width 49 height 38
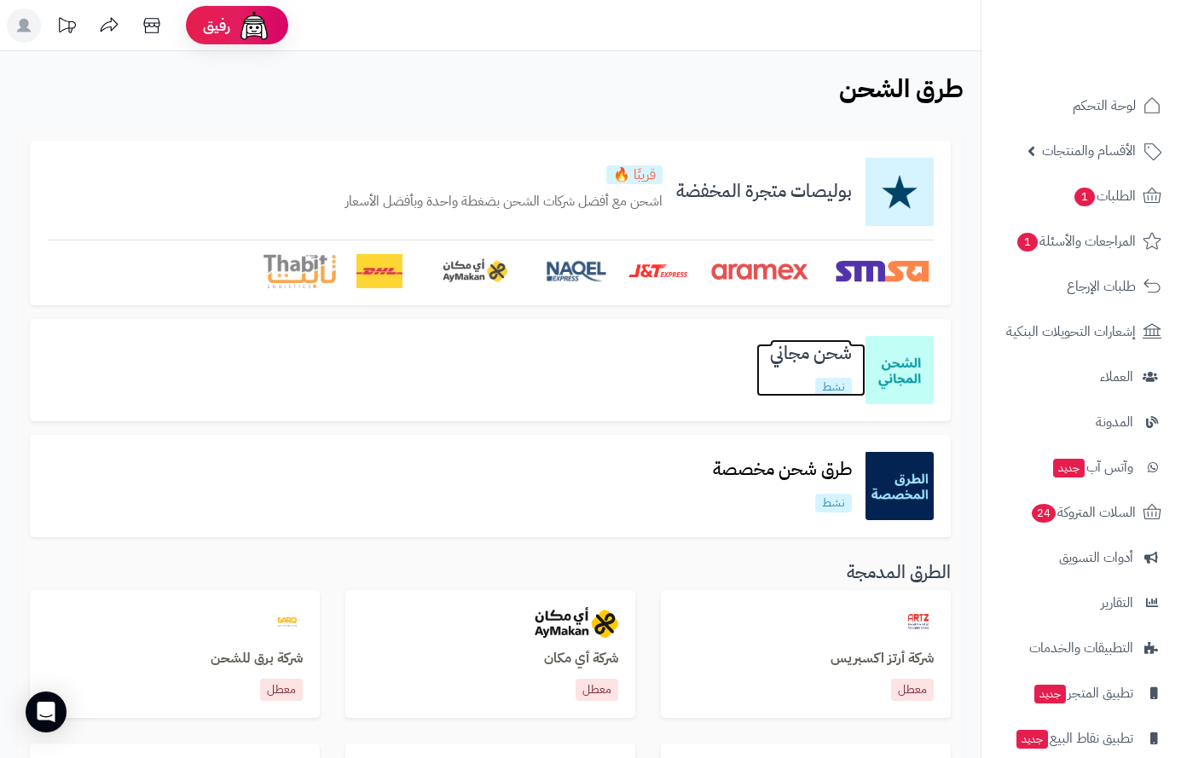
click at [798, 355] on h3 "شحن مجاني" at bounding box center [811, 354] width 109 height 20
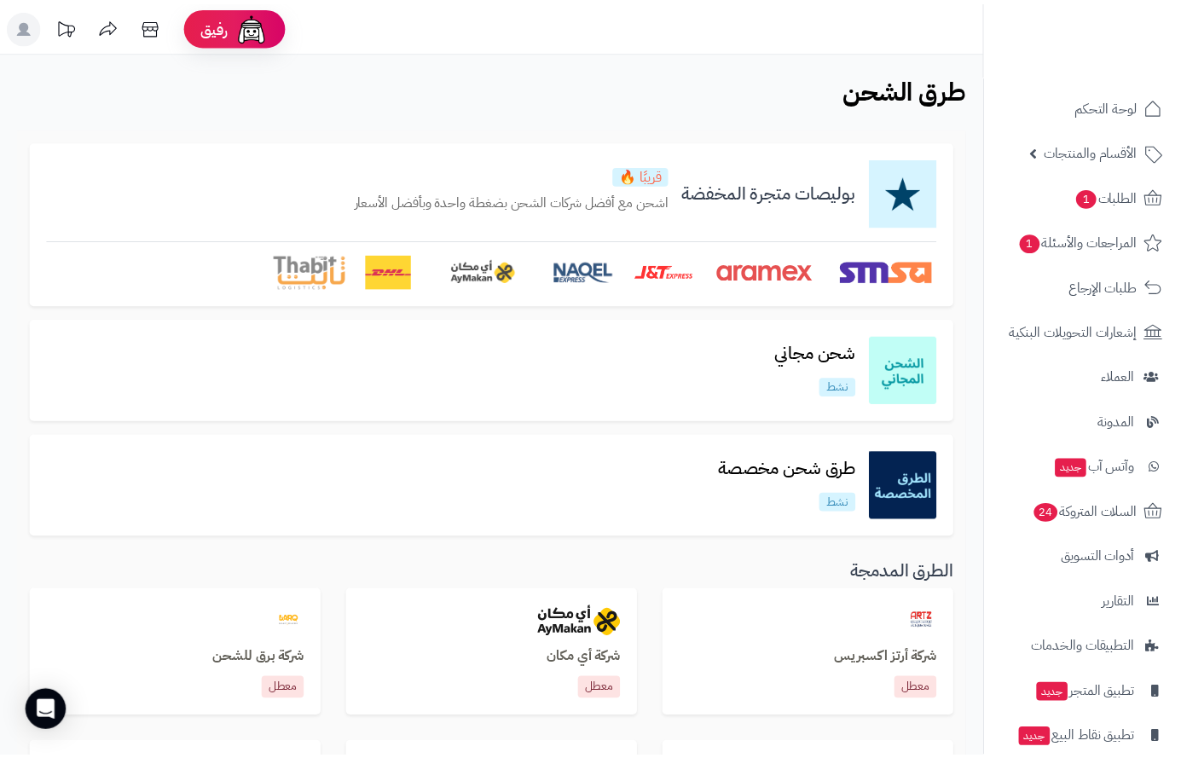
scroll to position [171, 0]
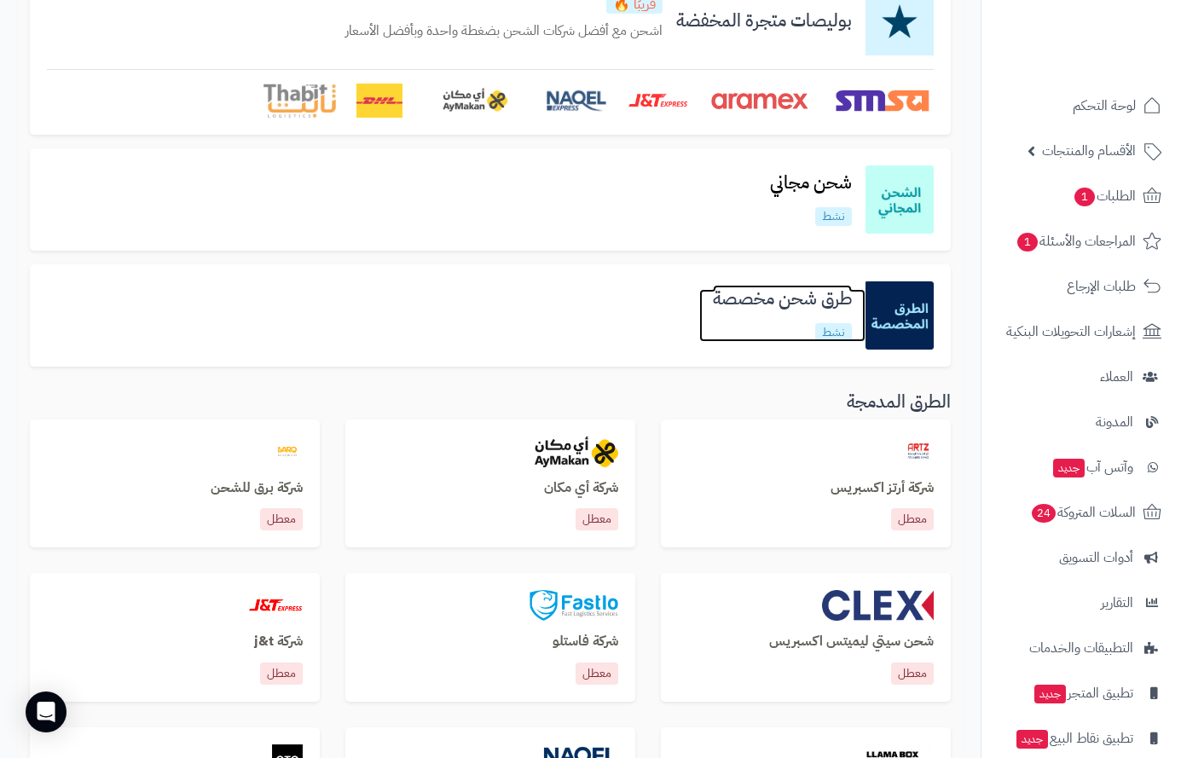
click at [794, 303] on h3 "طرق شحن مخصصة" at bounding box center [782, 299] width 166 height 20
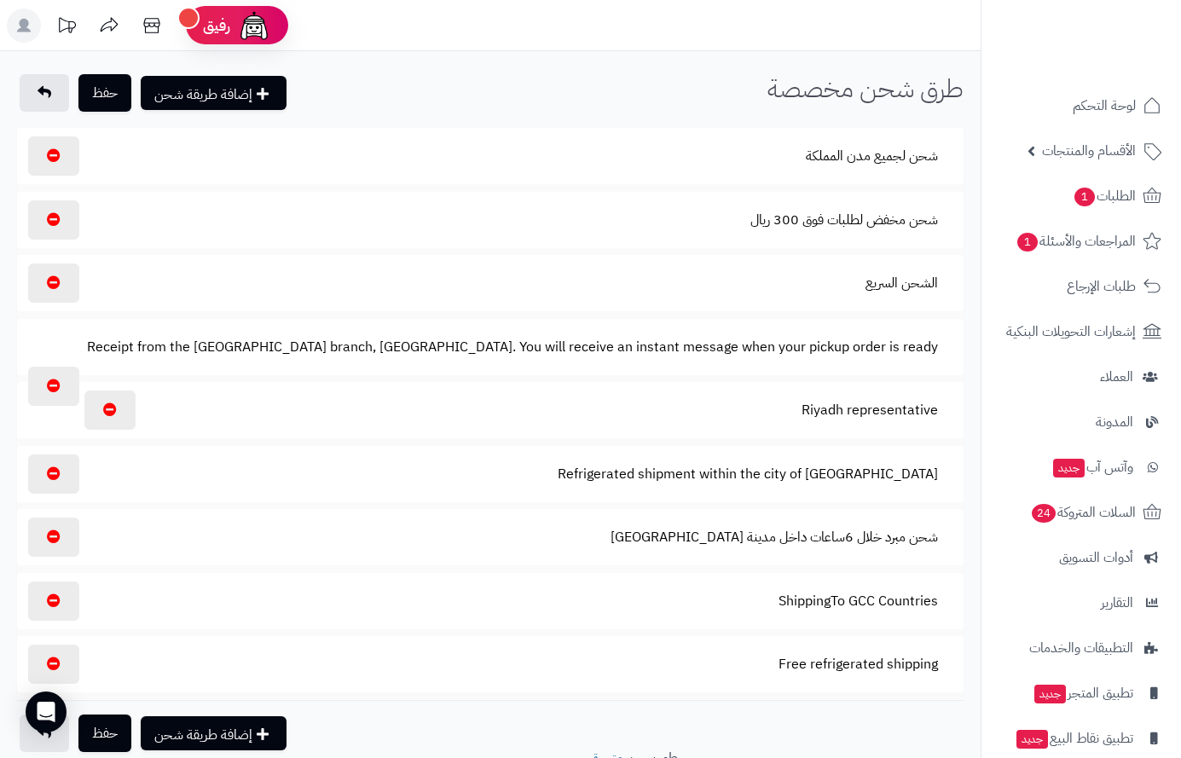
select select
click at [865, 148] on button "شحن لجميع مدن المملكة" at bounding box center [872, 155] width 161 height 39
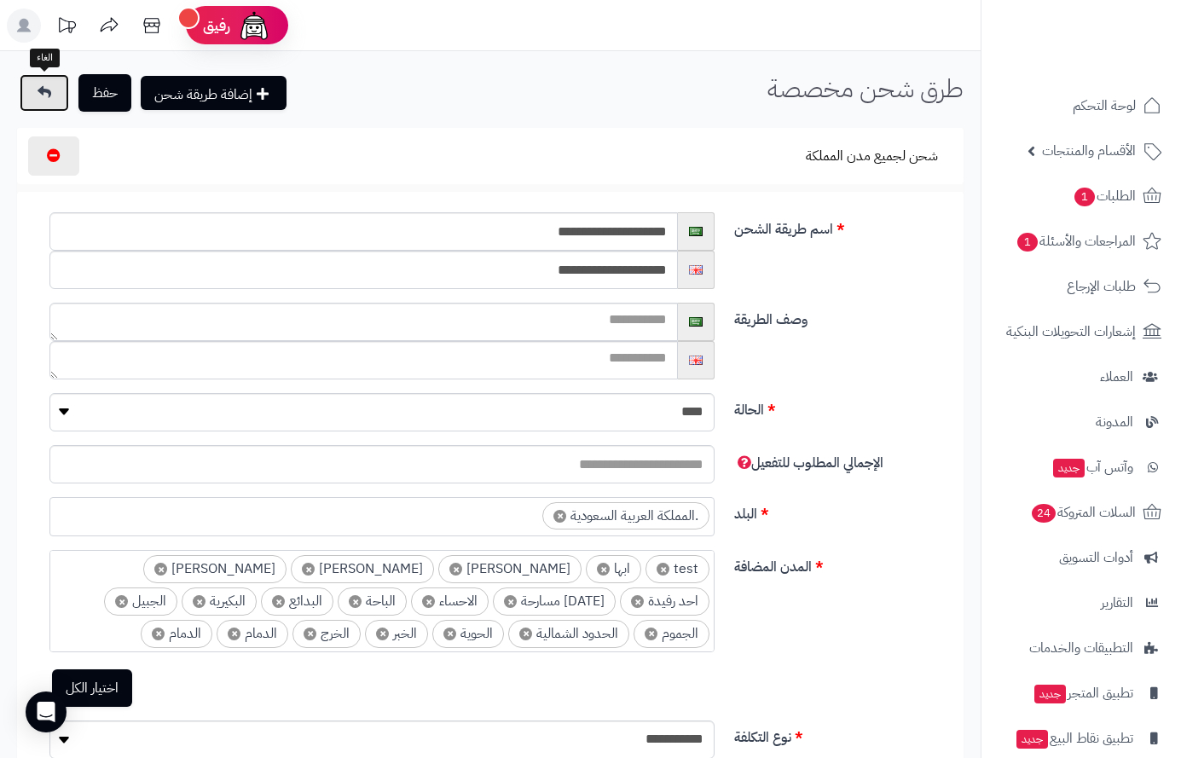
drag, startPoint x: 40, startPoint y: 90, endPoint x: 38, endPoint y: 77, distance: 13.9
click at [40, 90] on icon at bounding box center [45, 92] width 14 height 14
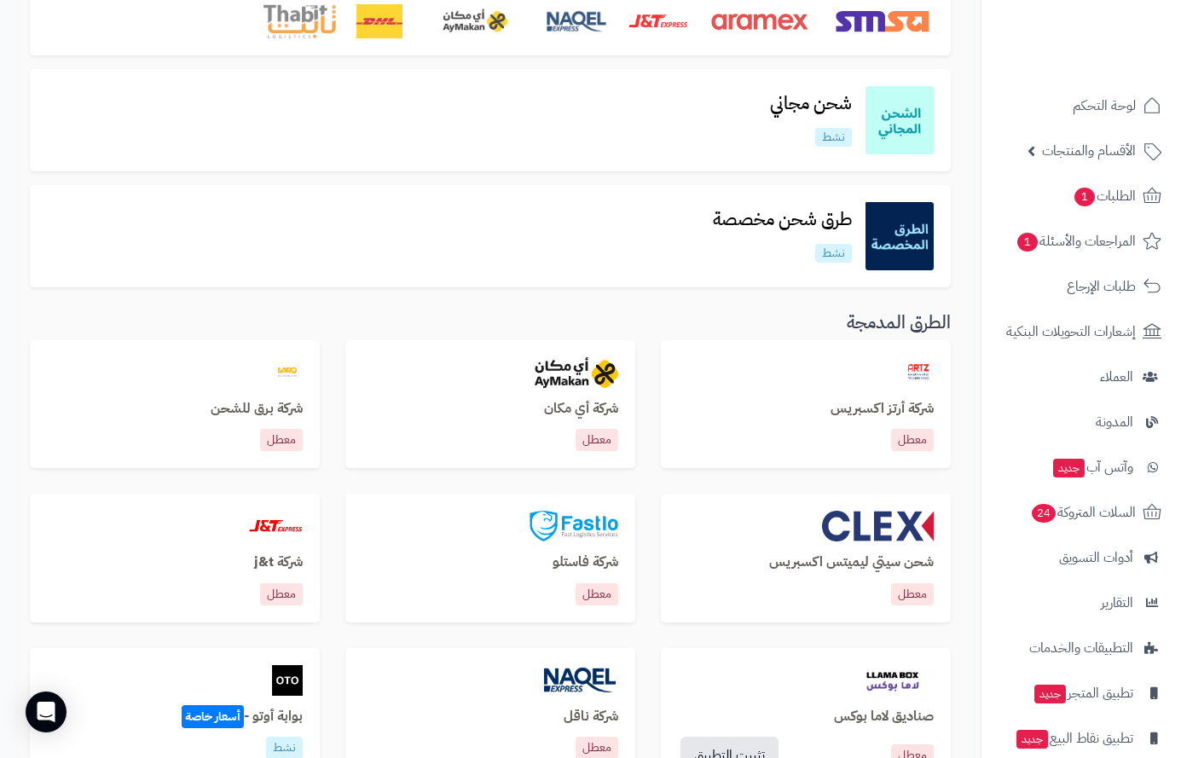
scroll to position [256, 0]
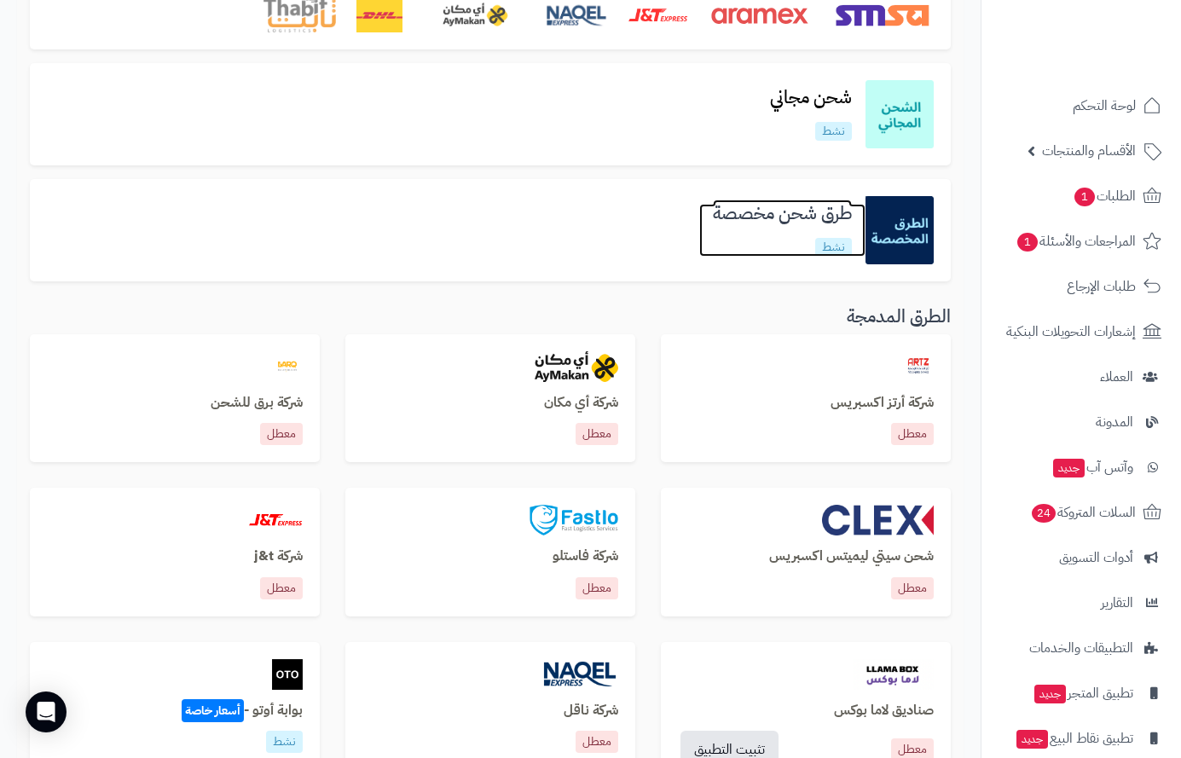
click at [776, 221] on h3 "طرق شحن مخصصة" at bounding box center [782, 214] width 166 height 20
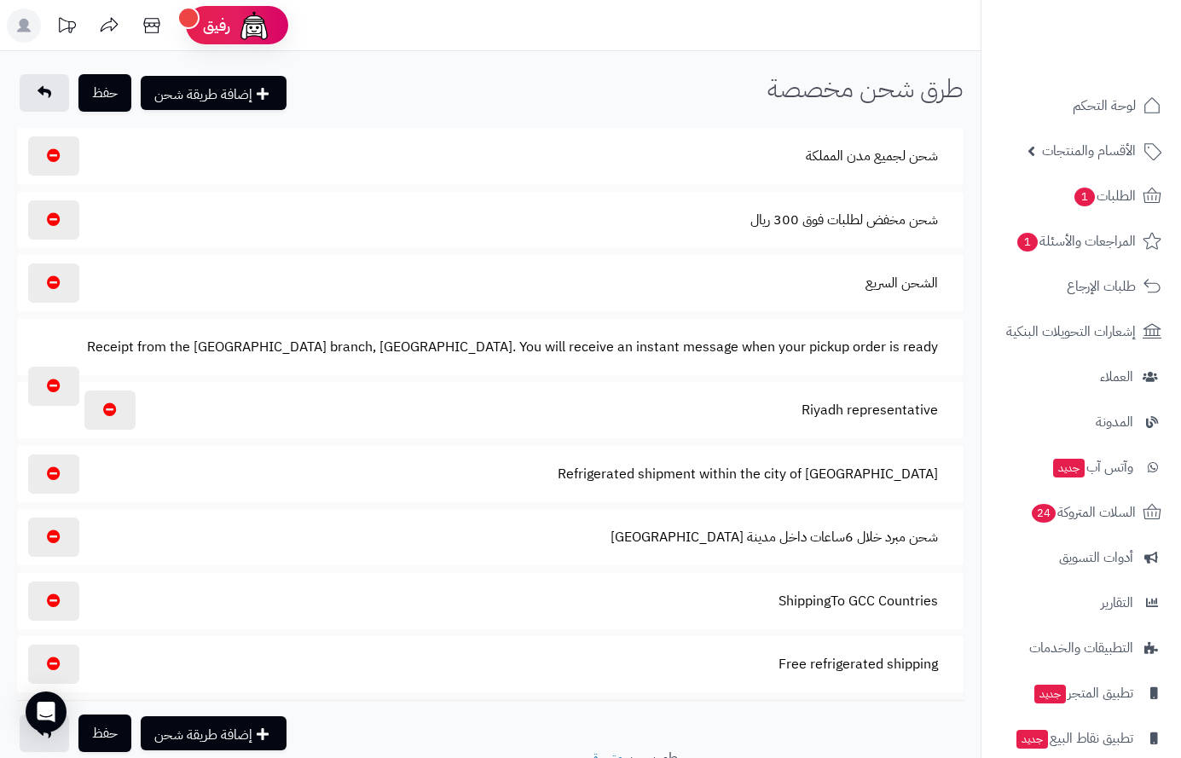
select select "****"
select select
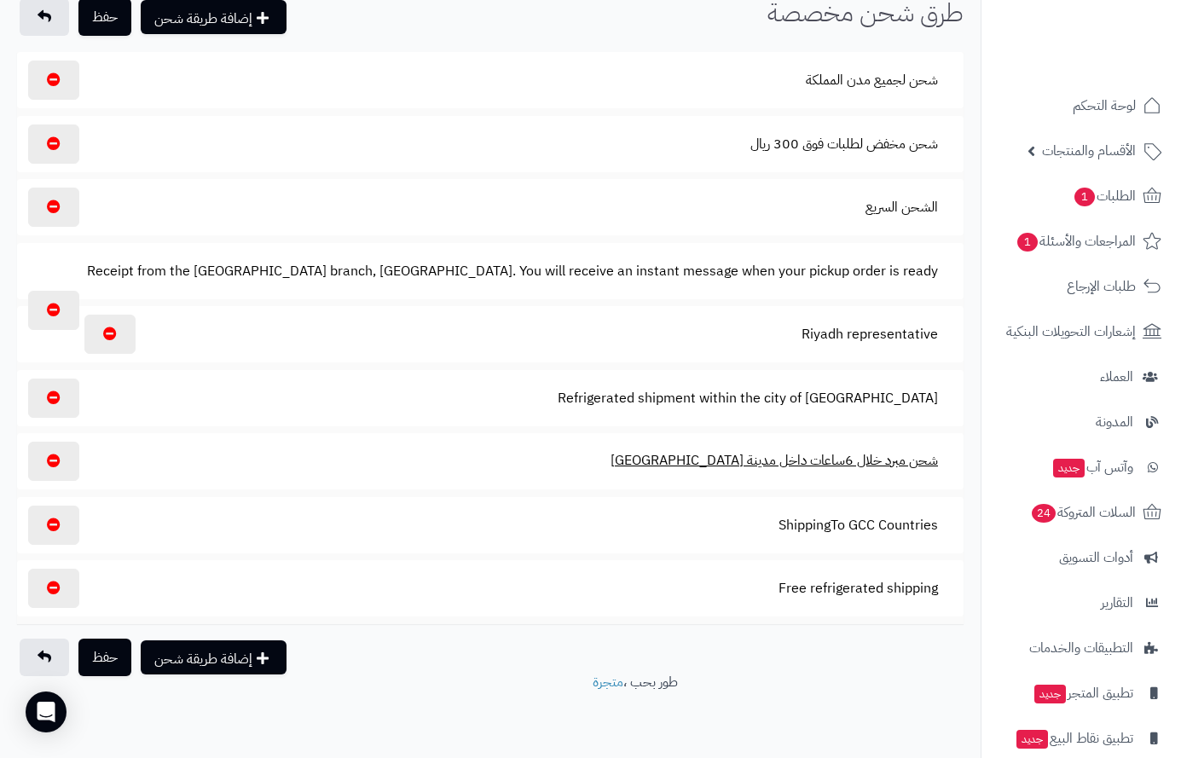
drag, startPoint x: 0, startPoint y: 0, endPoint x: 843, endPoint y: 457, distance: 958.8
click at [843, 457] on button "شحن مبرد خلال 6ساعات داخل مدينة الرياض" at bounding box center [774, 460] width 357 height 39
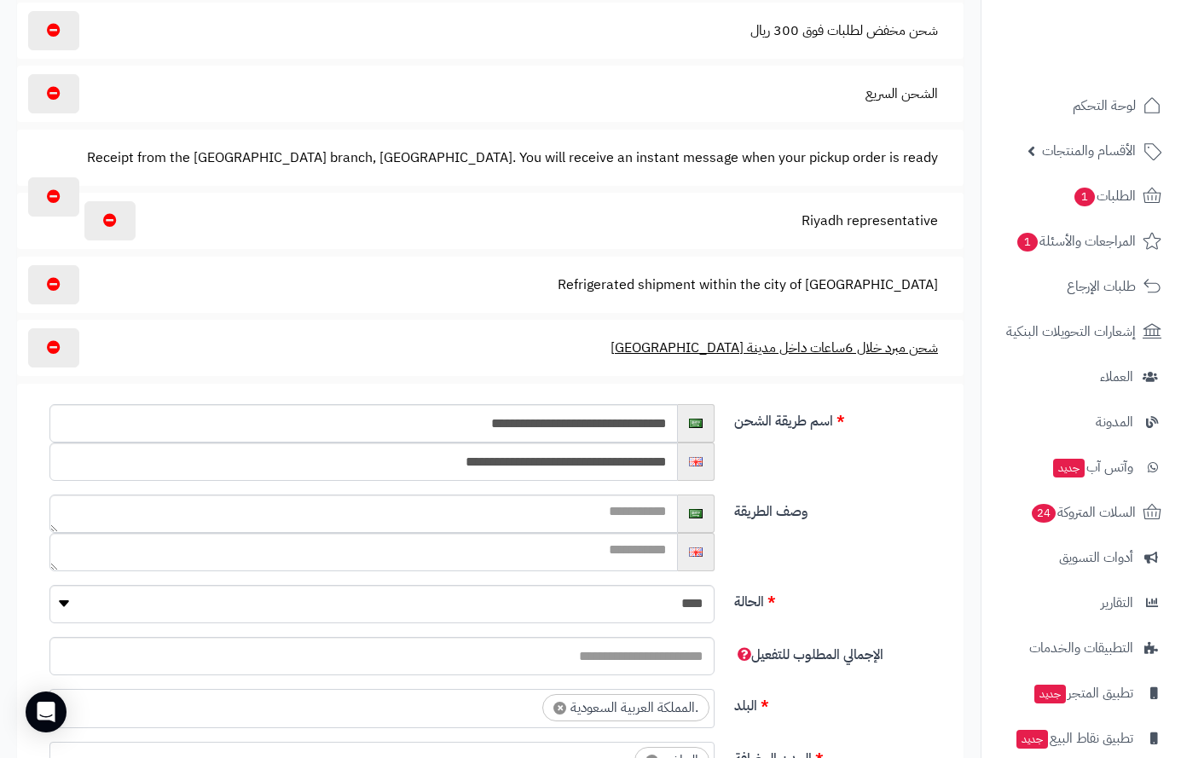
scroll to position [0, 0]
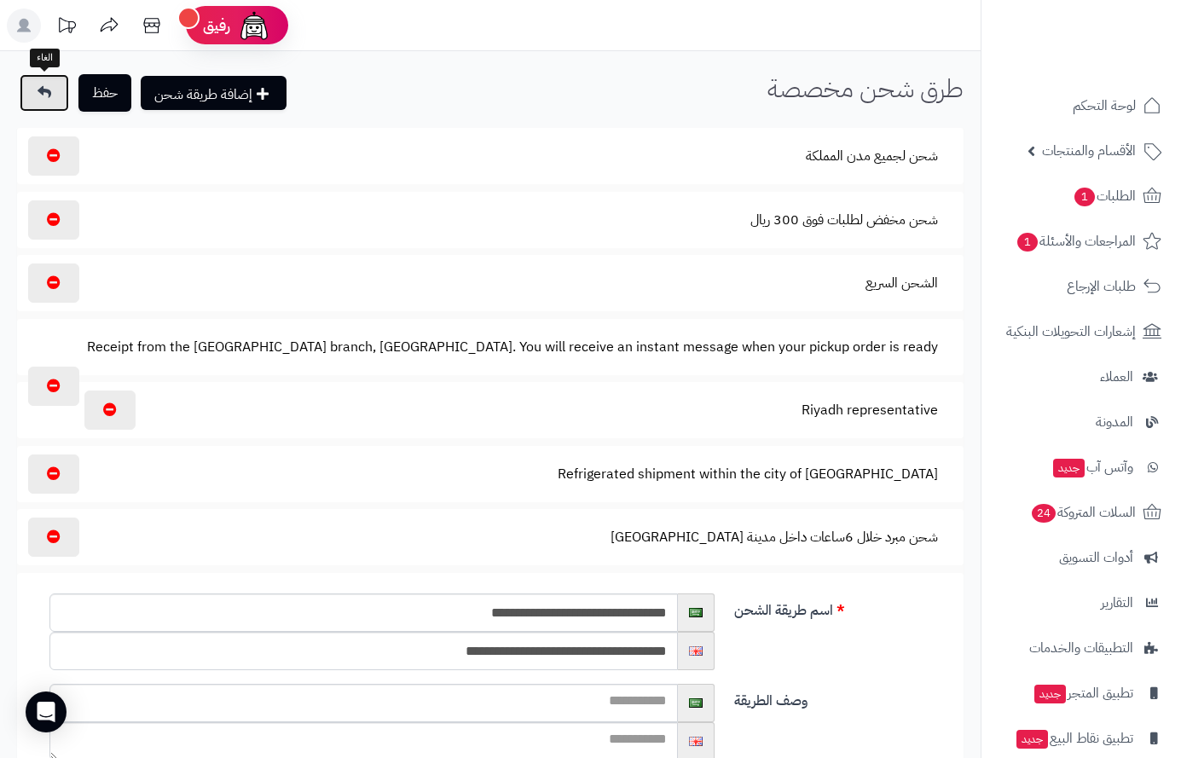
click at [38, 90] on icon at bounding box center [45, 92] width 14 height 14
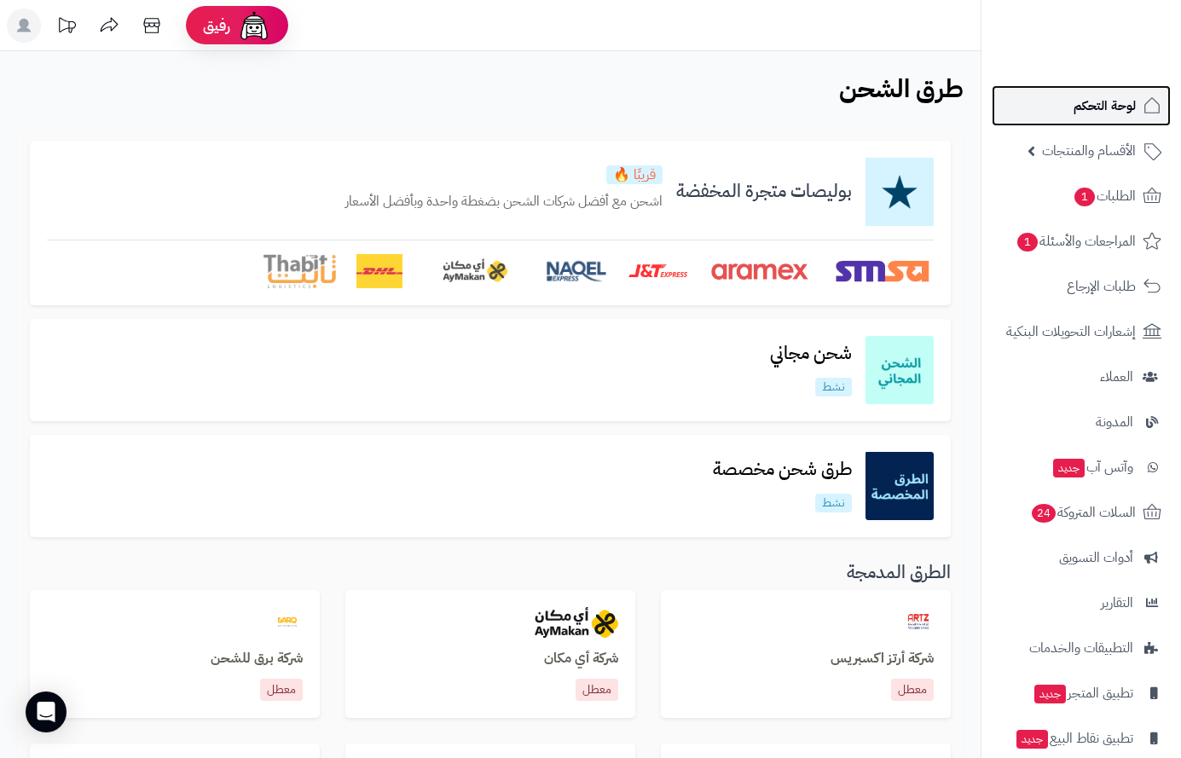
click at [1092, 108] on span "لوحة التحكم" at bounding box center [1105, 106] width 62 height 24
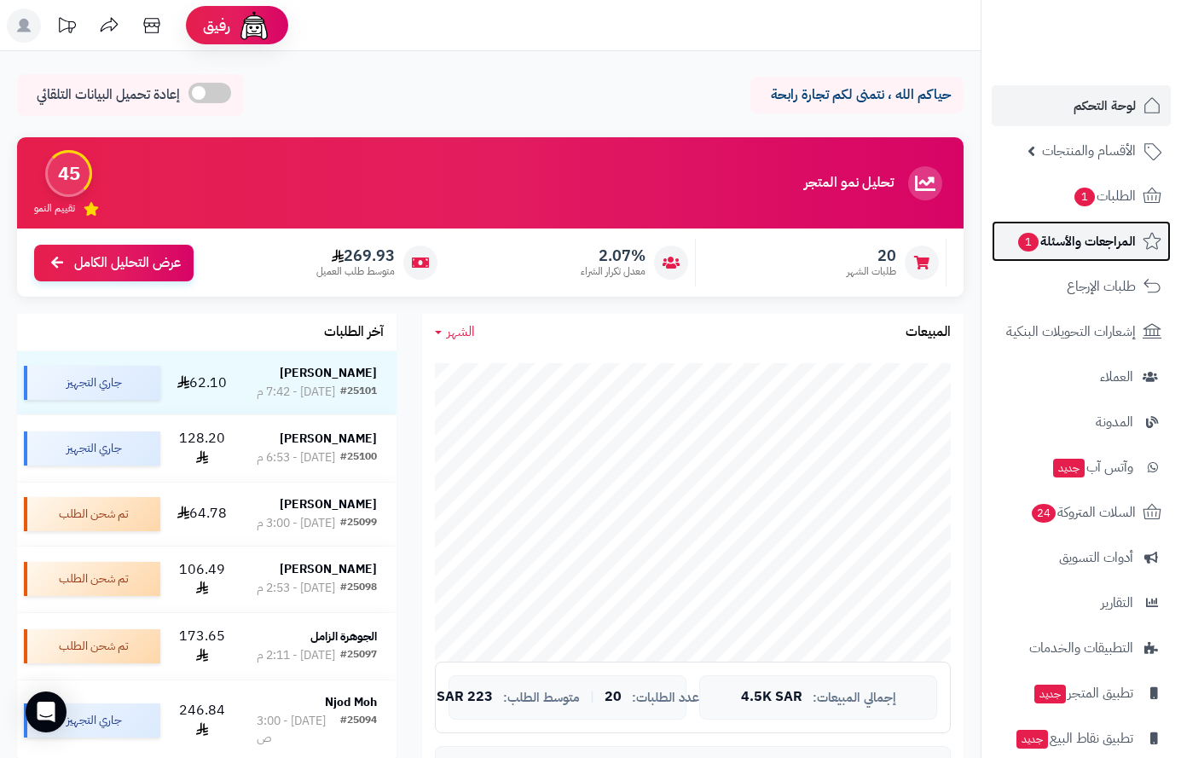
click at [1066, 247] on span "المراجعات والأسئلة 1" at bounding box center [1076, 241] width 119 height 24
